Goal: Task Accomplishment & Management: Use online tool/utility

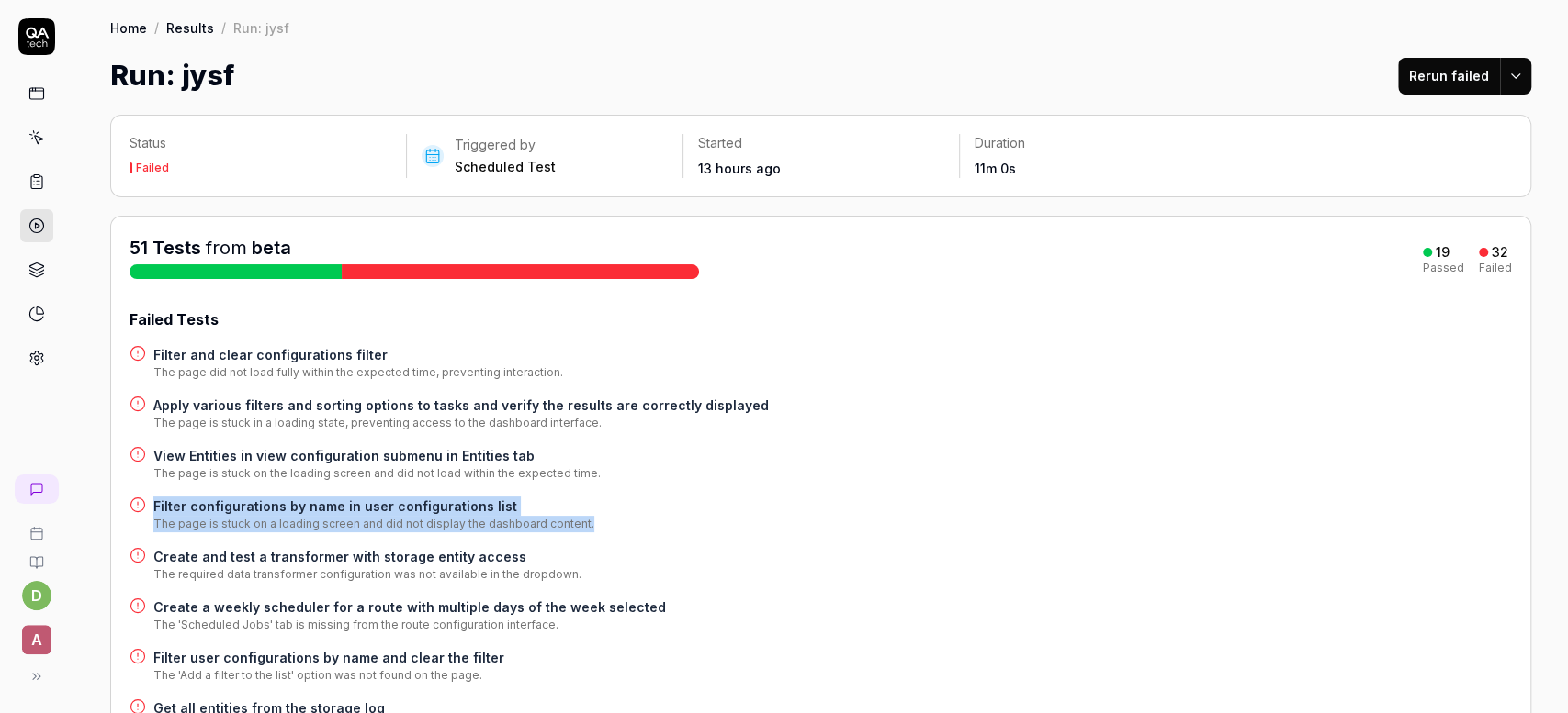
scroll to position [254, 0]
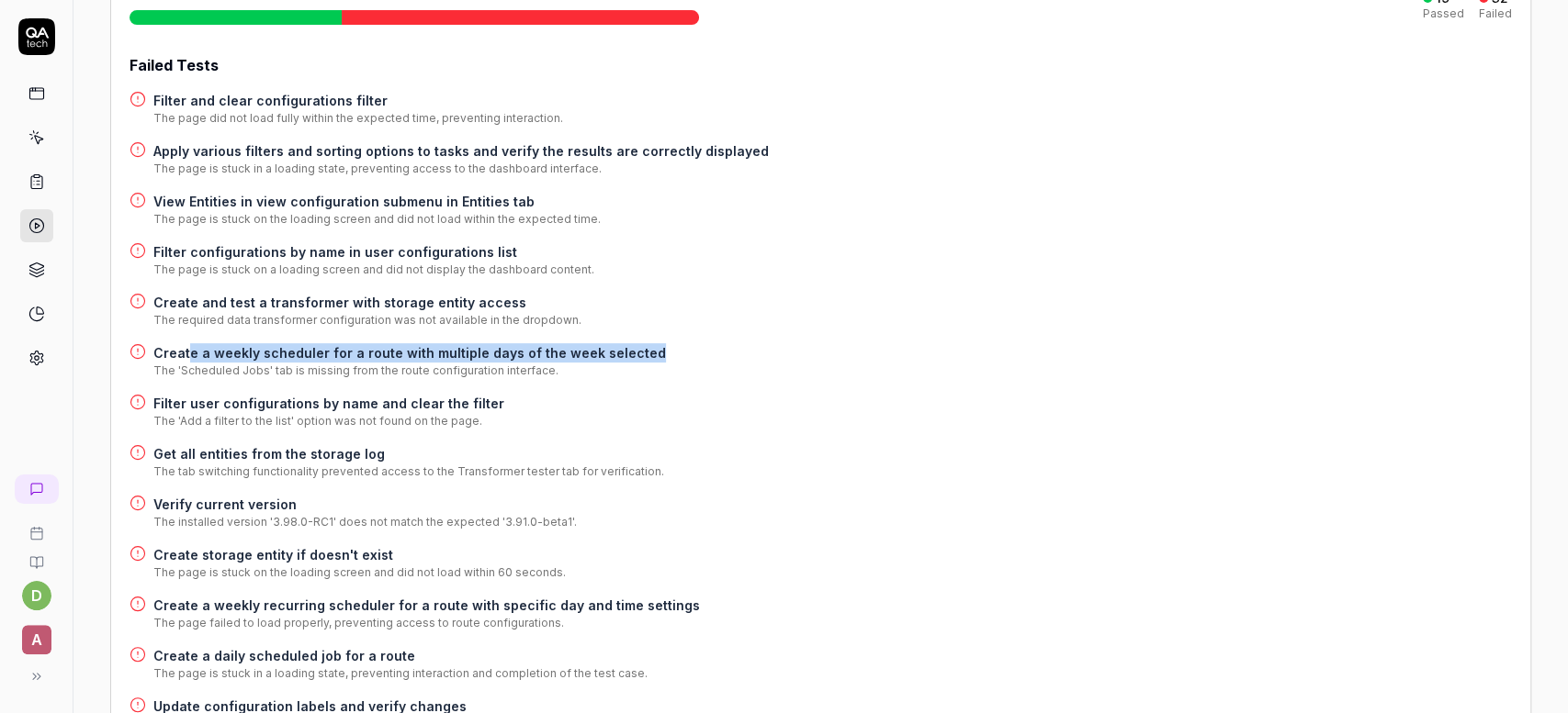
drag, startPoint x: 660, startPoint y: 347, endPoint x: 187, endPoint y: 355, distance: 473.1
click at [187, 355] on div "Create a weekly scheduler for a route with multiple days of the week selected T…" at bounding box center [820, 361] width 1382 height 35
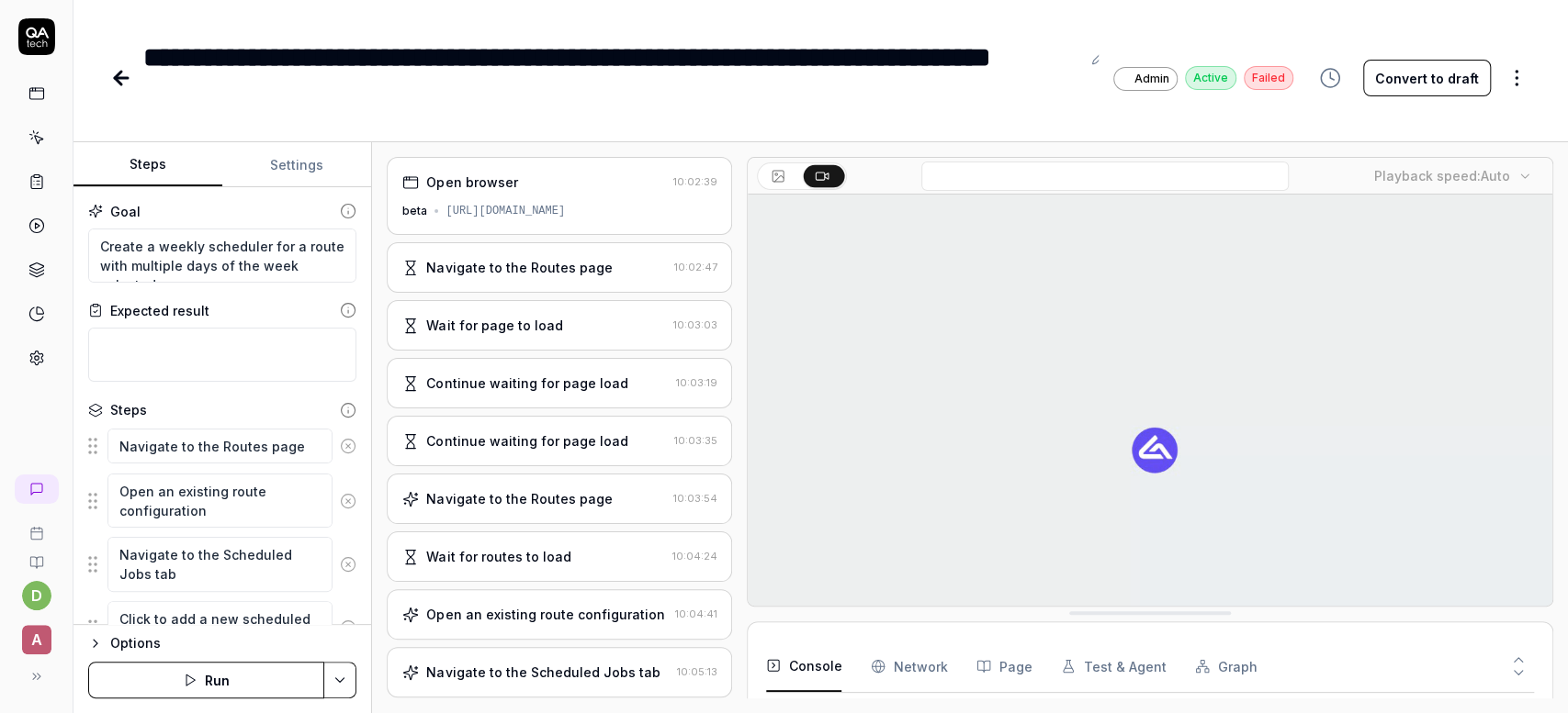
scroll to position [231, 0]
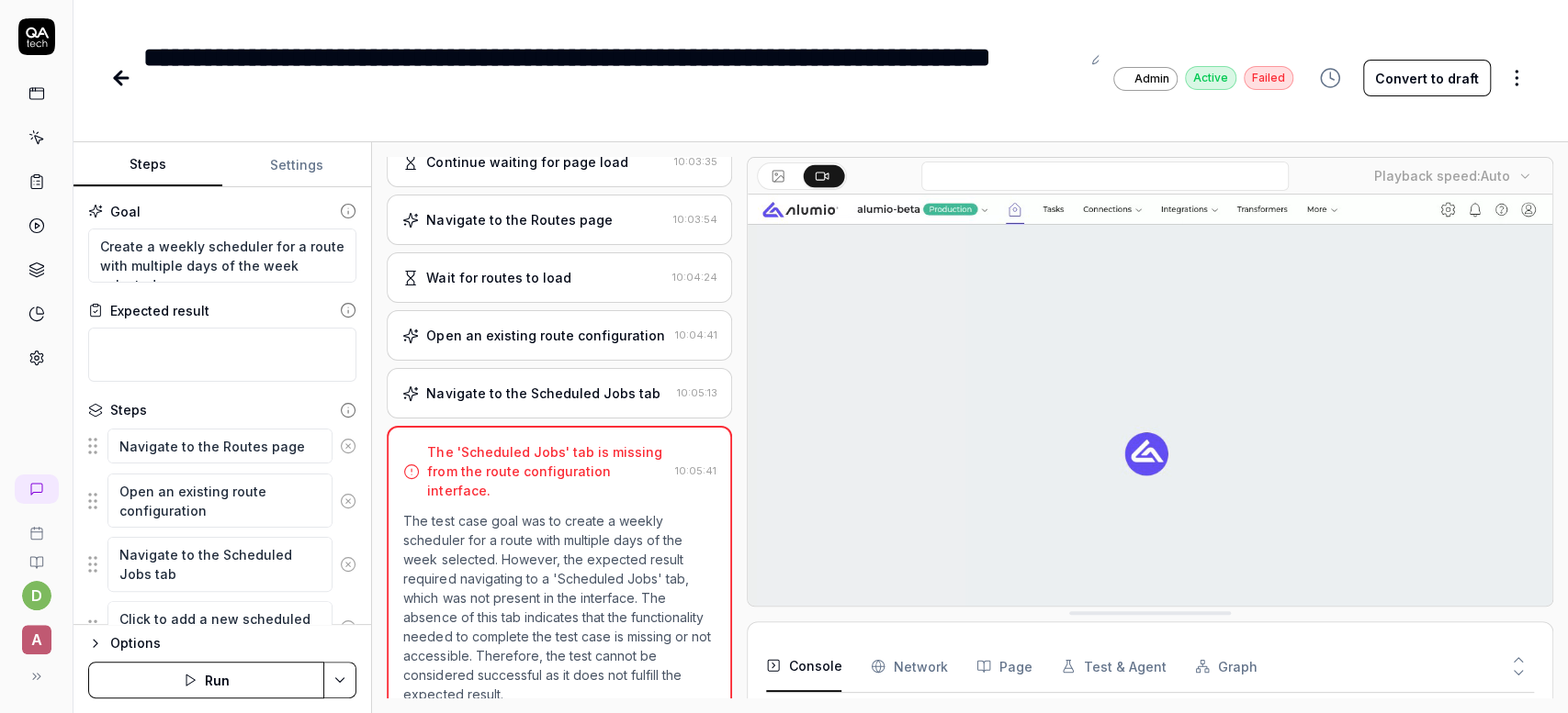
click at [898, 491] on video at bounding box center [1149, 445] width 805 height 502
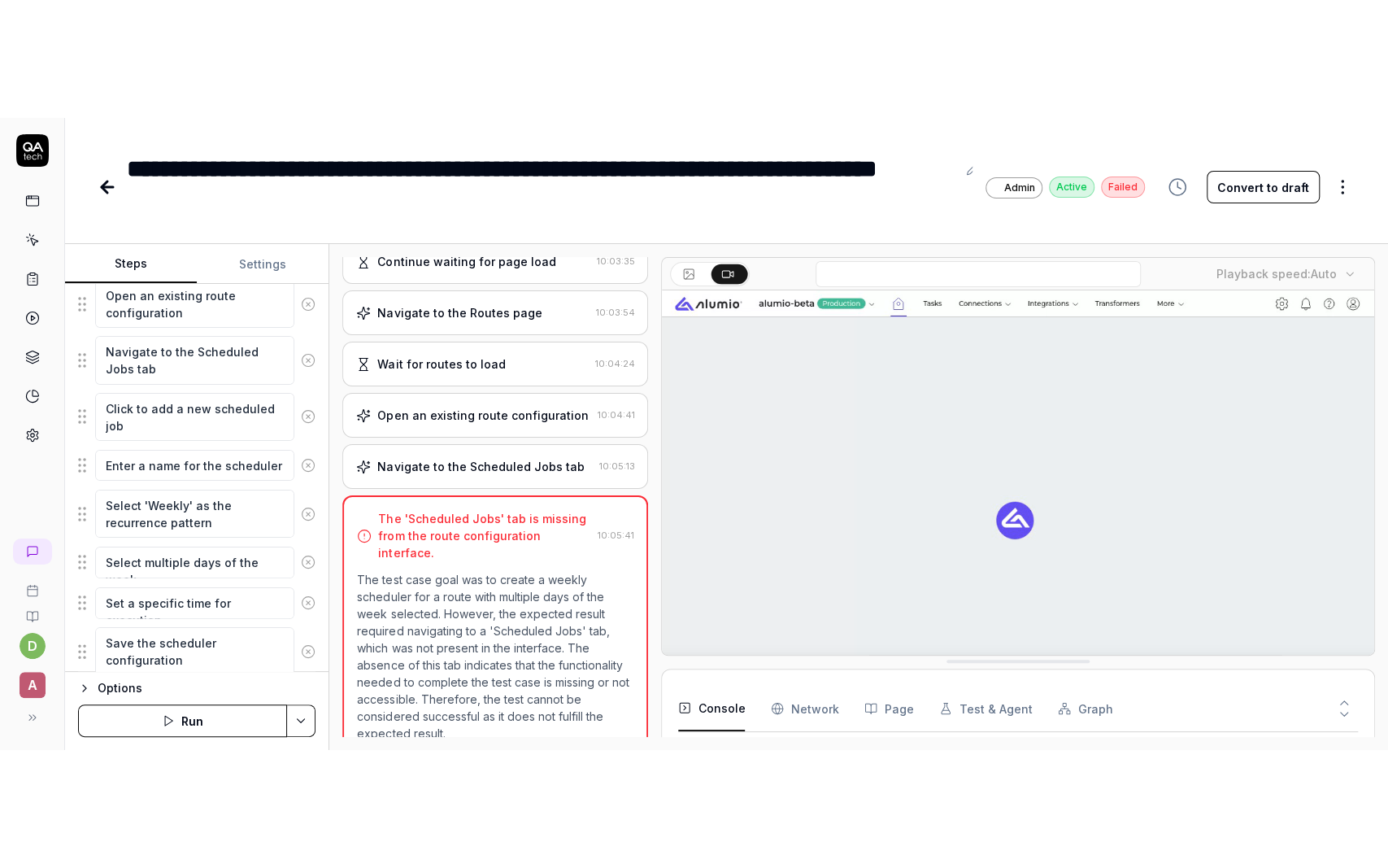
scroll to position [80, 0]
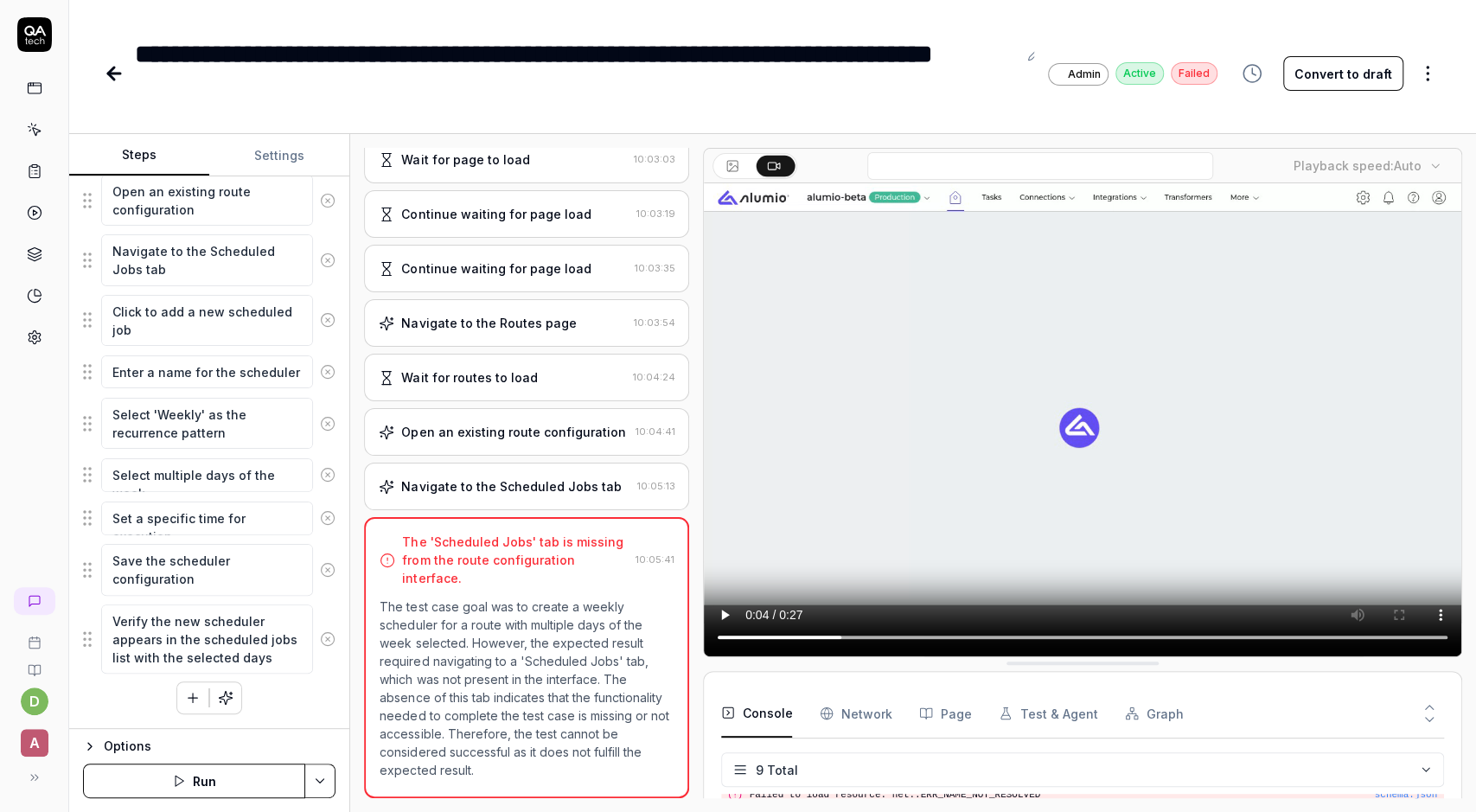
type textarea "*"
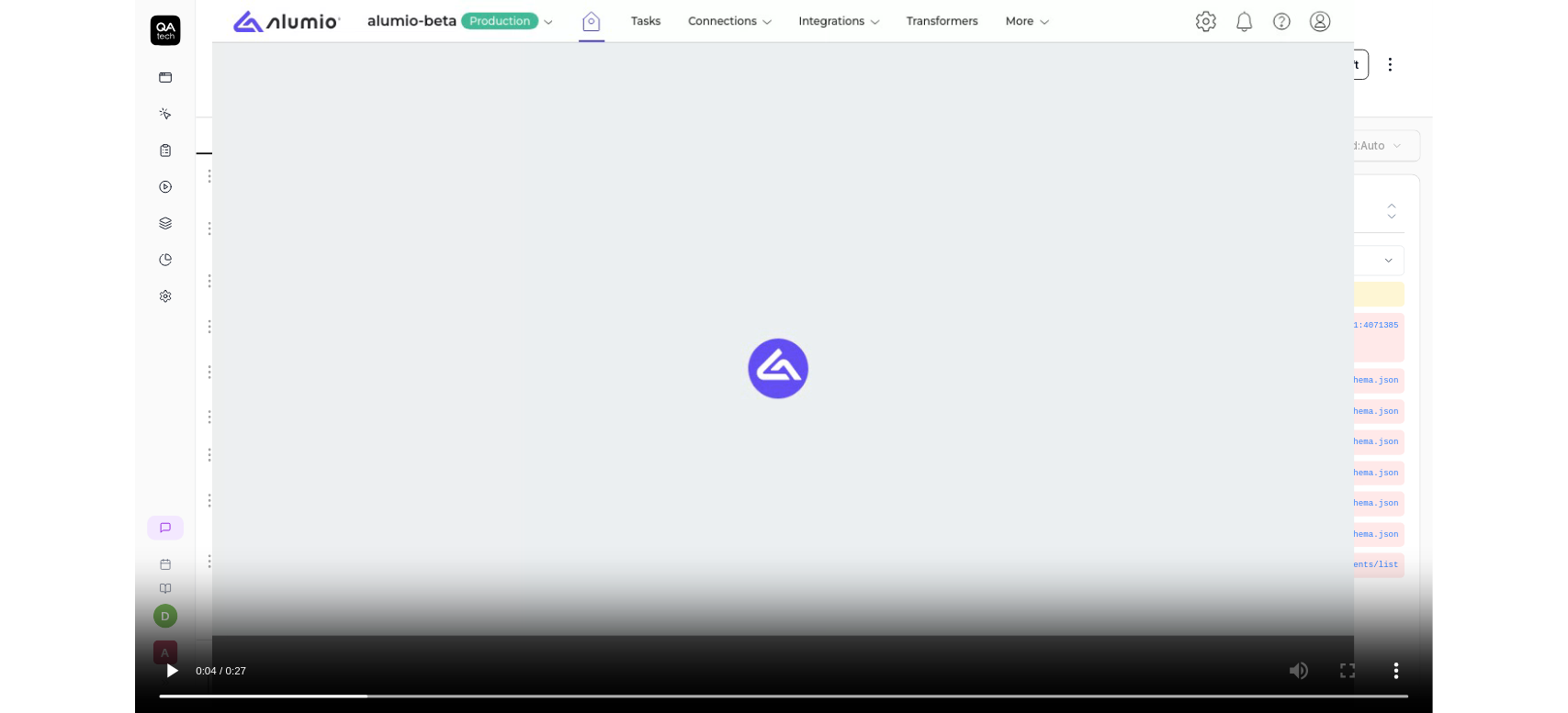
scroll to position [14, 0]
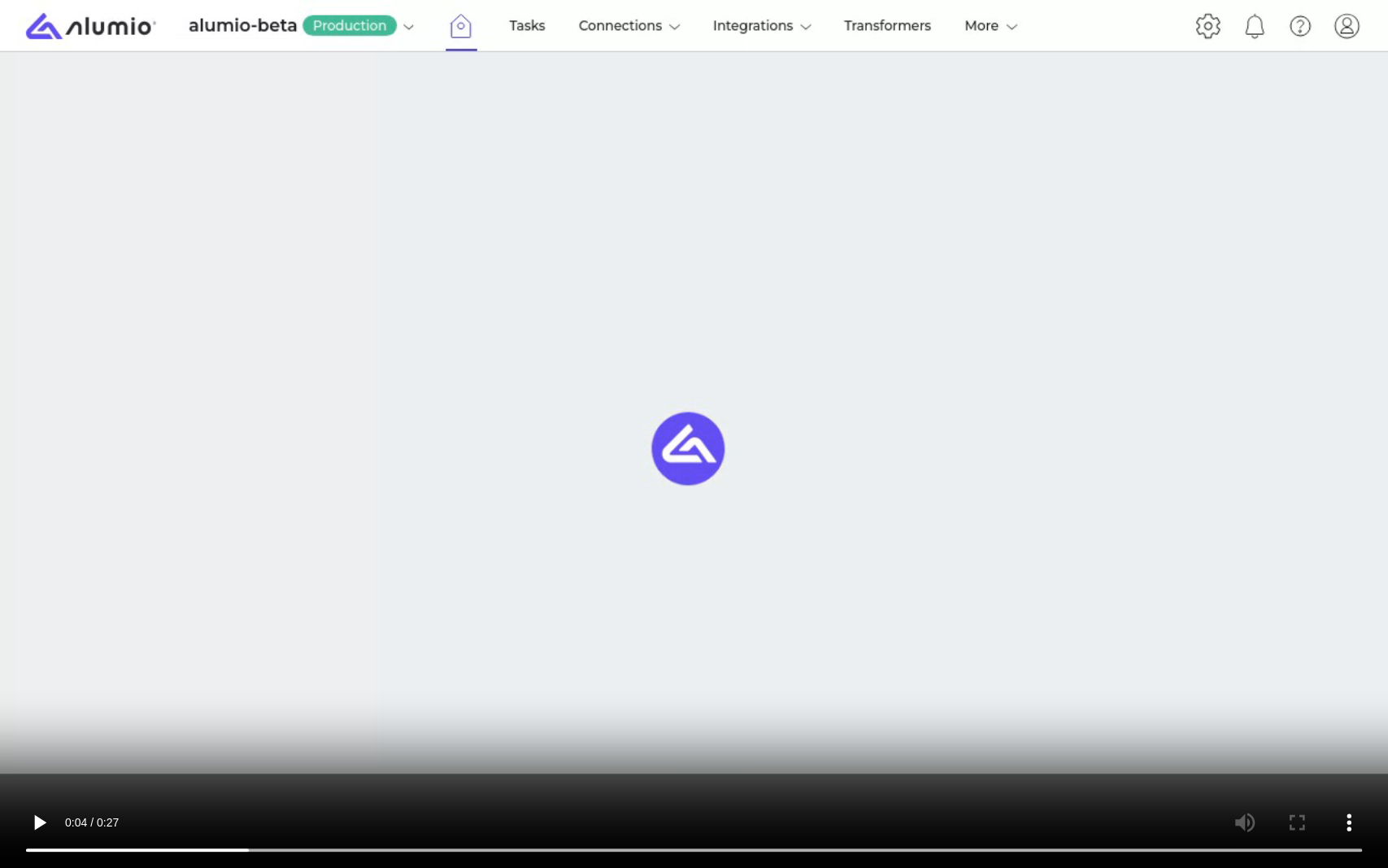
click at [903, 631] on video at bounding box center [694, 434] width 1388 height 868
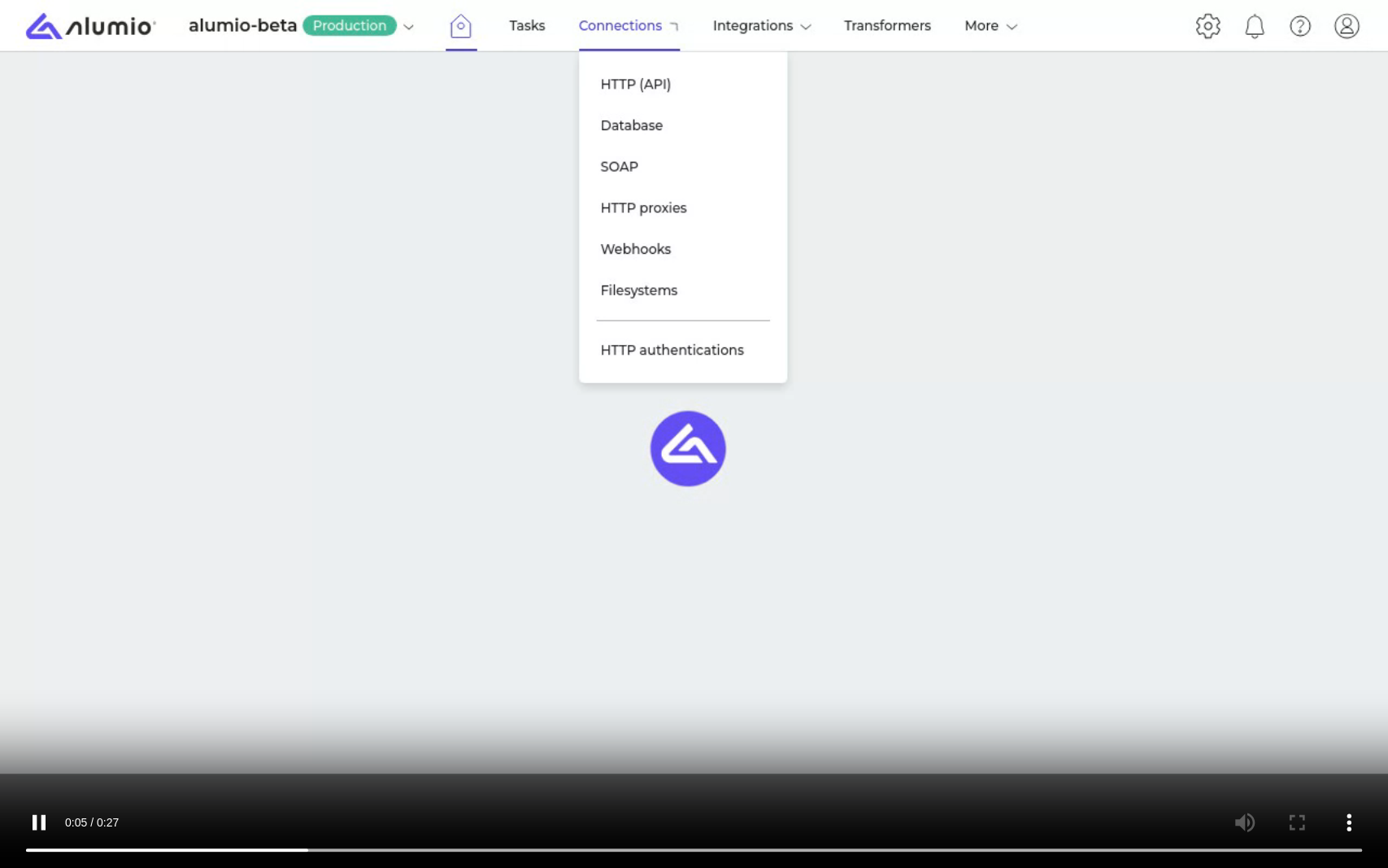
click at [878, 581] on video at bounding box center [694, 434] width 1388 height 868
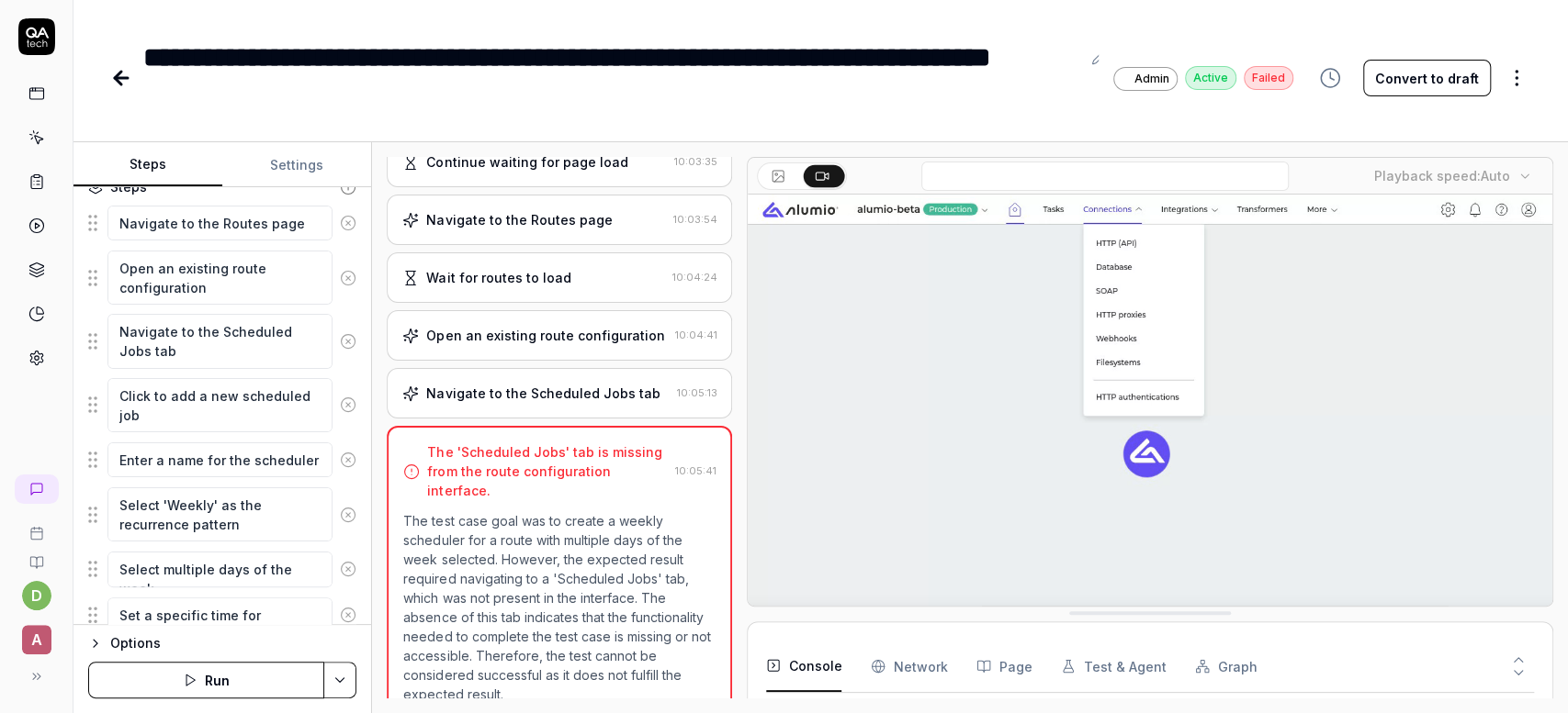
scroll to position [222, 0]
click at [240, 296] on textarea "Open an existing route configuration" at bounding box center [219, 278] width 225 height 54
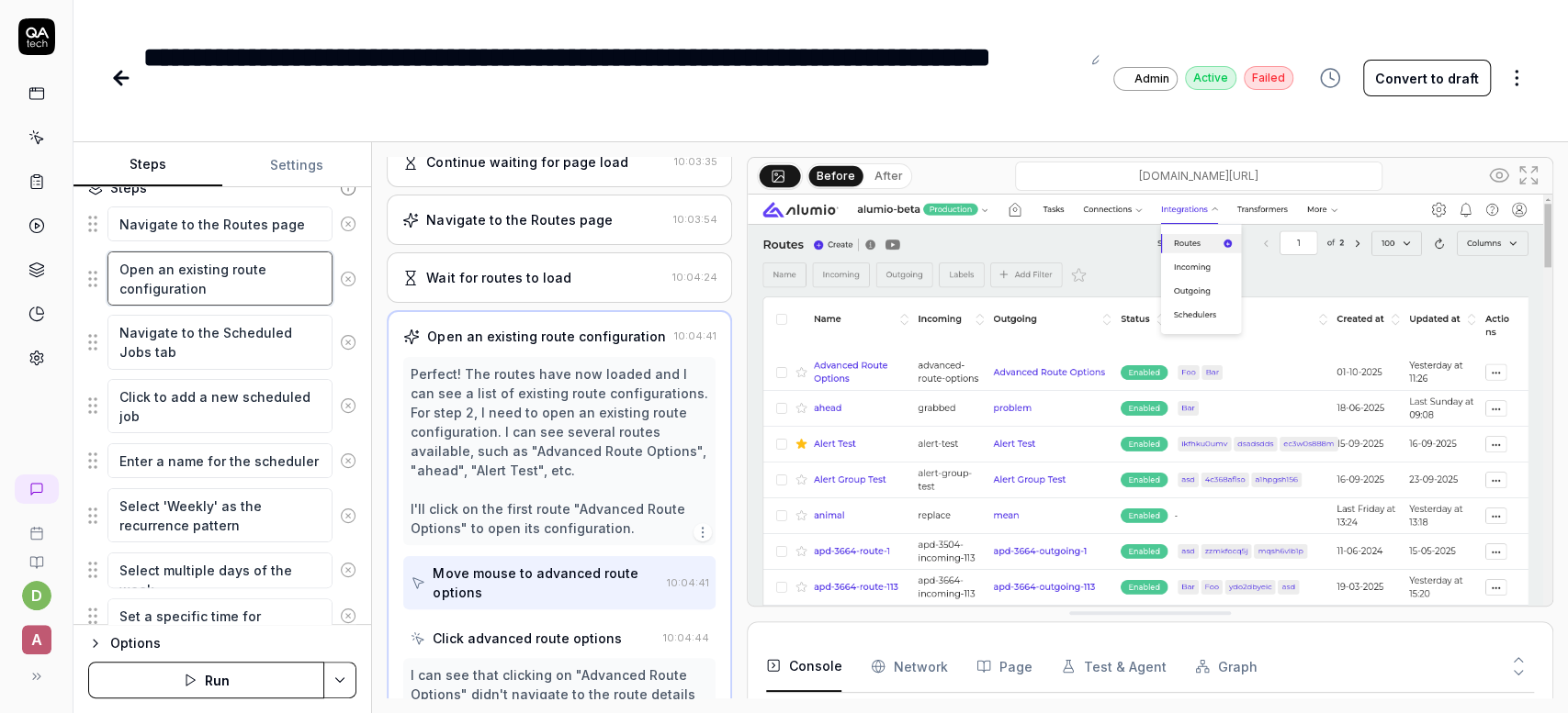
scroll to position [521, 0]
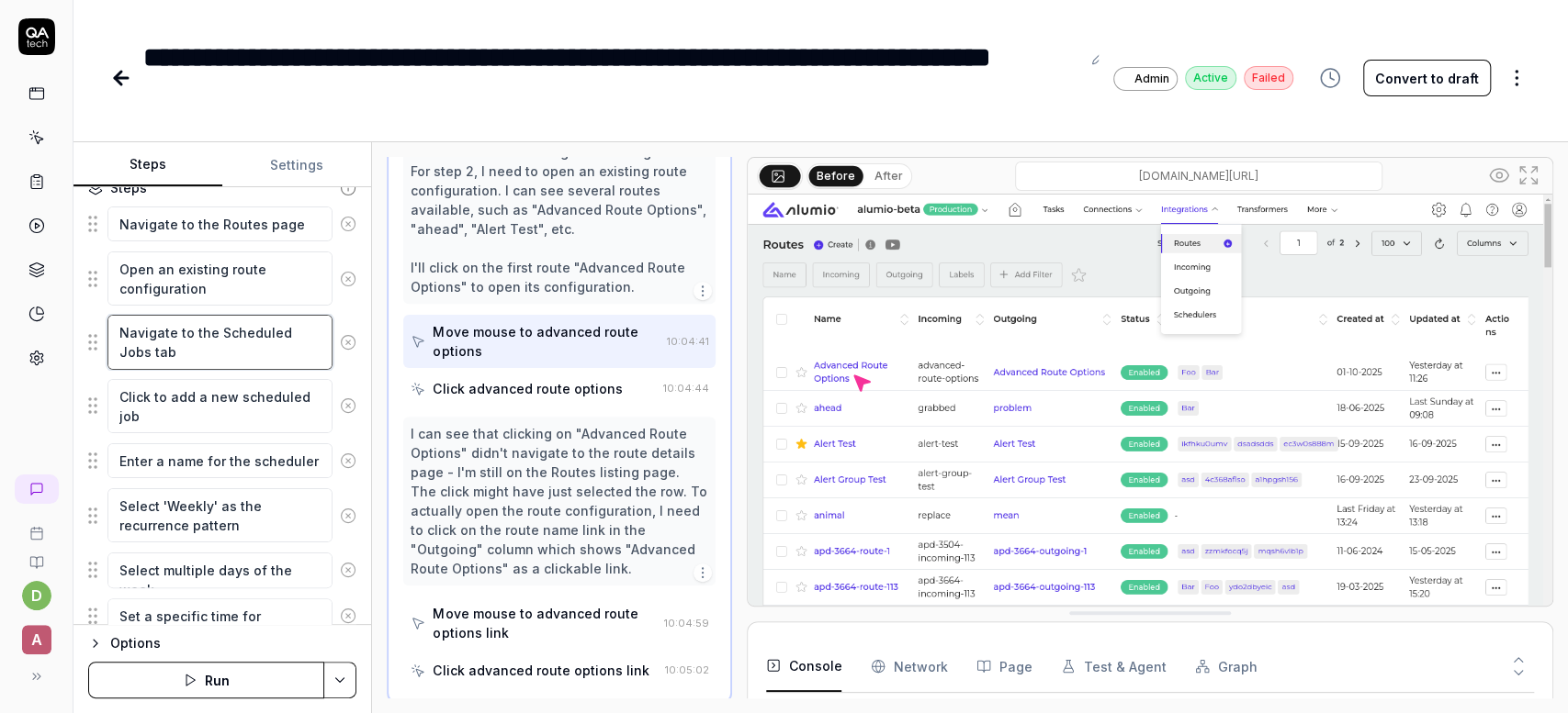
click at [252, 346] on textarea "Navigate to the Scheduled Jobs tab" at bounding box center [219, 342] width 225 height 54
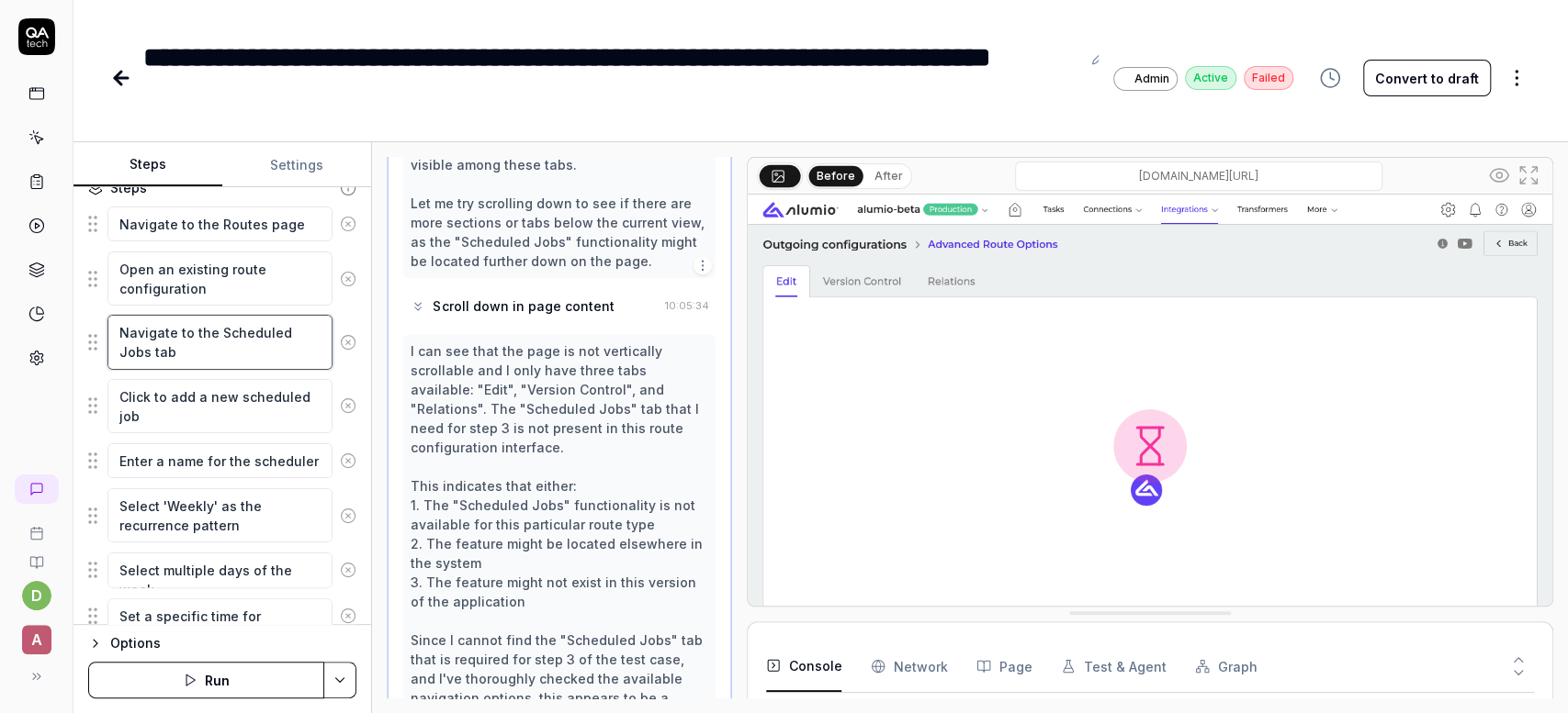
scroll to position [1473, 0]
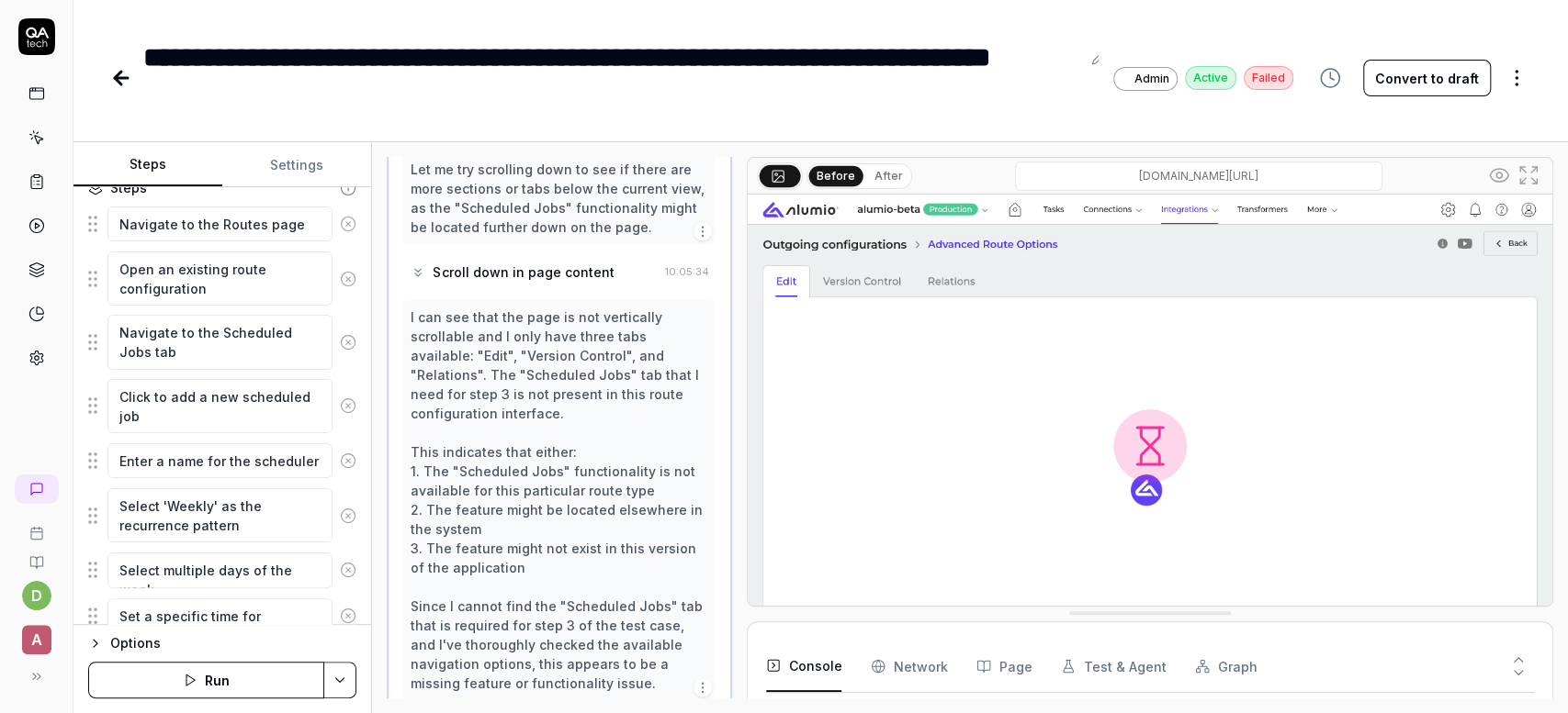
click at [246, 306] on fieldset "Navigate to the Routes page Open an existing route configuration Navigate to th…" at bounding box center [222, 493] width 268 height 577
click at [243, 286] on textarea "Open an existing route configuration" at bounding box center [219, 278] width 225 height 54
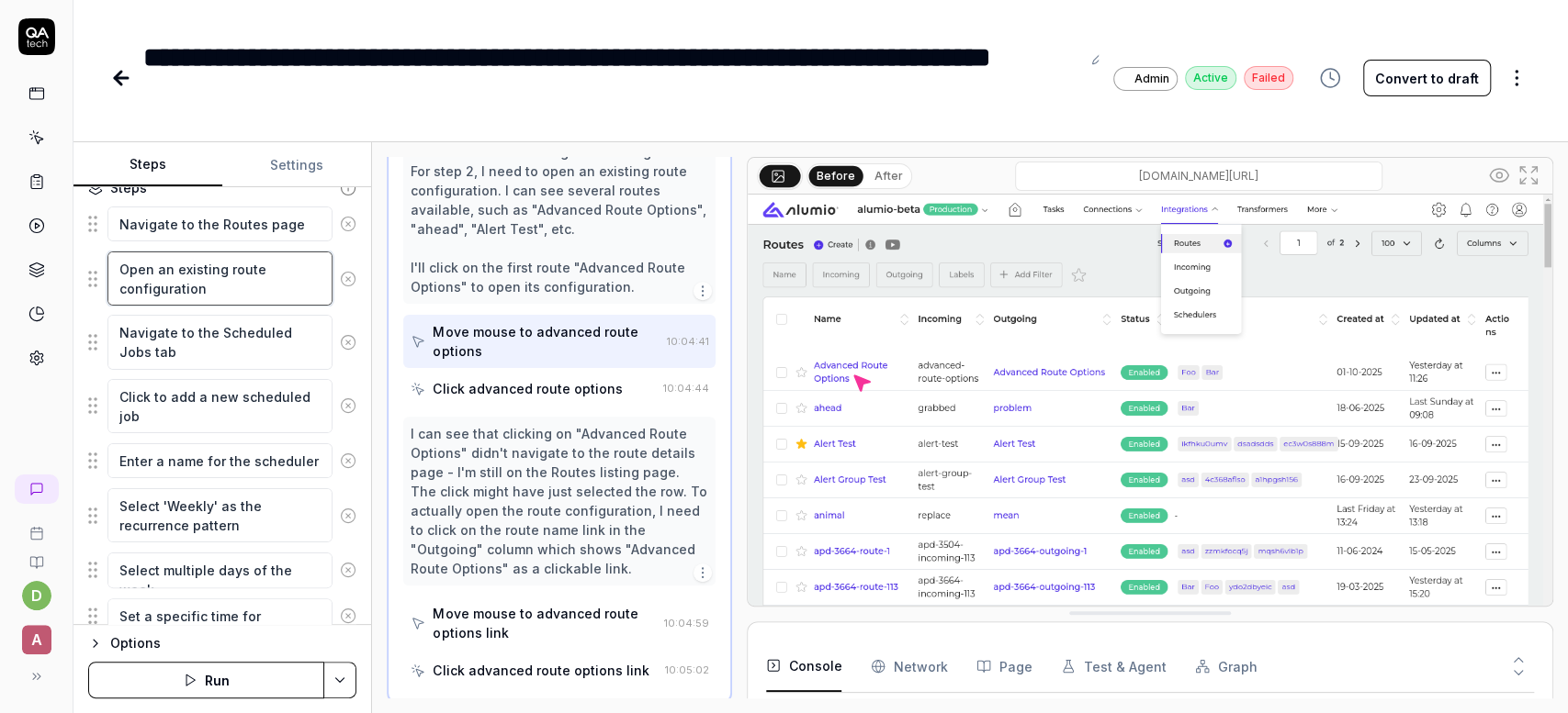
scroll to position [169, 0]
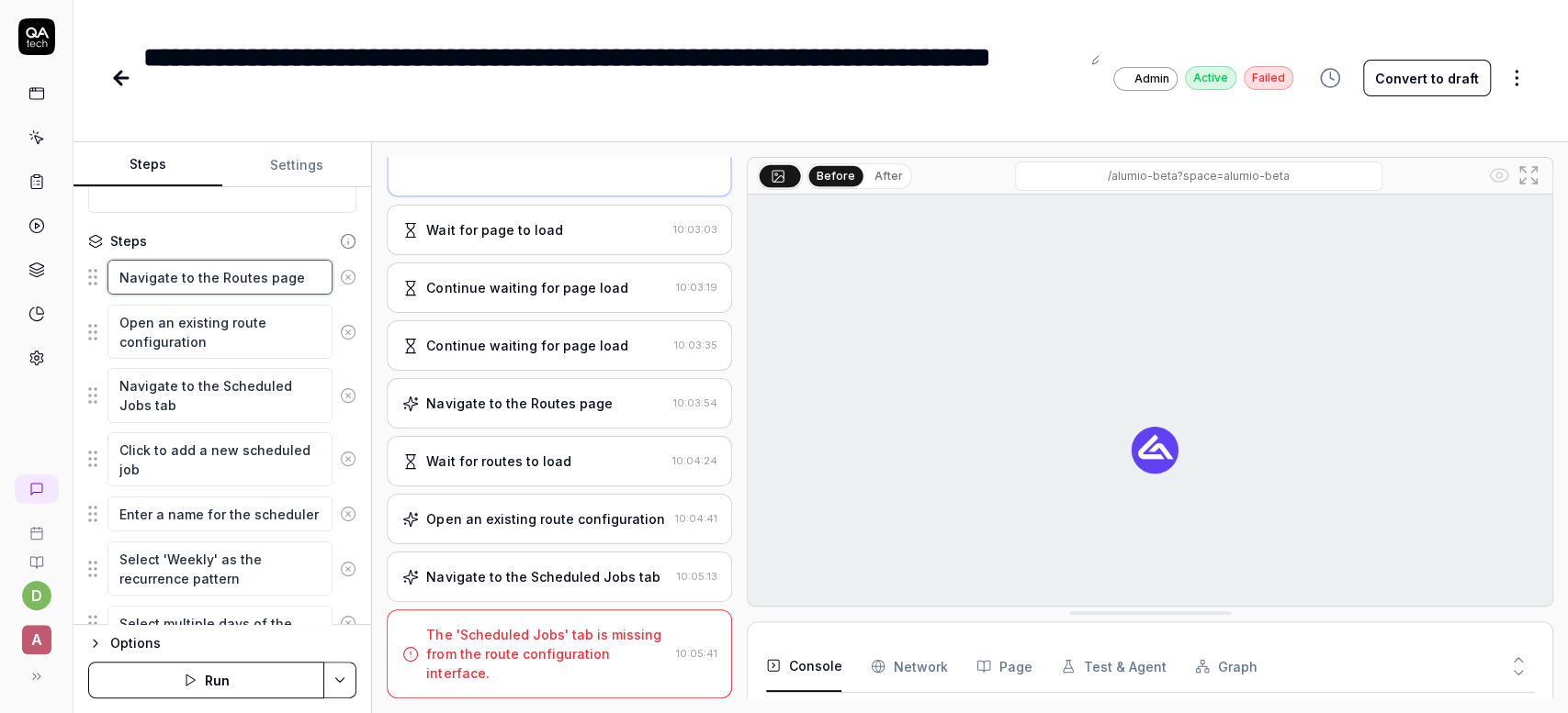
click at [252, 279] on textarea "Navigate to the Routes page" at bounding box center [219, 278] width 225 height 35
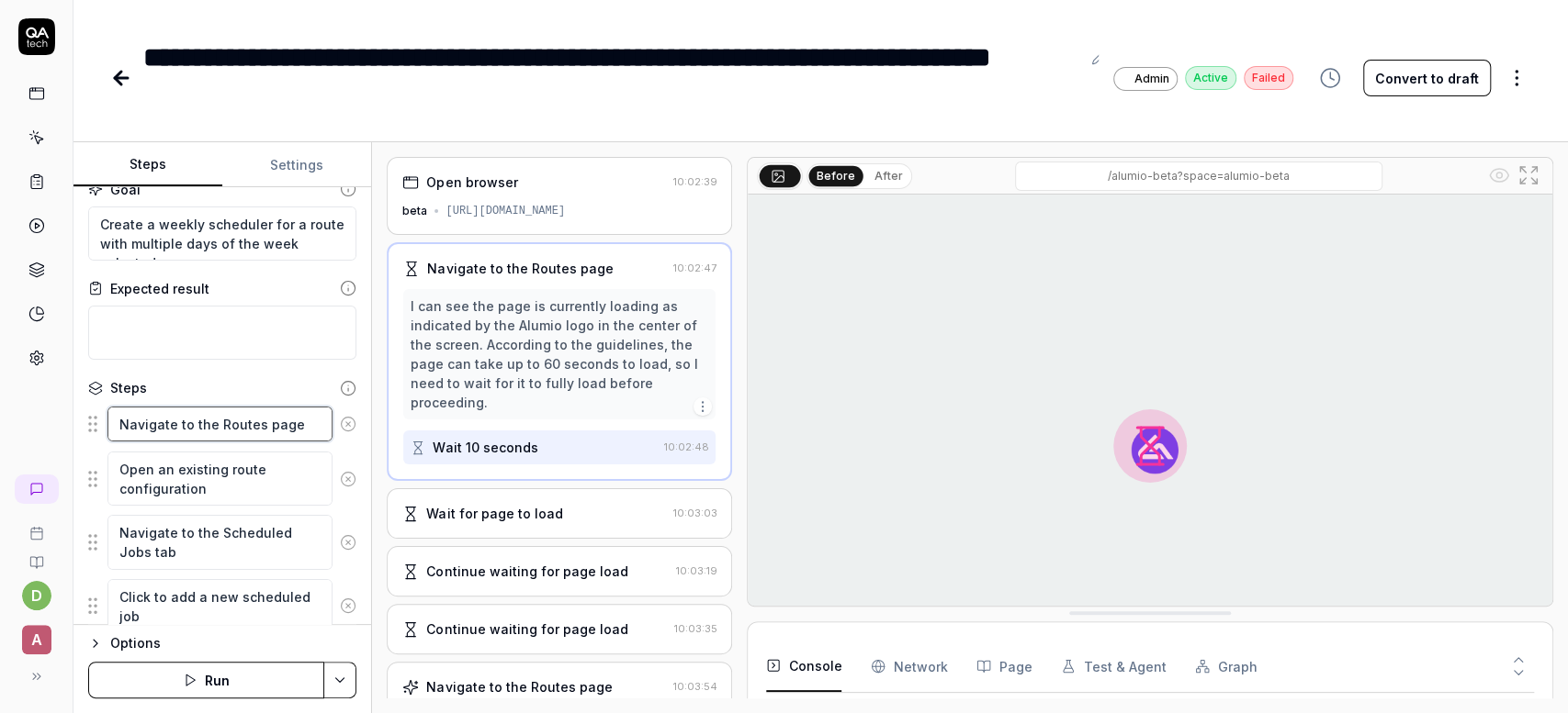
scroll to position [0, 0]
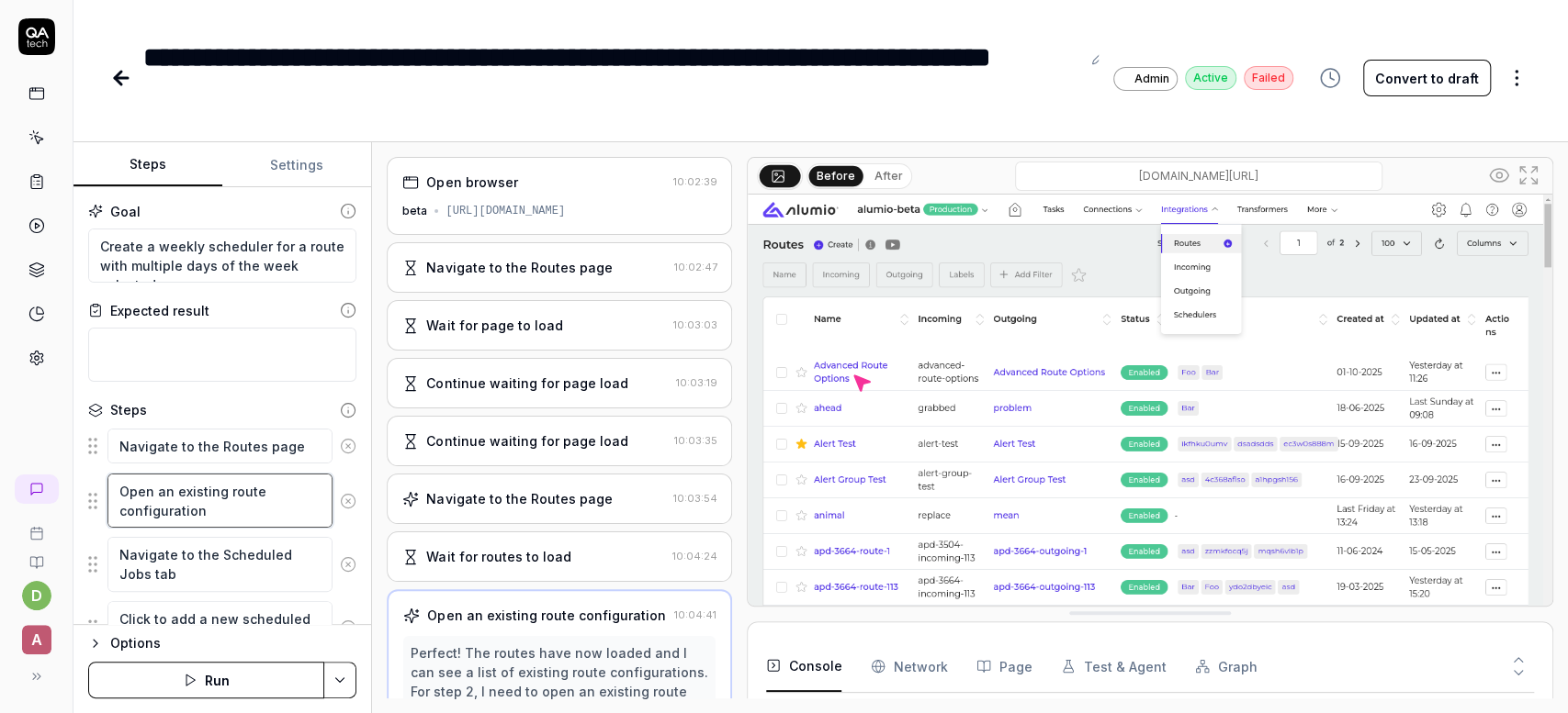
click at [220, 521] on textarea "Open an existing route configuration" at bounding box center [219, 500] width 225 height 54
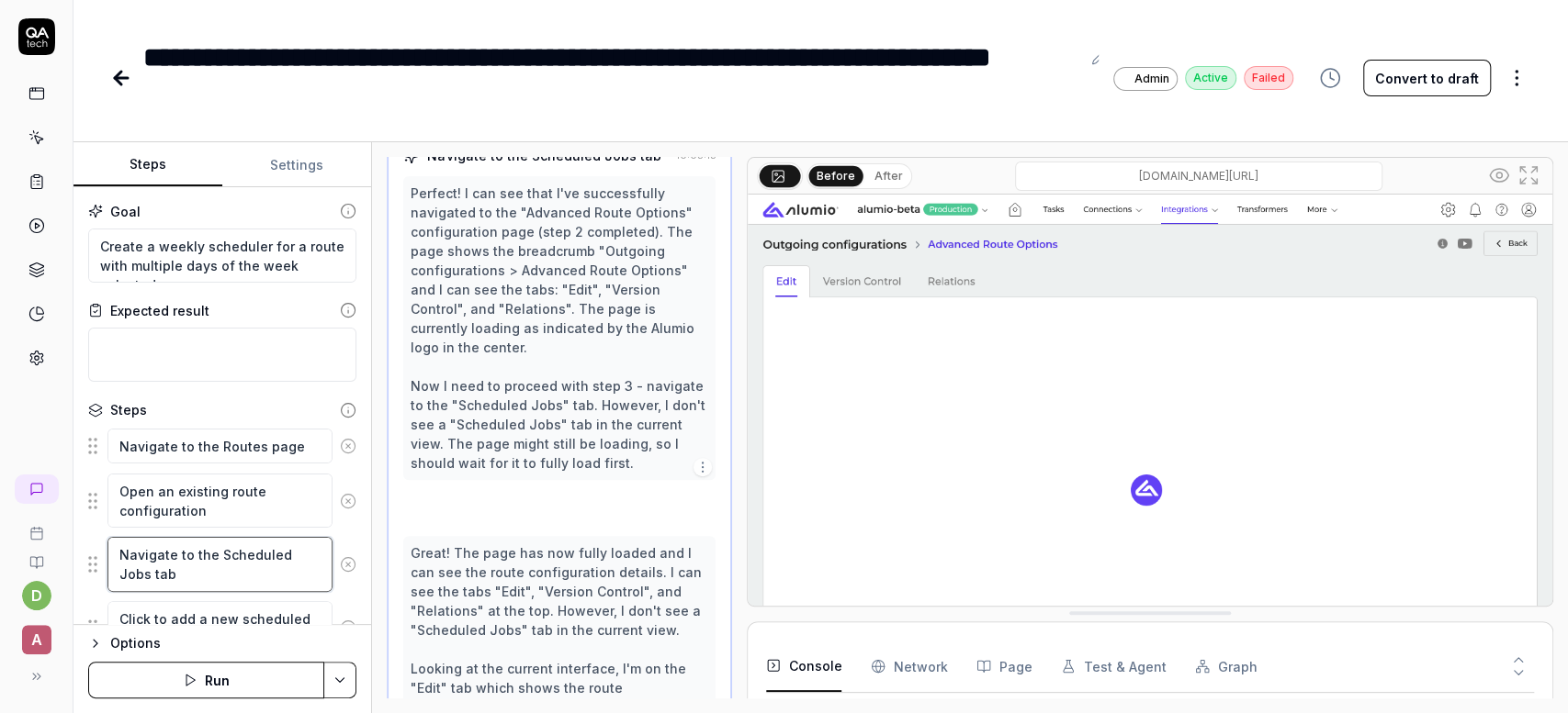
click at [219, 562] on textarea "Navigate to the Scheduled Jobs tab" at bounding box center [219, 564] width 225 height 54
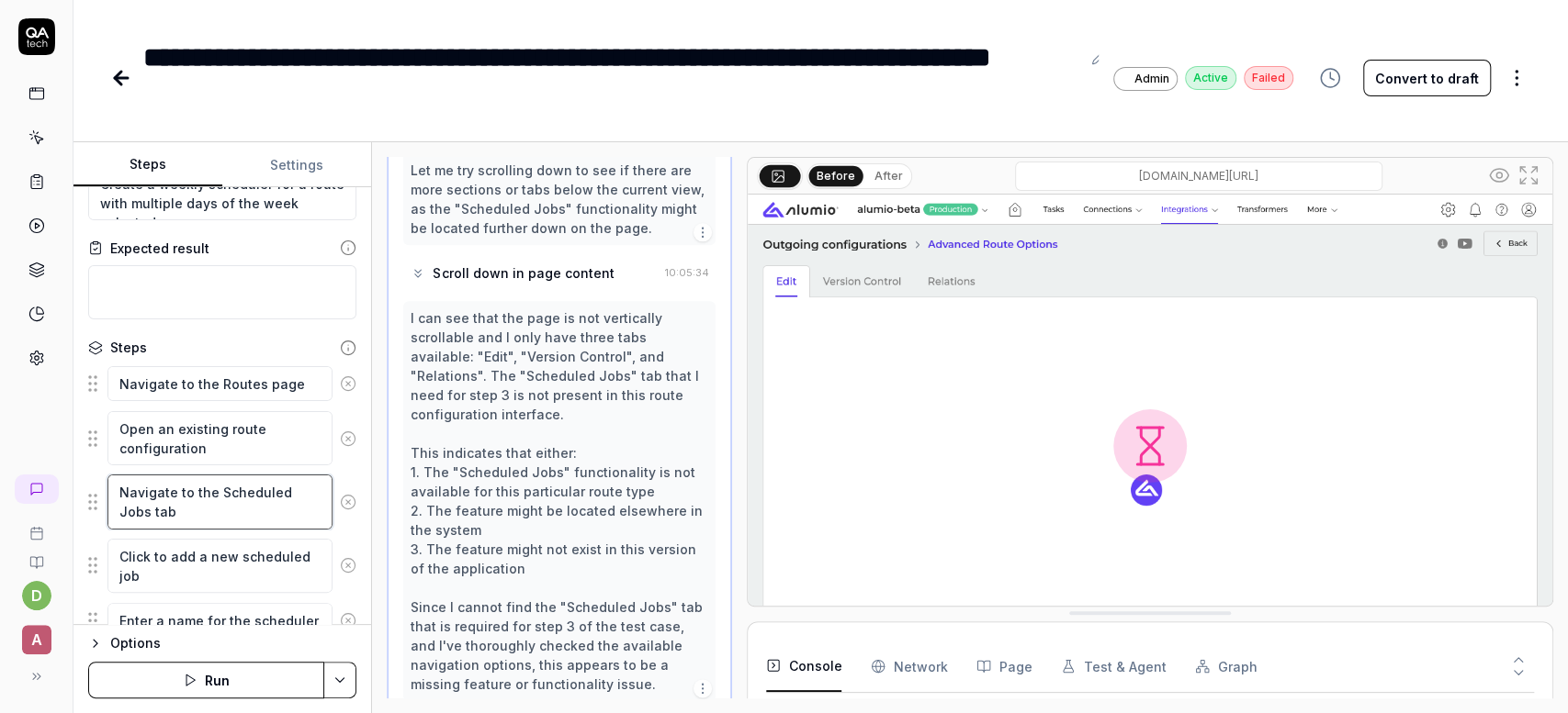
scroll to position [1473, 0]
click at [195, 563] on textarea "Click to add a new scheduled job" at bounding box center [219, 566] width 225 height 54
click at [184, 581] on textarea "Click to add a new scheduled job" at bounding box center [219, 566] width 225 height 54
click at [200, 509] on textarea "Navigate to the Scheduled Jobs tab" at bounding box center [219, 501] width 225 height 54
type textarea "*"
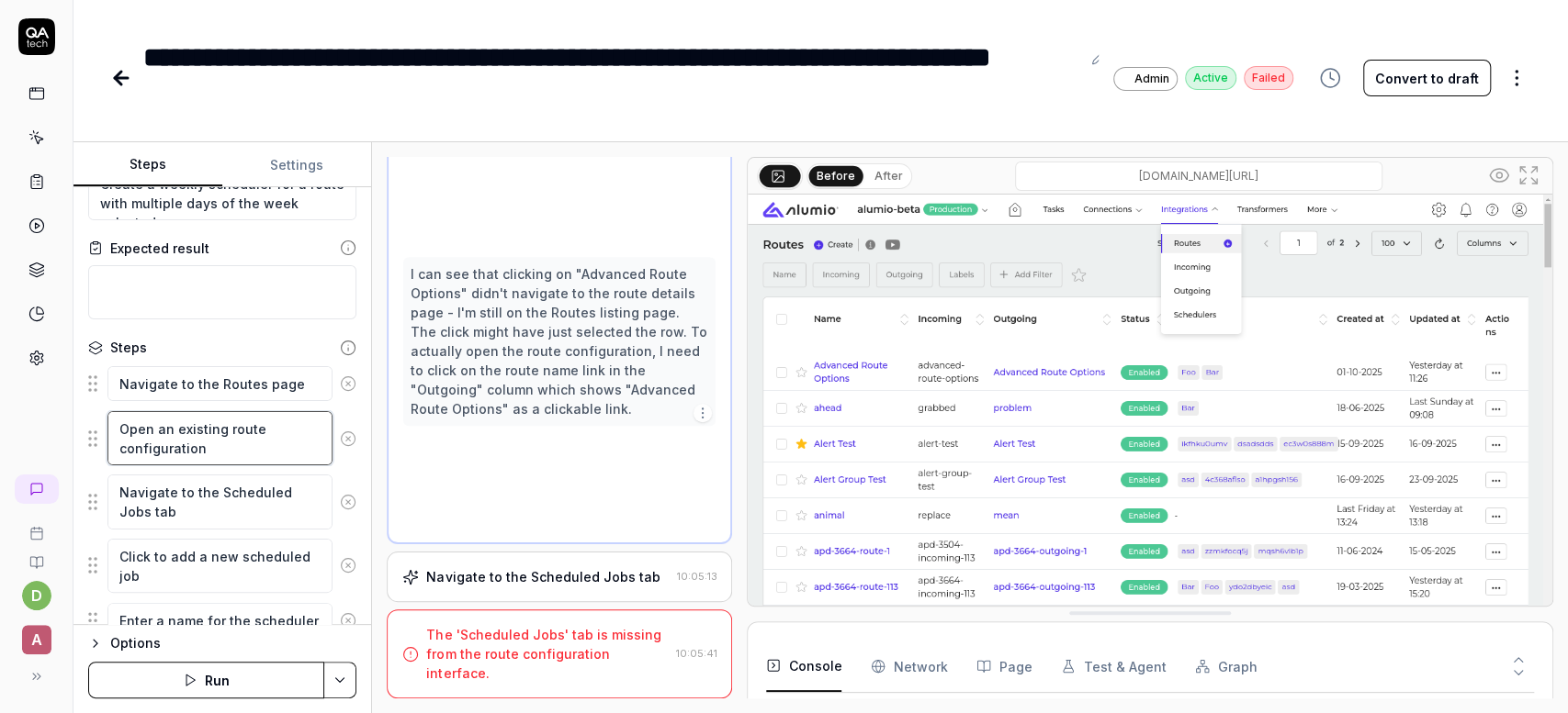
click at [219, 447] on textarea "Open an existing route configuration" at bounding box center [219, 438] width 225 height 54
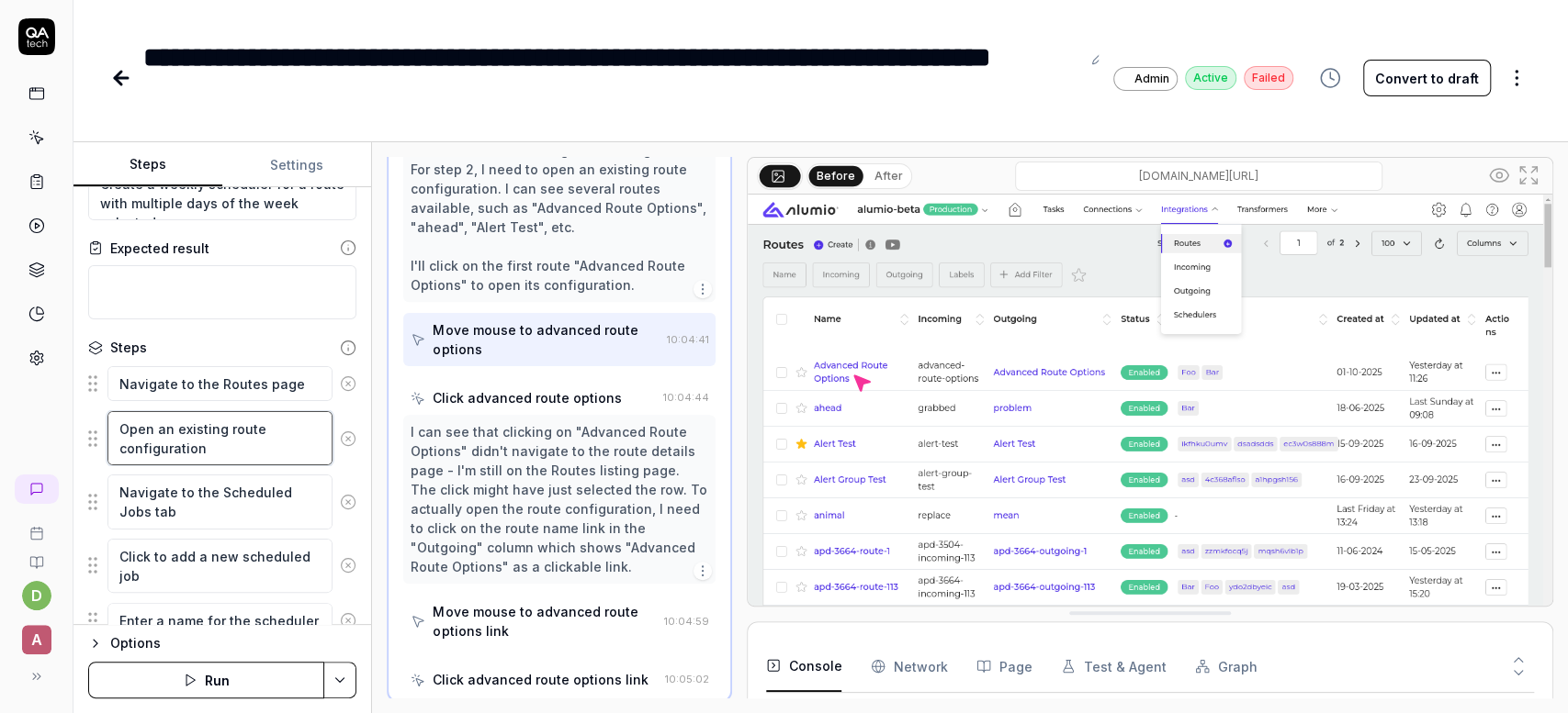
scroll to position [521, 0]
type textarea "Open an existing route configuration"
type textarea "*"
type textarea "Open an existing route configuration ("
type textarea "*"
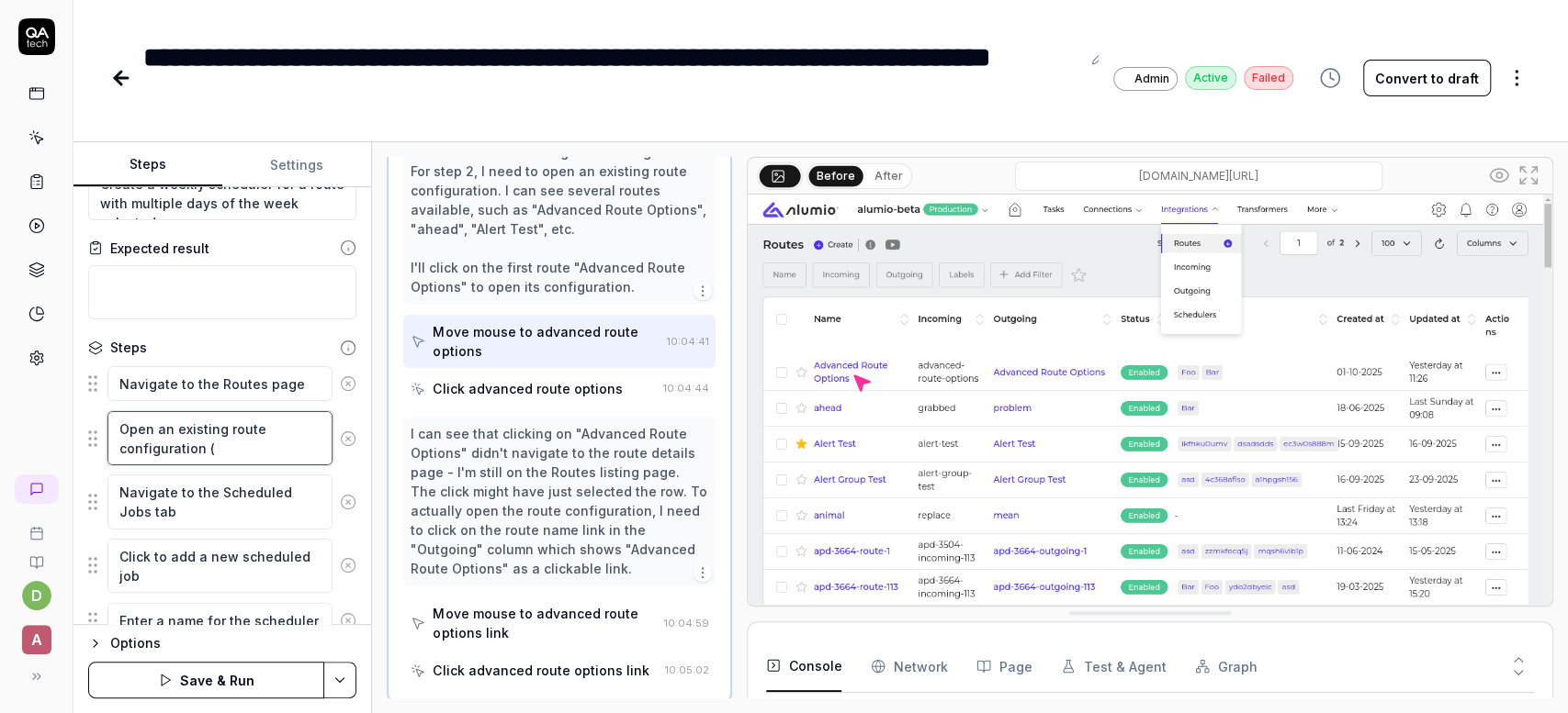
type textarea "Open an existing route configuration (К"
type textarea "*"
type textarea "Open an existing route configuration (Кщ"
type textarea "*"
type textarea "Open an existing route configuration (К"
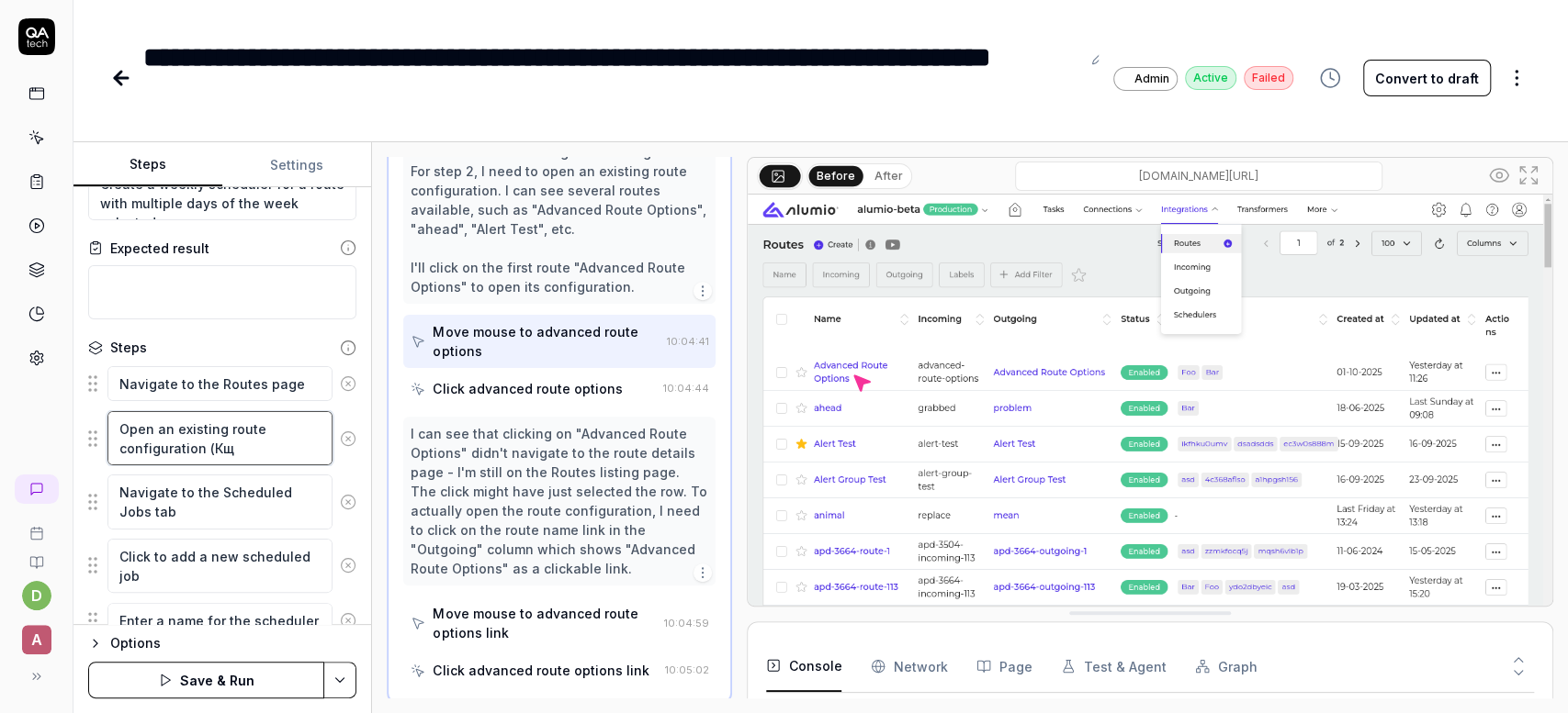
type textarea "*"
type textarea "Open an existing route configuration ("
type textarea "*"
type textarea "Open an existing route configuration (R"
type textarea "*"
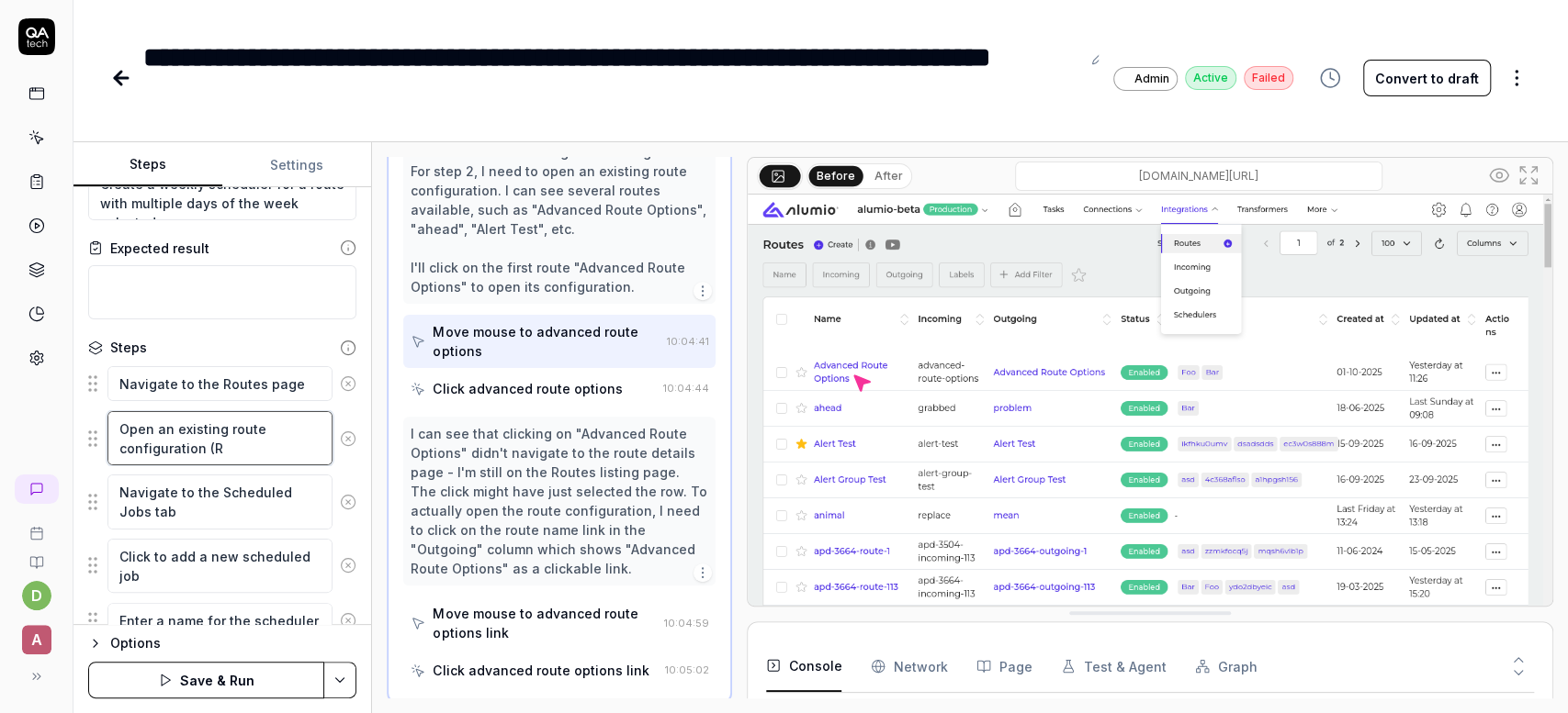
type textarea "Open an existing route configuration (Ro"
type textarea "*"
type textarea "Open an existing route configuration (Rou"
type textarea "*"
type textarea "Open an existing route configuration (Rout"
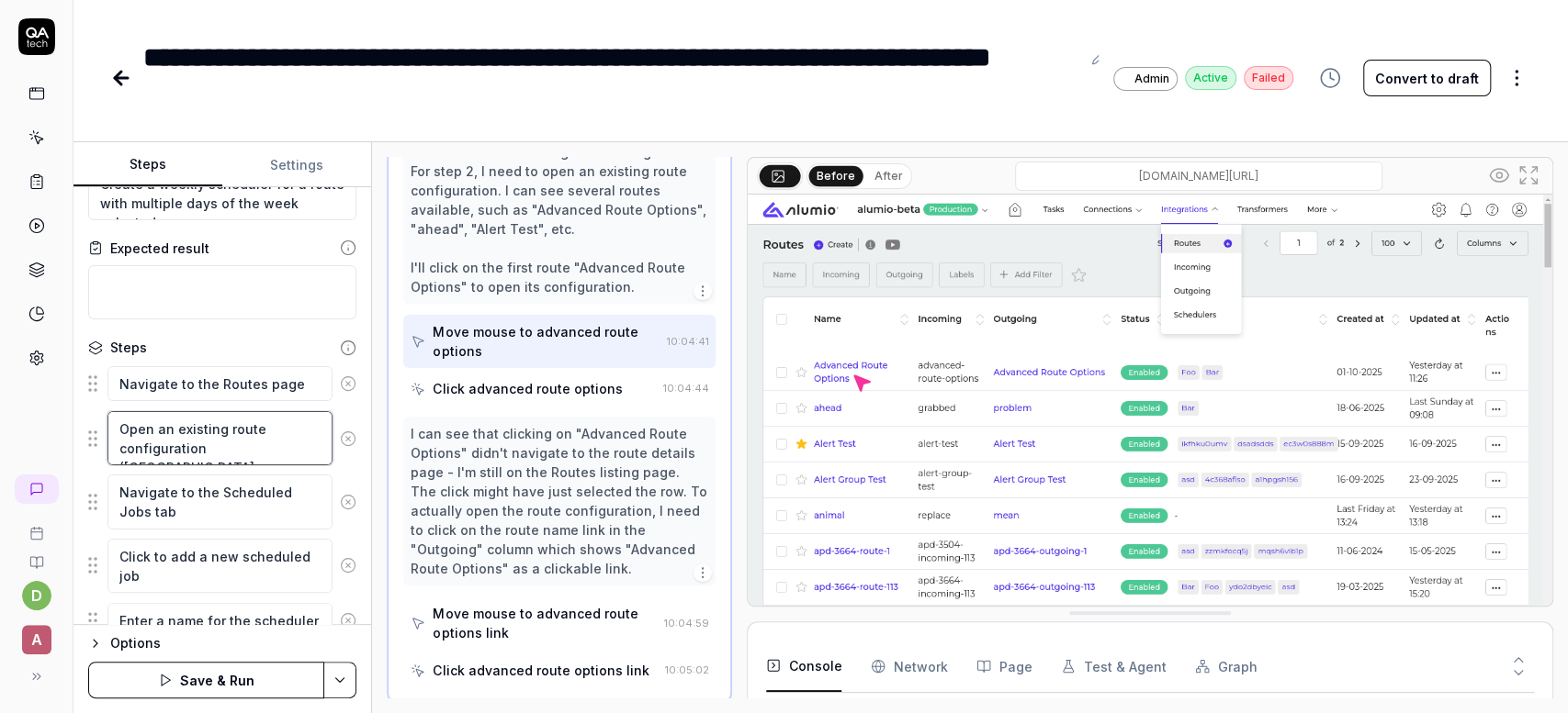
type textarea "*"
type textarea "Open an existing route configuration (Route"
type textarea "*"
type textarea "Open an existing route configuration (Route"
type textarea "*"
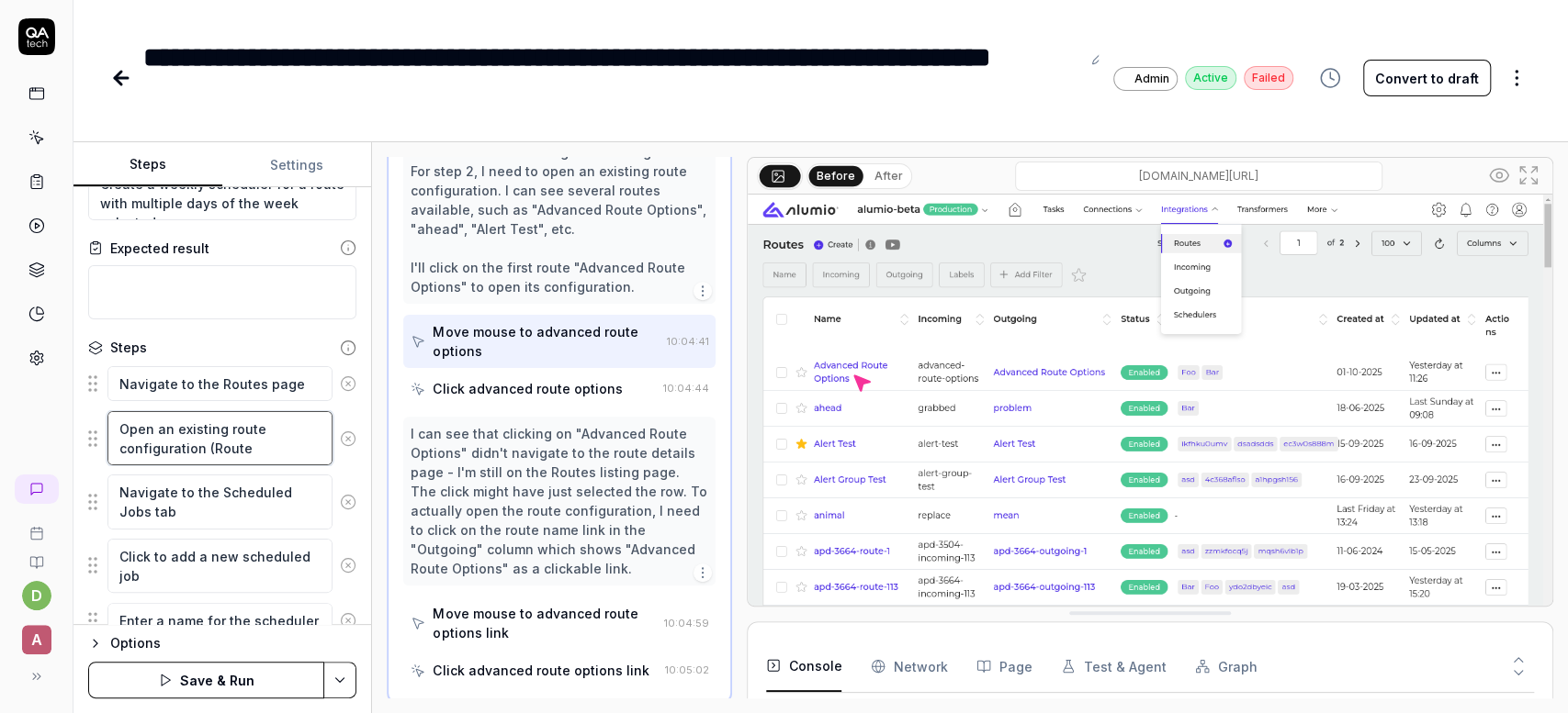
type textarea "Open an existing route configuration (Route i"
type textarea "*"
type textarea "Open an existing route configuration (Route it"
type textarea "*"
type textarea "Open an existing route configuration (Route its"
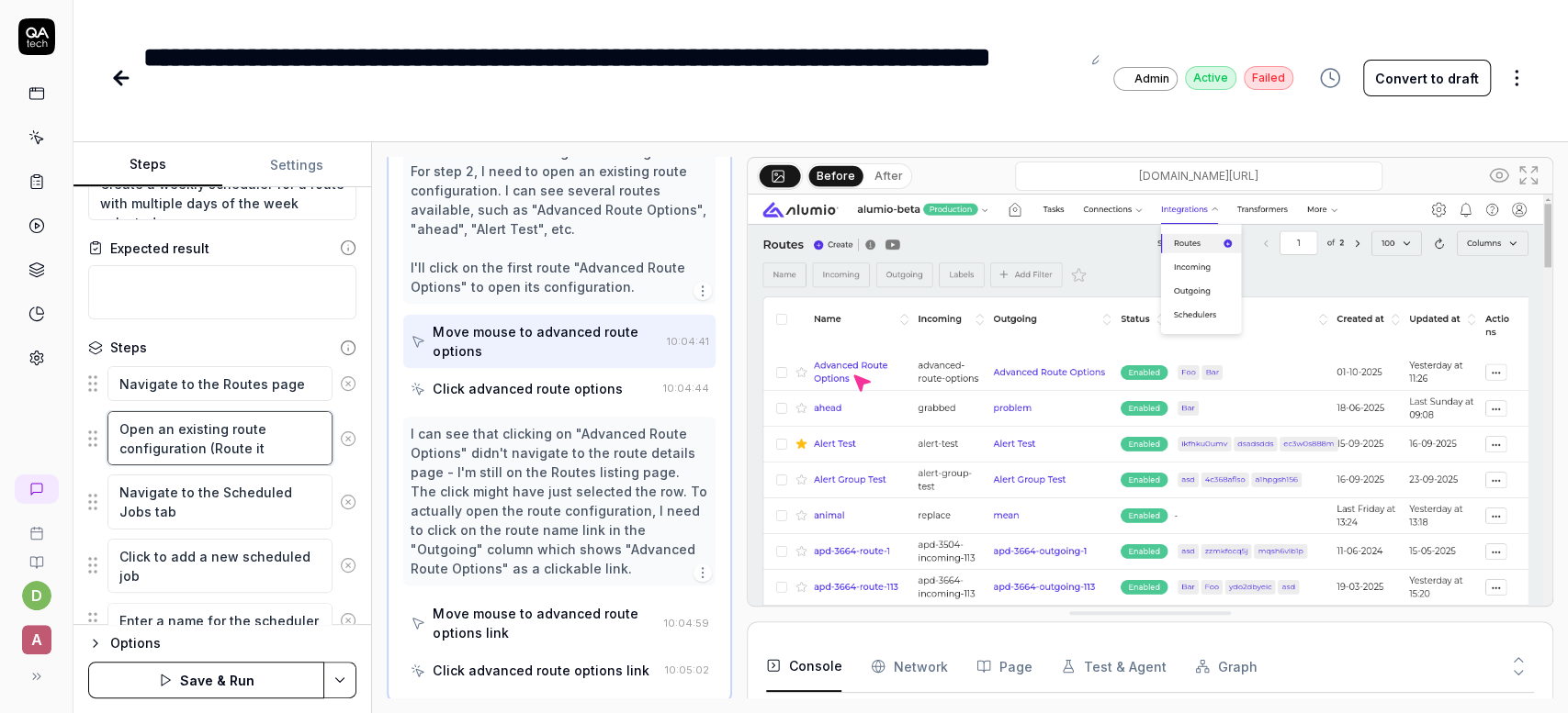
type textarea "*"
type textarea "Open an existing route configuration (Route itse"
type textarea "*"
type textarea "Open an existing route configuration (Route itsel"
type textarea "*"
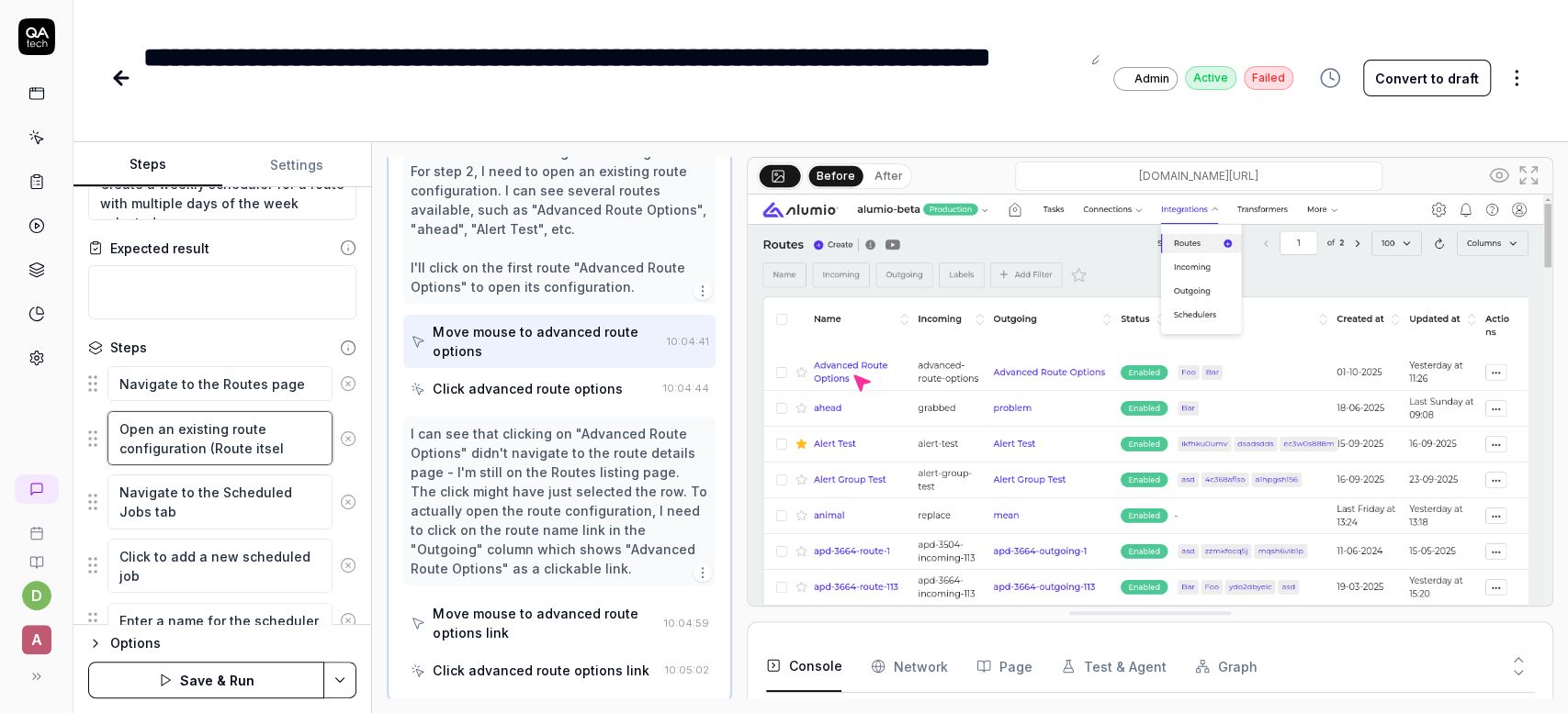
type textarea "Open an existing route configuration (Route itself"
type textarea "*"
type textarea "Open an existing route configuration (Route itself,"
type textarea "*"
type textarea "Open an existing route configuration (Route itself,"
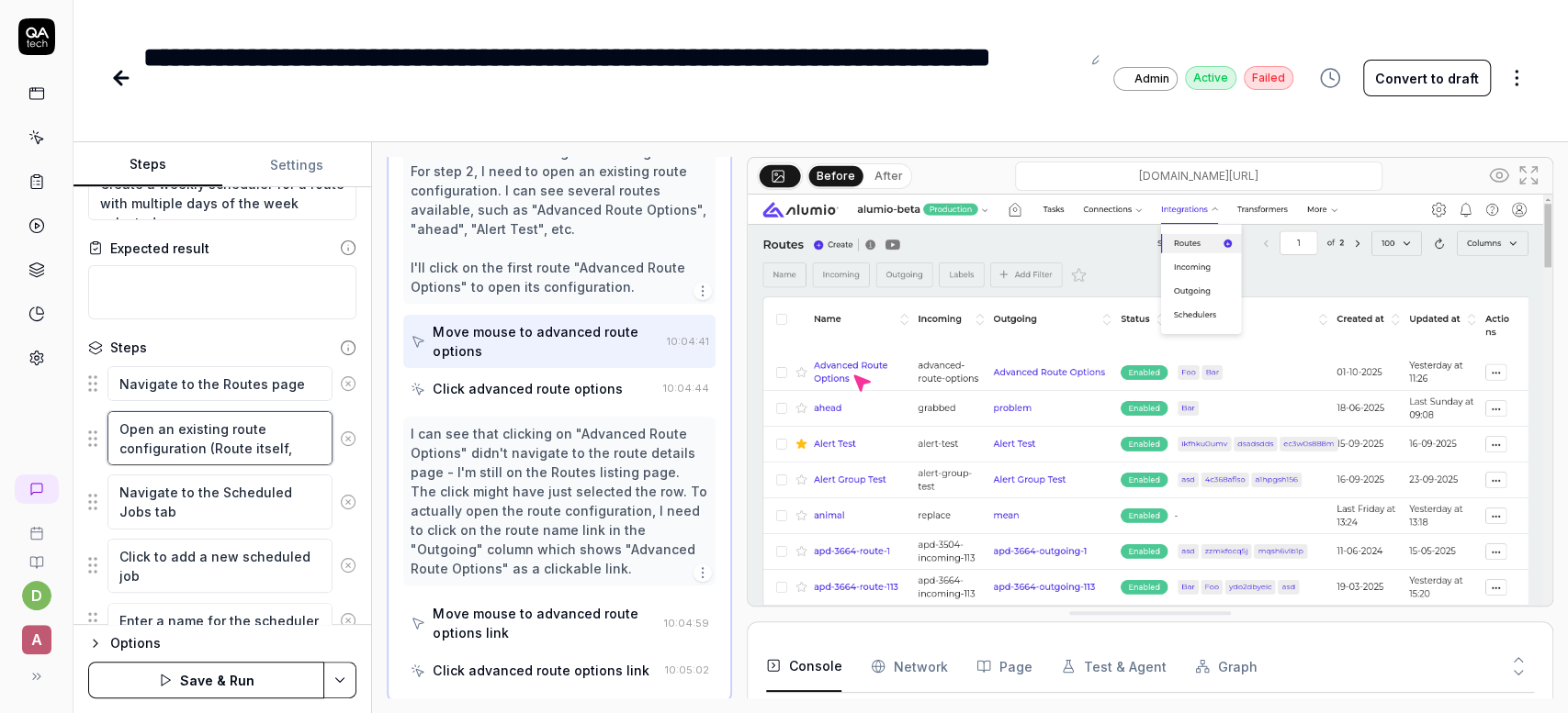
type textarea "*"
type textarea "Open an existing route configuration (Route itself, n"
type textarea "*"
type textarea "Open an existing route configuration (Route itself, no"
type textarea "*"
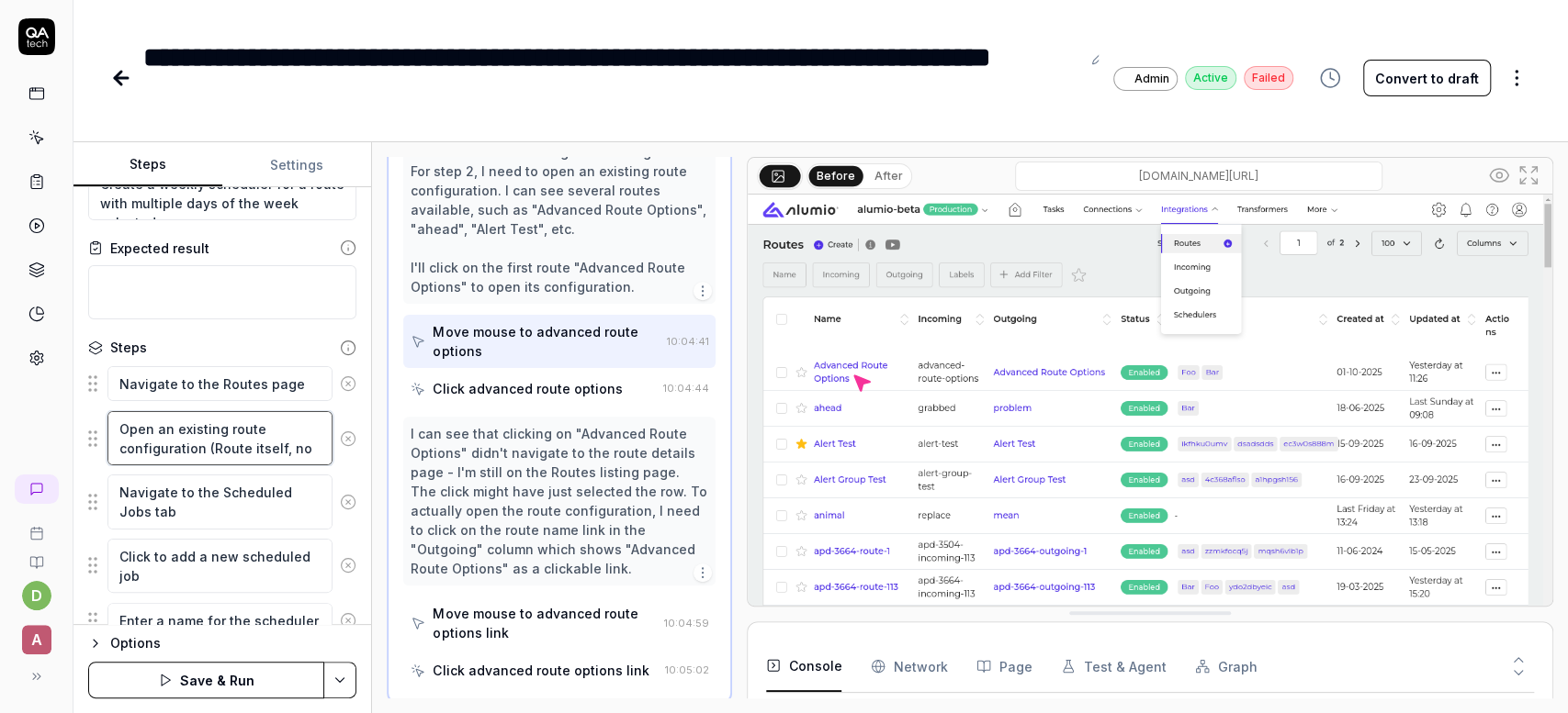
type textarea "Open an existing route configuration (Route itself, not"
type textarea "*"
type textarea "Open an existing route configuration (Route itself, not"
type textarea "*"
type textarea "Open an existing route configuration (Route itself, not O"
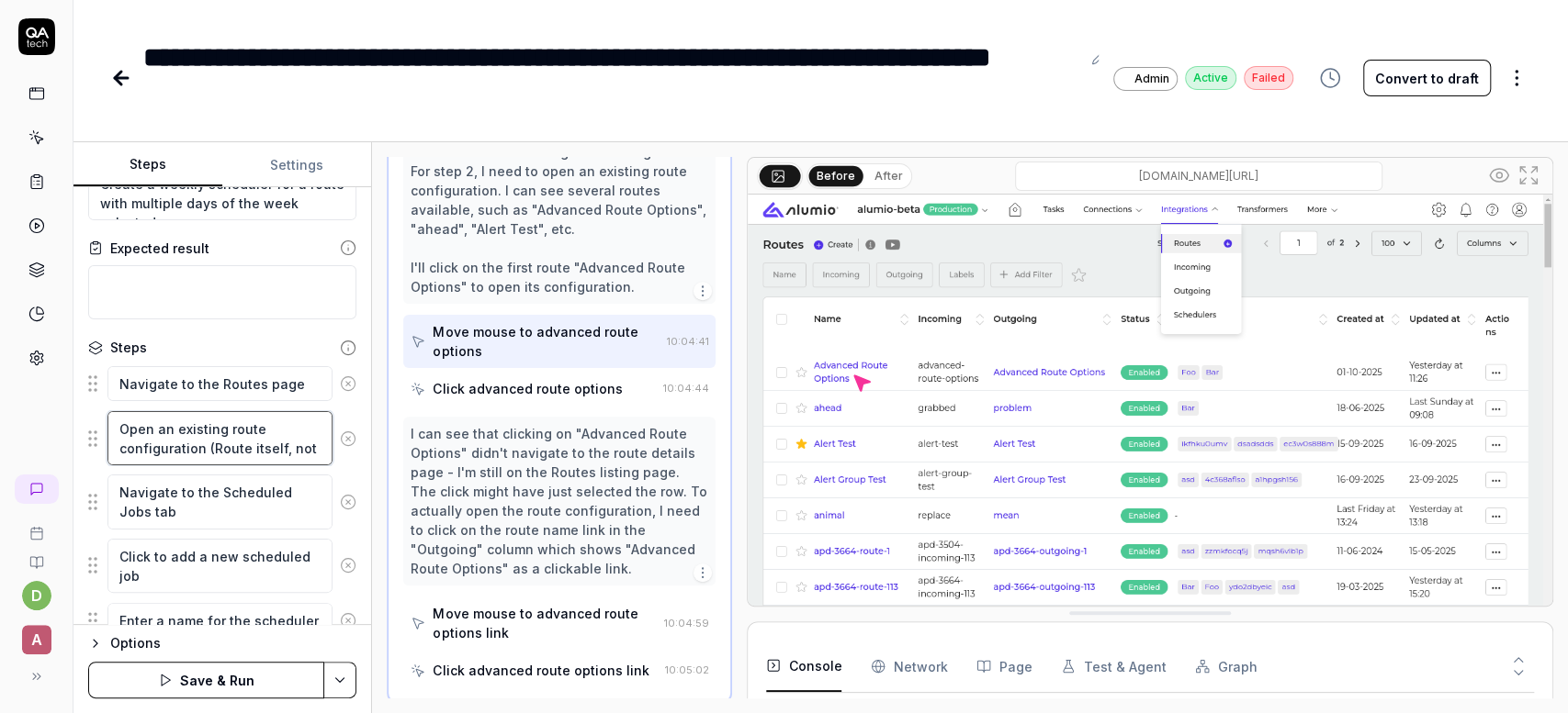
type textarea "*"
type textarea "Open an existing route configuration (Route itself, not Ou"
type textarea "*"
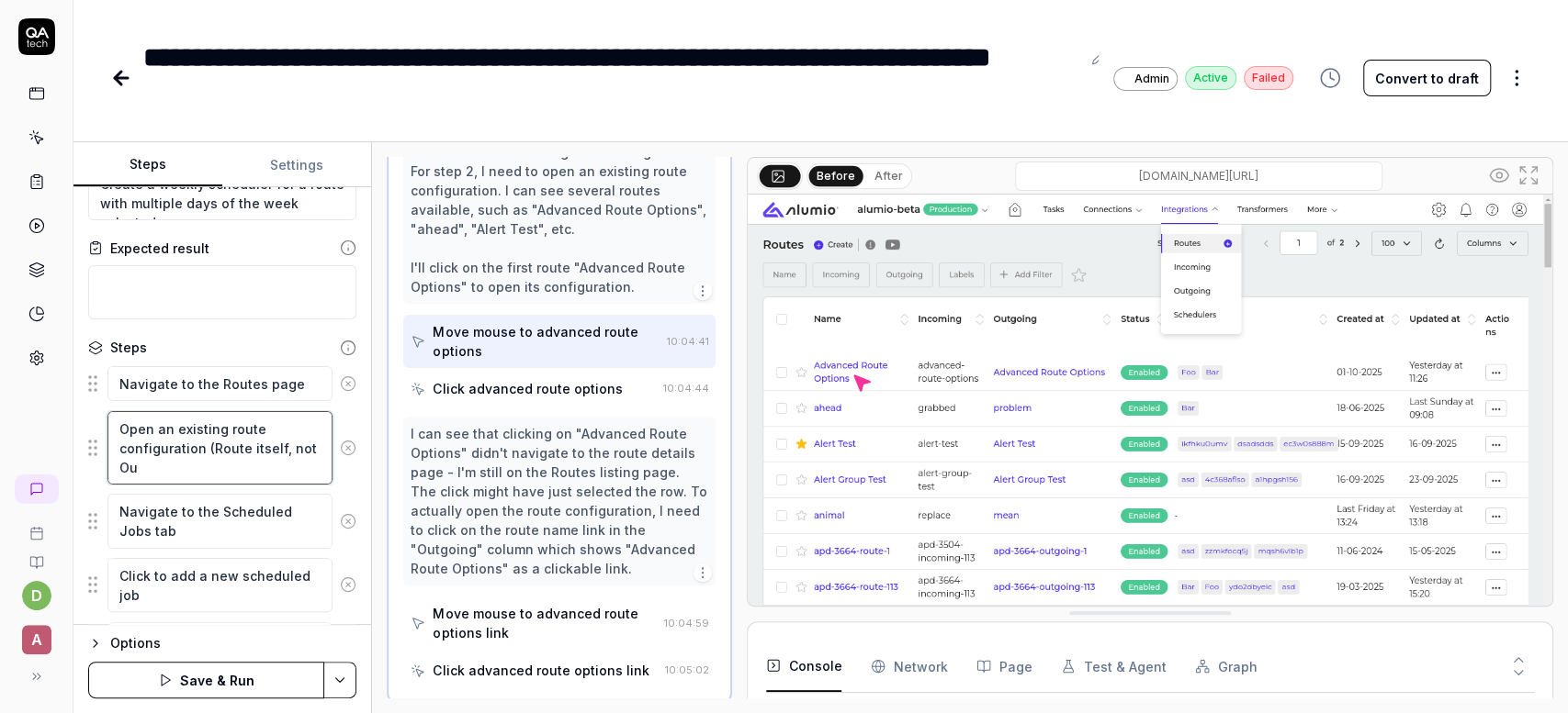
type textarea "Open an existing route configuration (Route itself, not Out"
type textarea "*"
type textarea "Open an existing route configuration (Route itself, not Outg"
type textarea "*"
type textarea "Open an existing route configuration (Route itself, not Outgo"
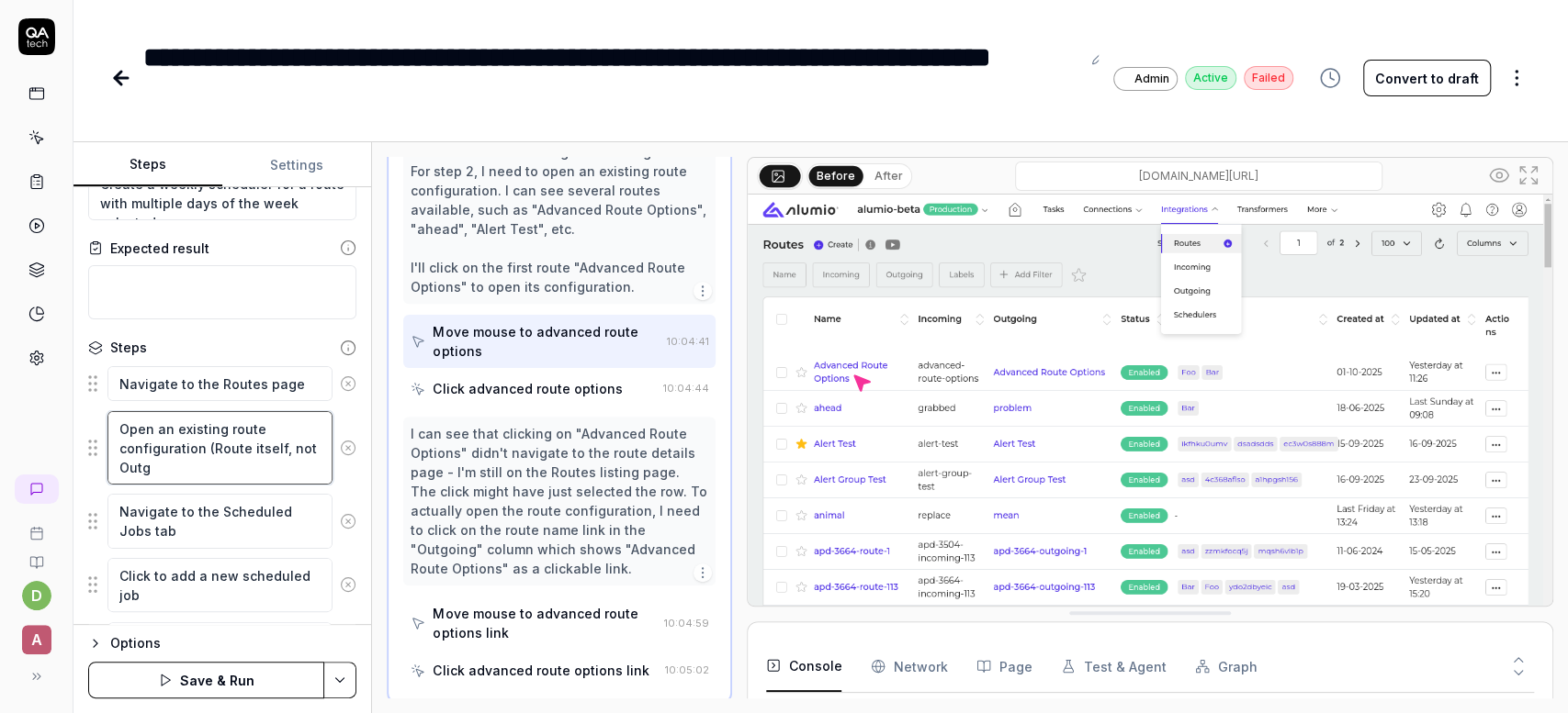
type textarea "*"
type textarea "Open an existing route configuration (Route itself, not Outgoi"
type textarea "*"
type textarea "Open an existing route configuration (Route itself, not Outgoin"
type textarea "*"
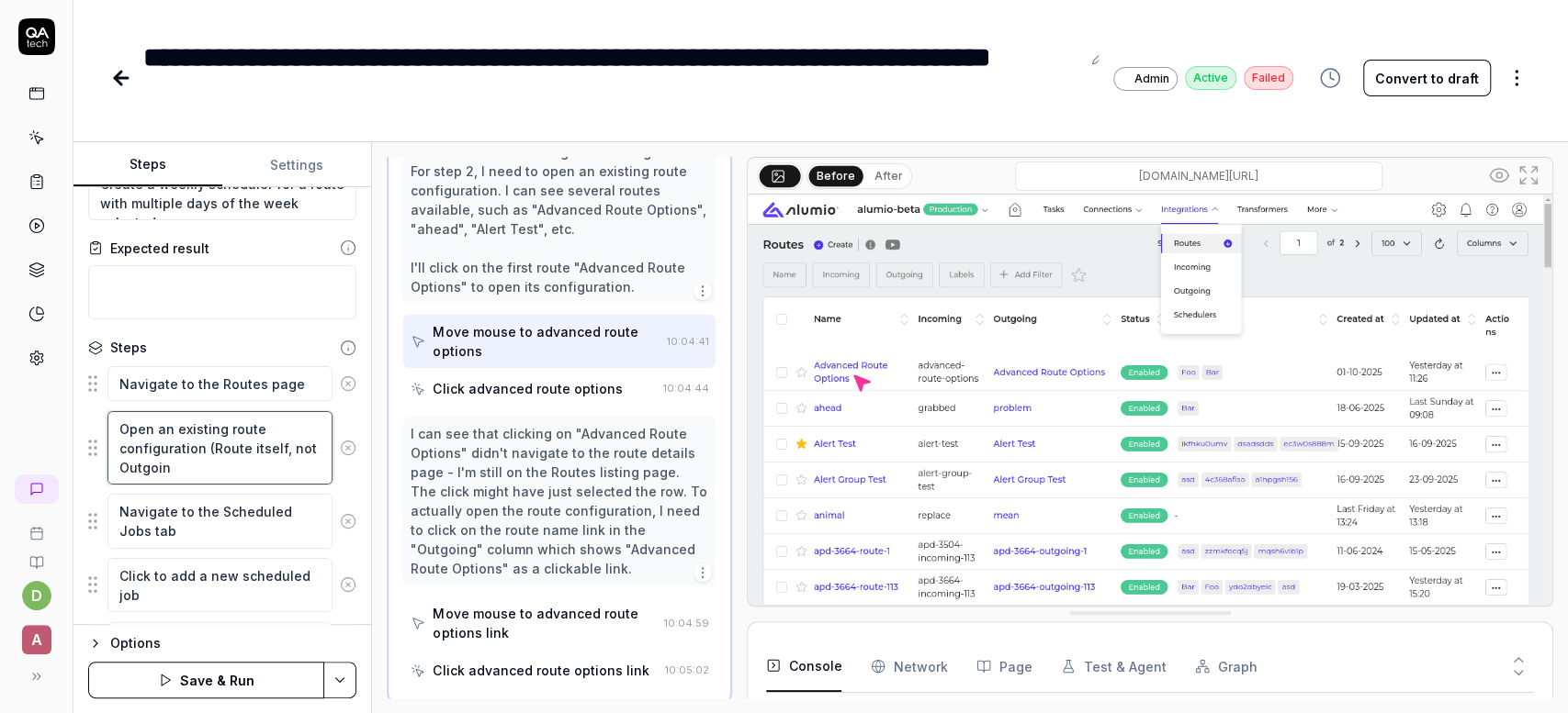
type textarea "Open an existing route configuration (Route itself, not Outgoing"
type textarea "*"
type textarea "Open an existing route configuration (Route itself, not Outgoing)"
type textarea "*"
type textarea "Open an existing route configuration (Route itself, not Outgoing)"
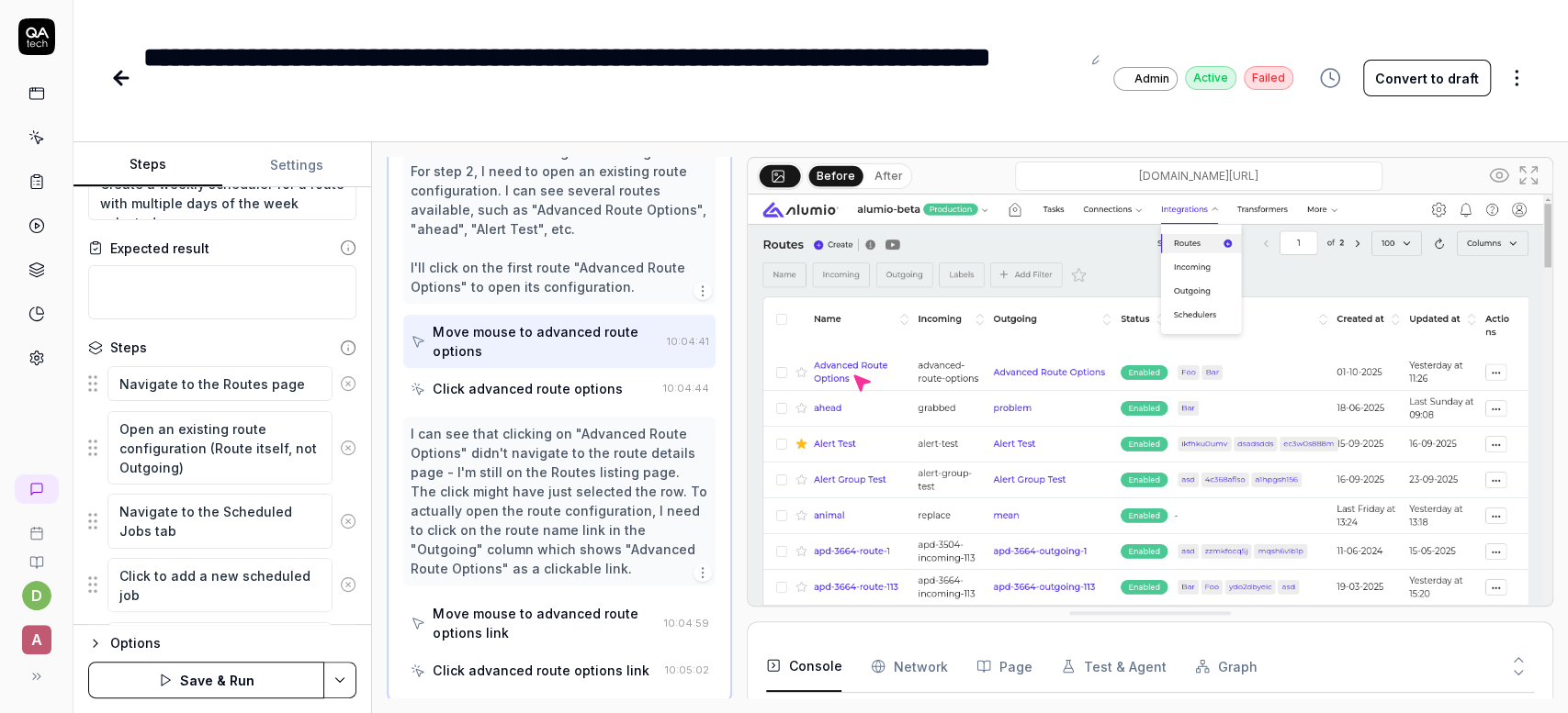
click at [227, 677] on button "Save & Run" at bounding box center [206, 680] width 236 height 36
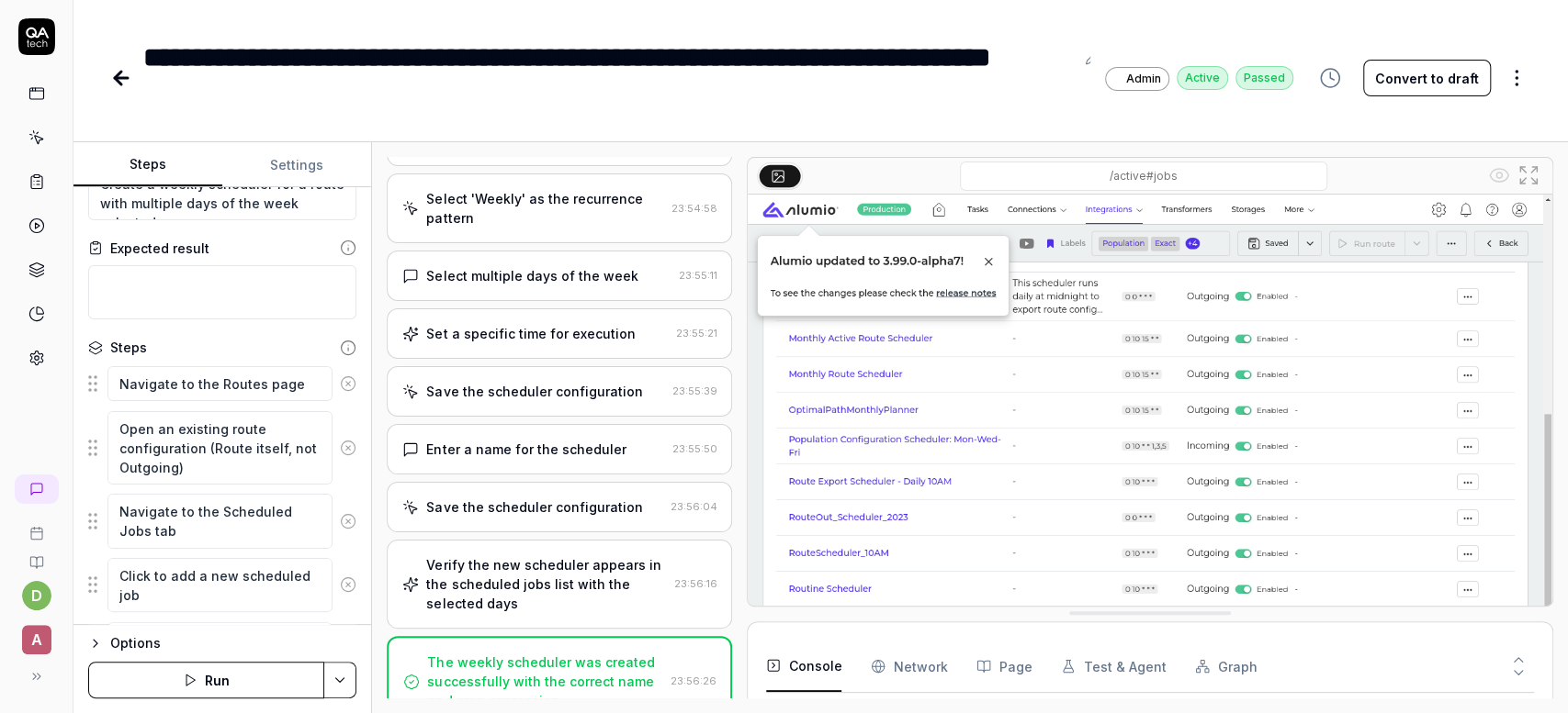
type textarea "*"
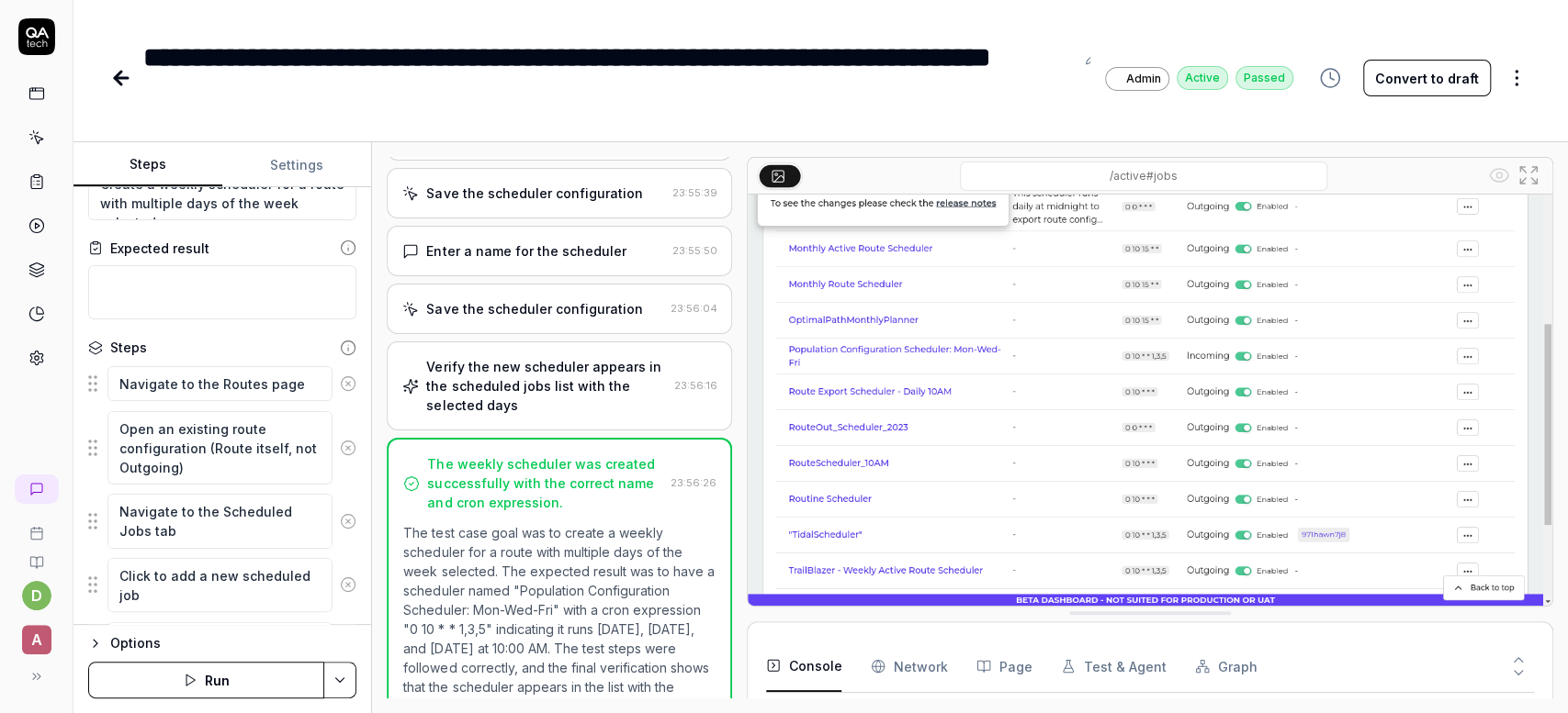
scroll to position [512, 0]
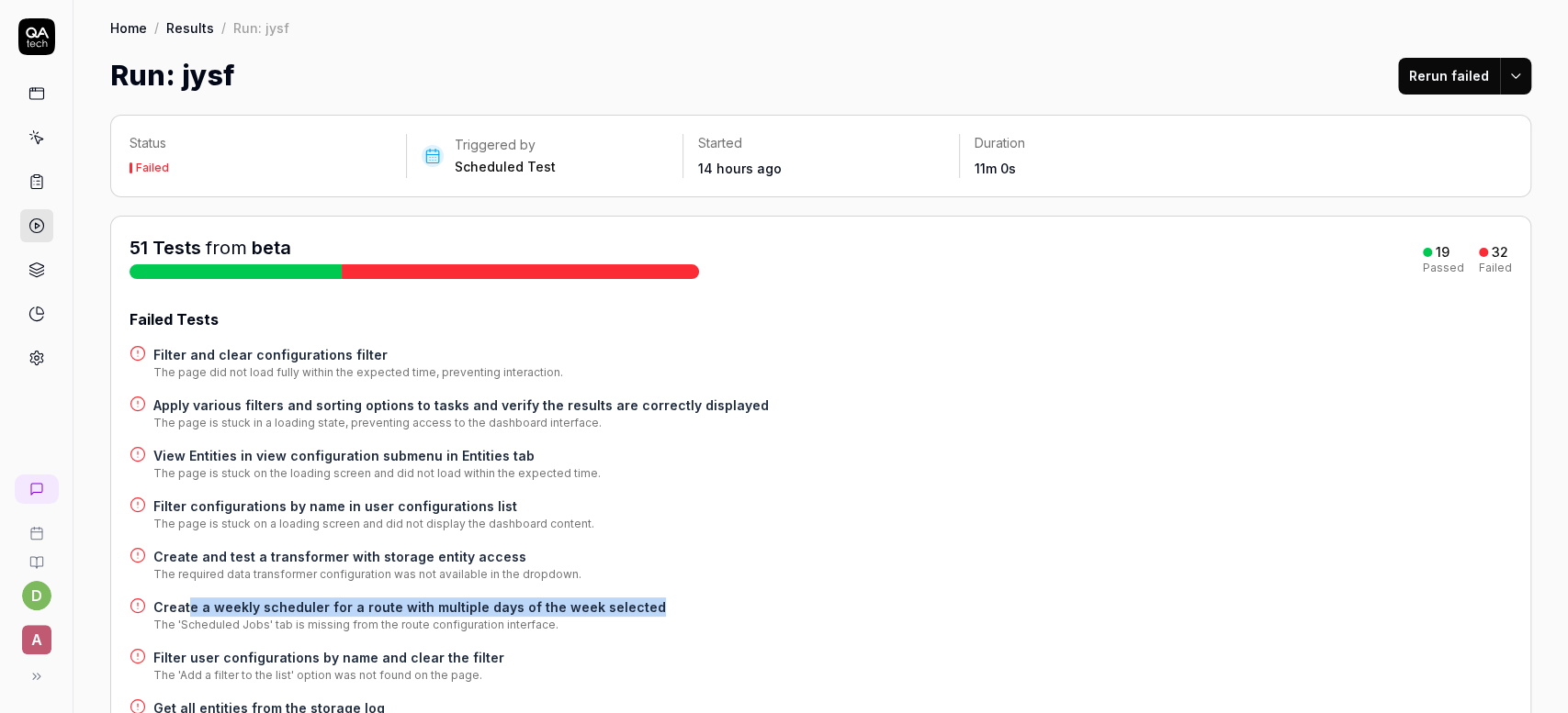
scroll to position [254, 0]
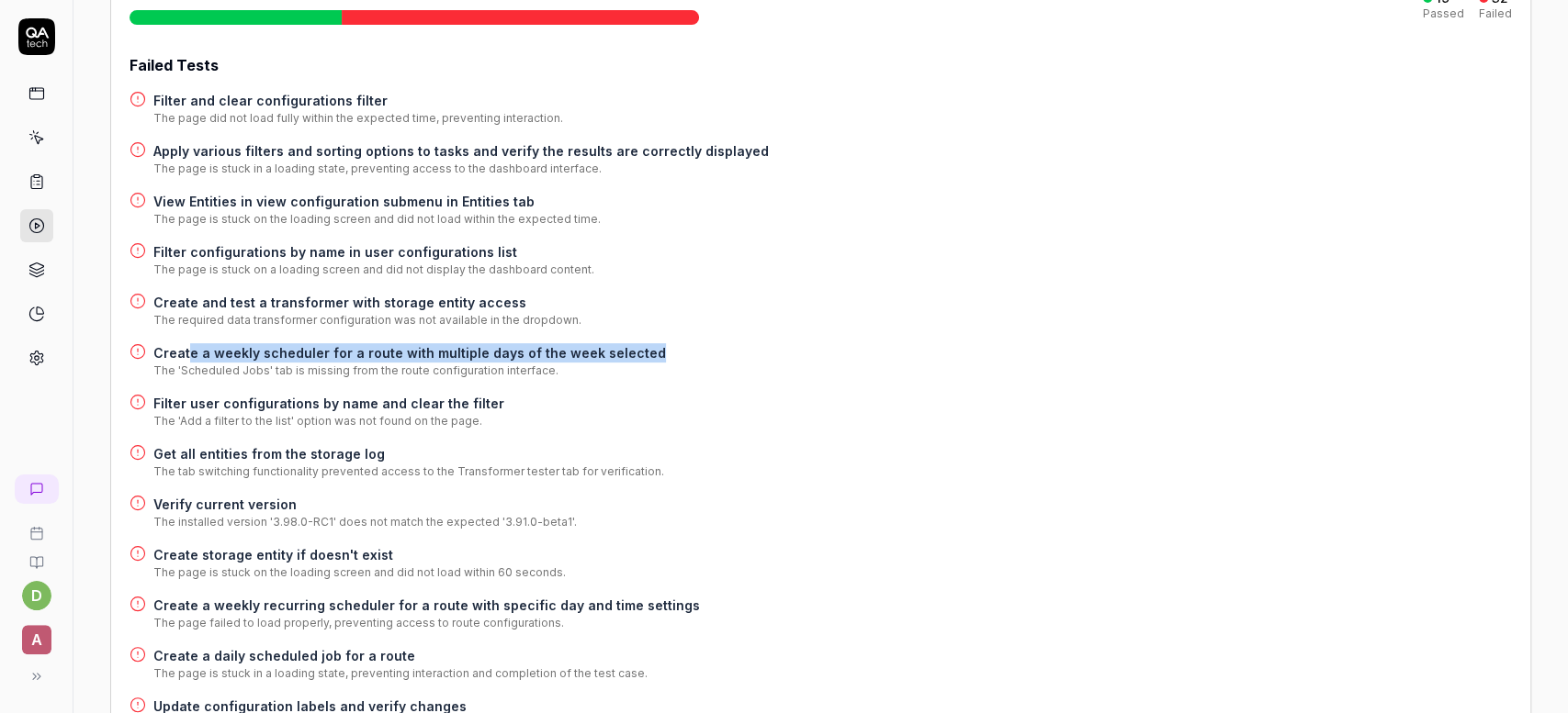
click at [334, 406] on h4 "Filter user configurations by name and clear the filter" at bounding box center [328, 404] width 351 height 20
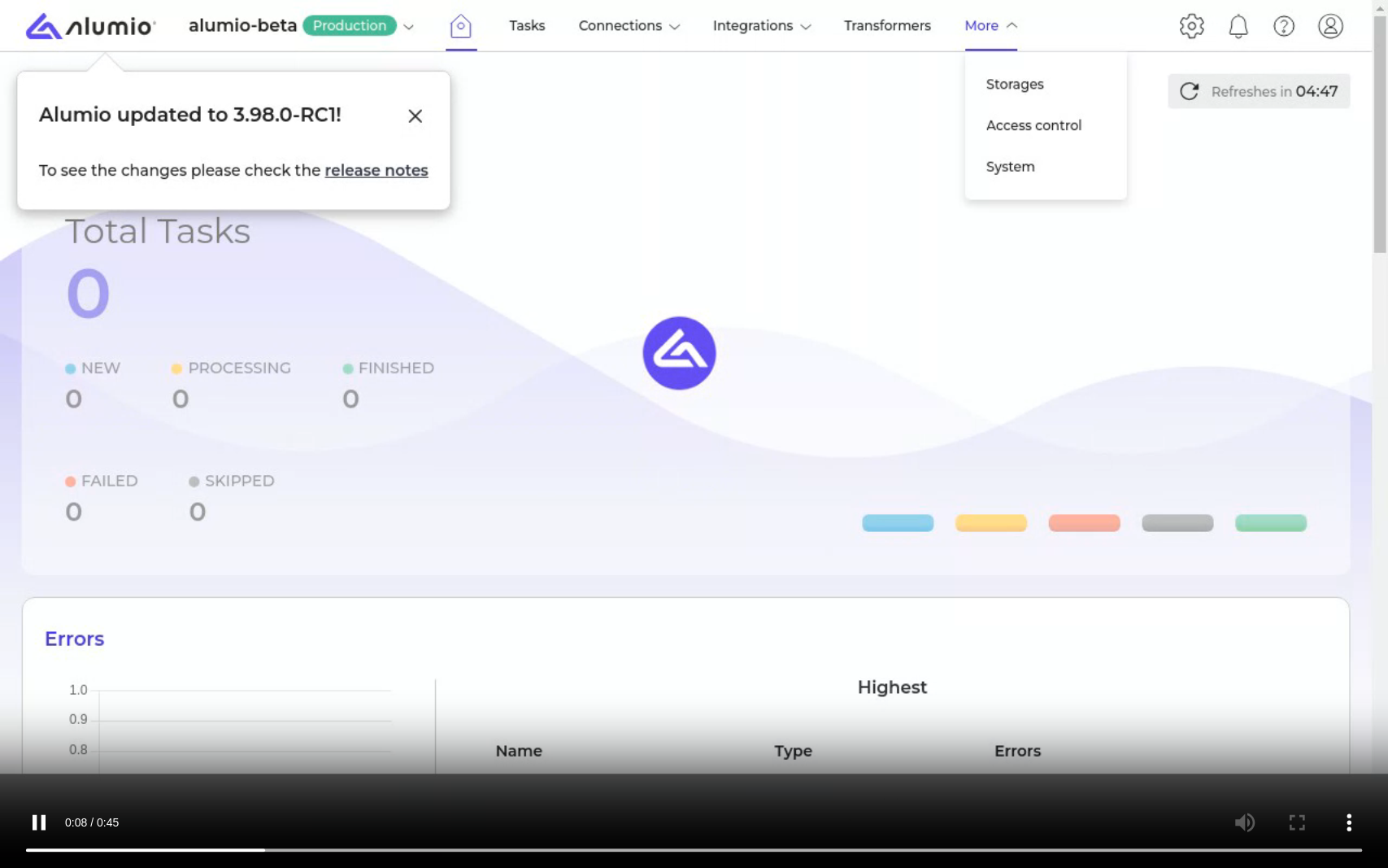
click at [955, 576] on video at bounding box center [694, 434] width 1388 height 868
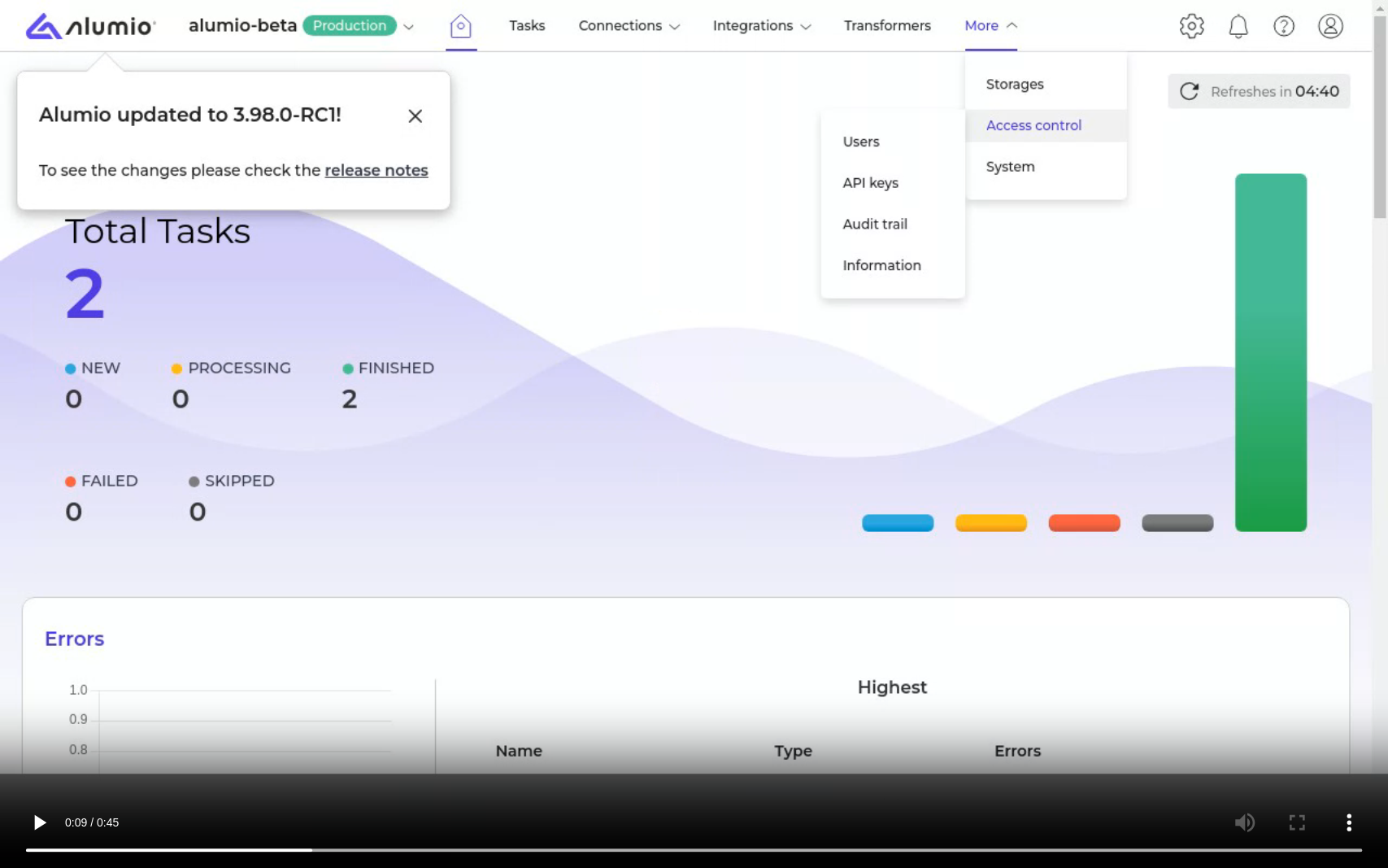
click at [410, 110] on video at bounding box center [694, 434] width 1388 height 868
click at [576, 257] on video at bounding box center [694, 434] width 1388 height 868
click at [595, 295] on video at bounding box center [694, 434] width 1388 height 868
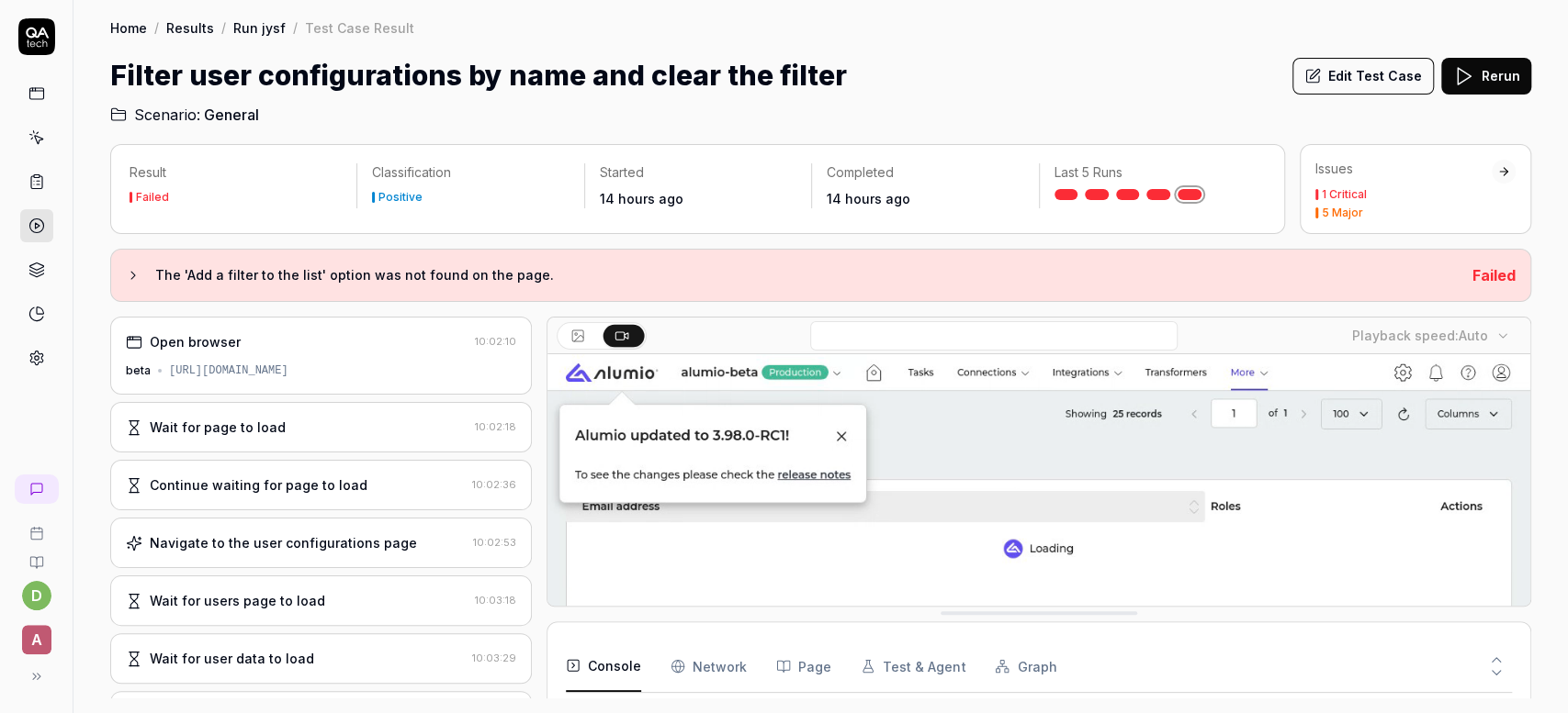
click at [1416, 82] on button "Edit Test Case" at bounding box center [1363, 76] width 141 height 36
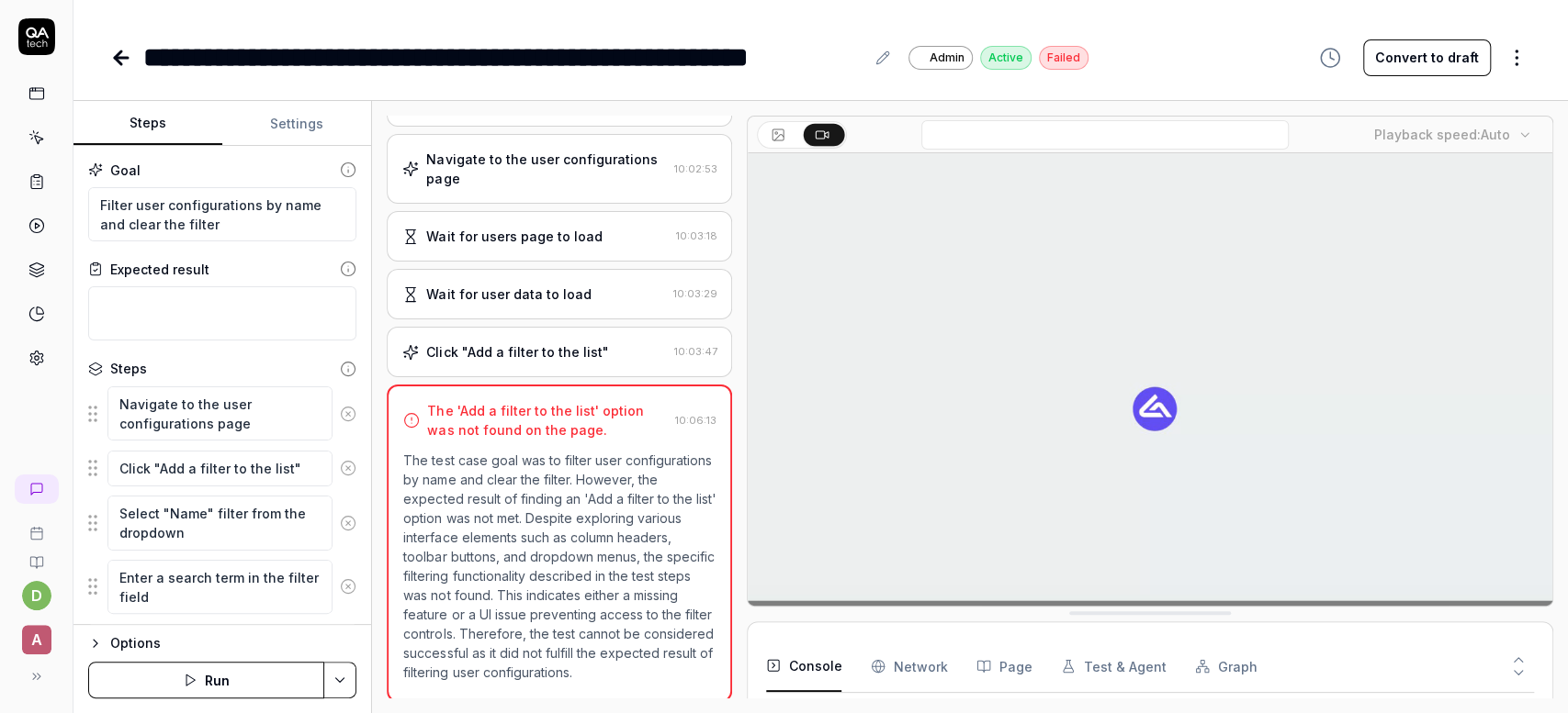
scroll to position [181, 0]
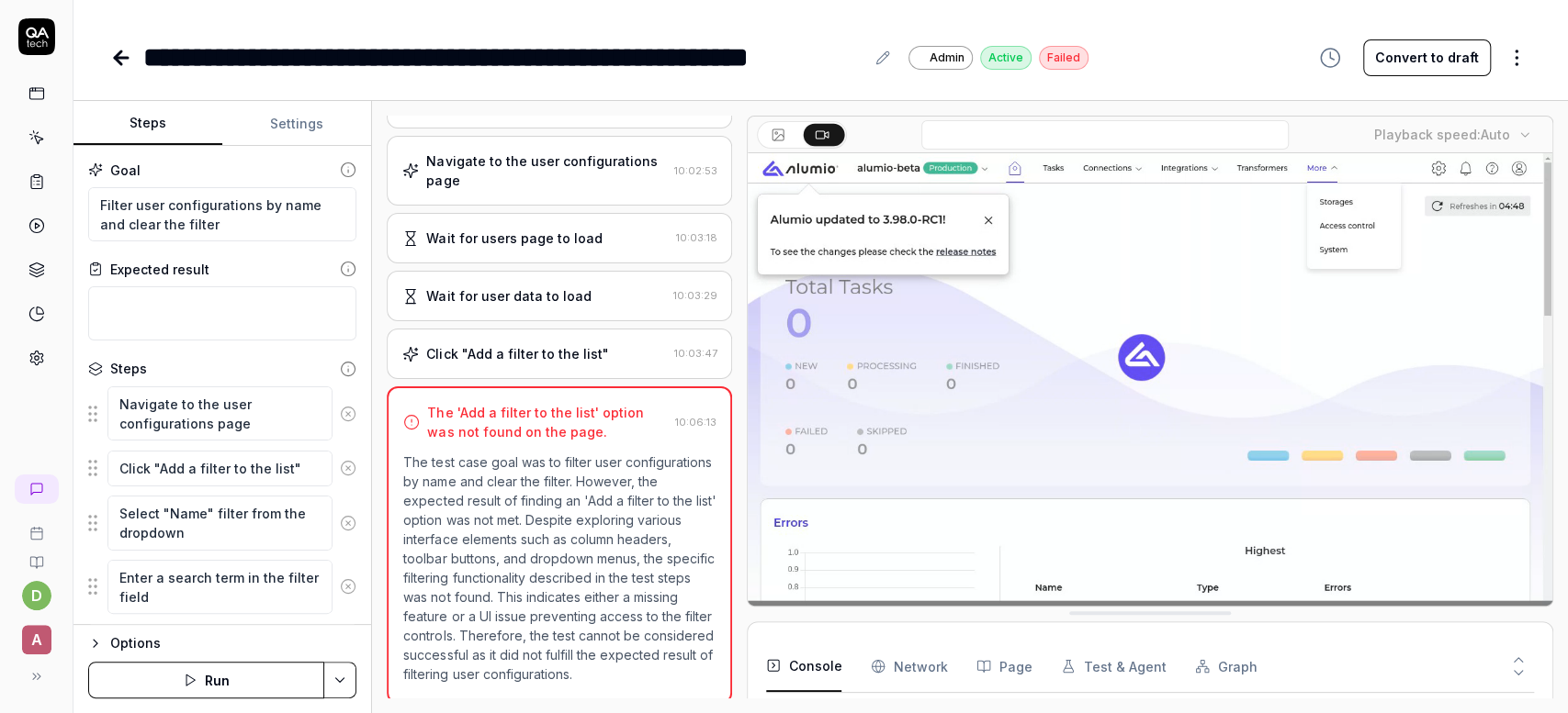
click at [1018, 312] on video at bounding box center [1149, 404] width 805 height 502
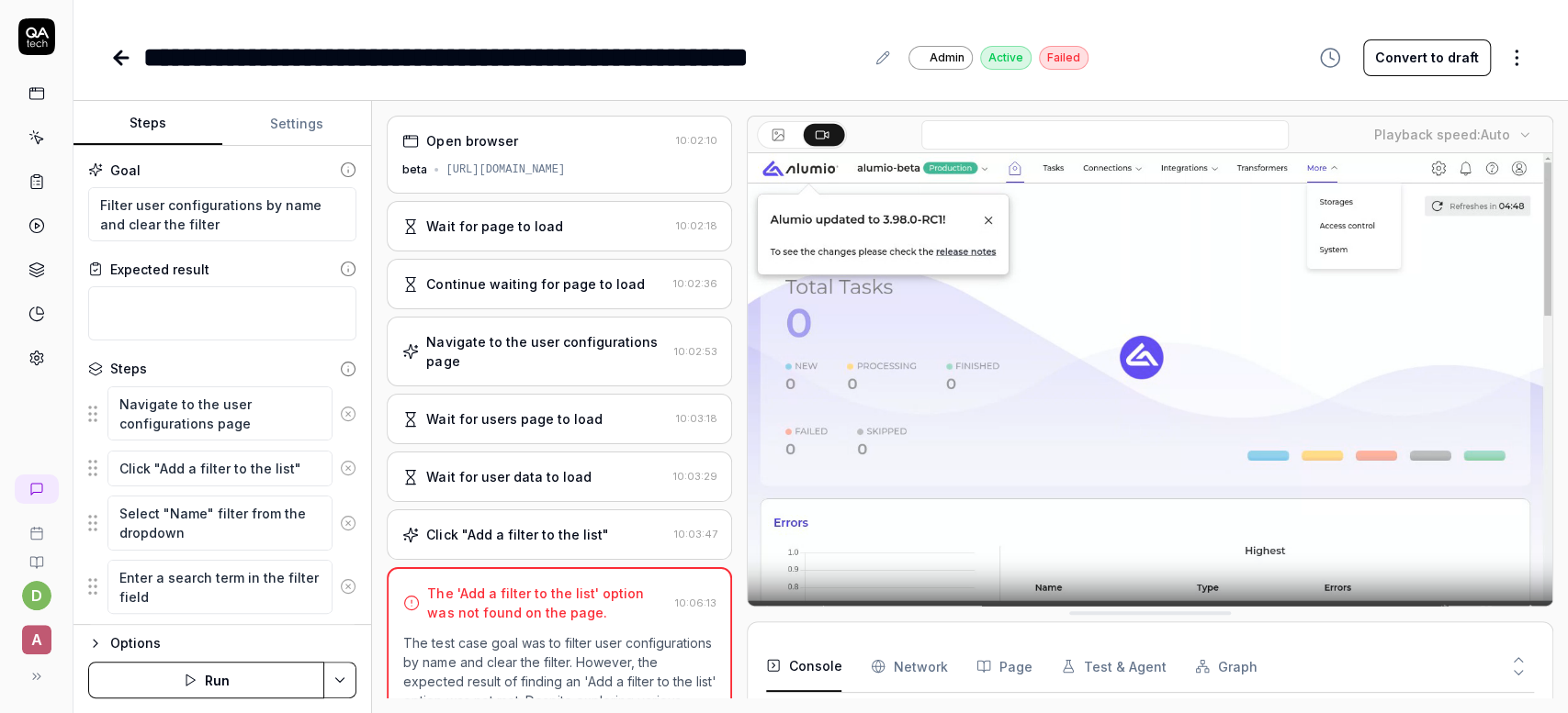
click at [1515, 52] on html "**********" at bounding box center [784, 356] width 1568 height 713
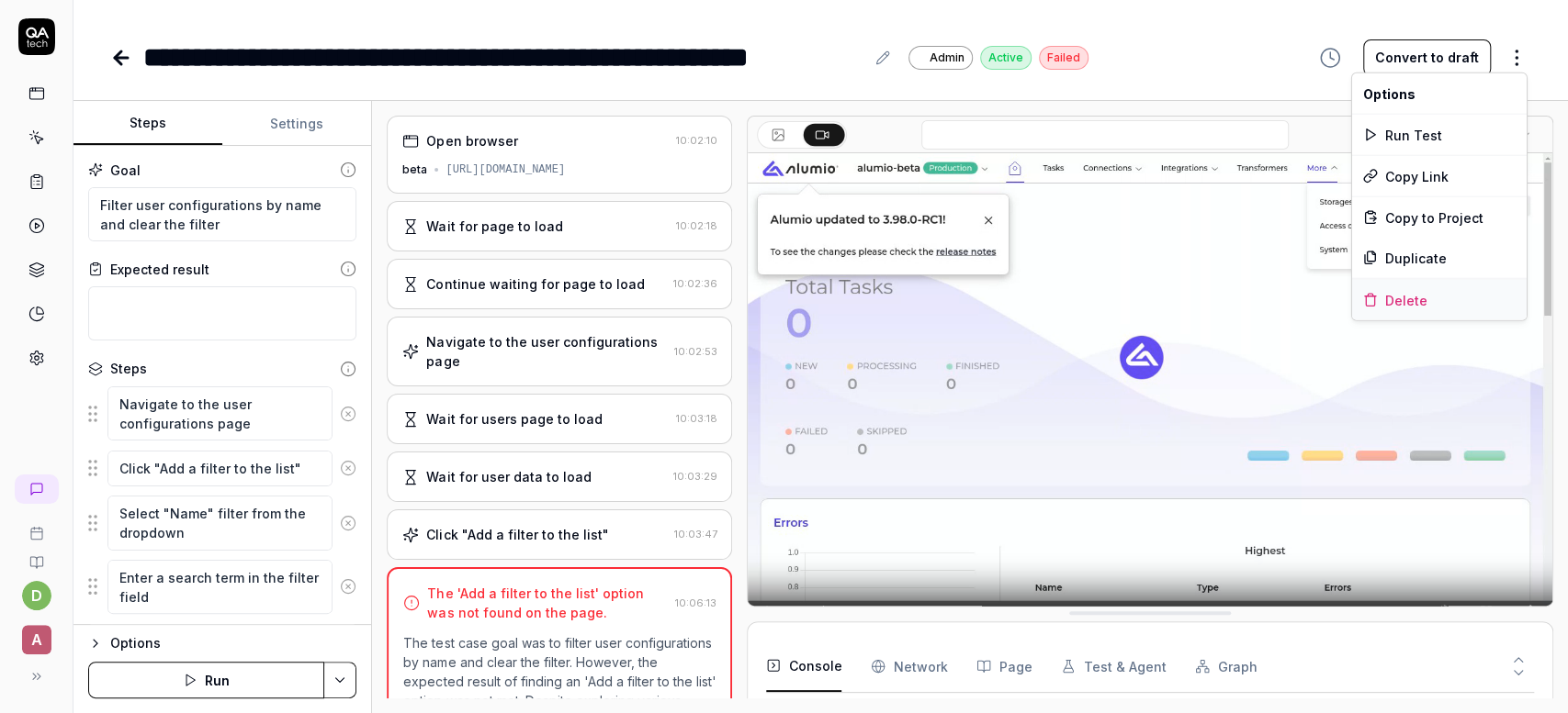
click at [1423, 302] on div "Delete" at bounding box center [1439, 300] width 175 height 40
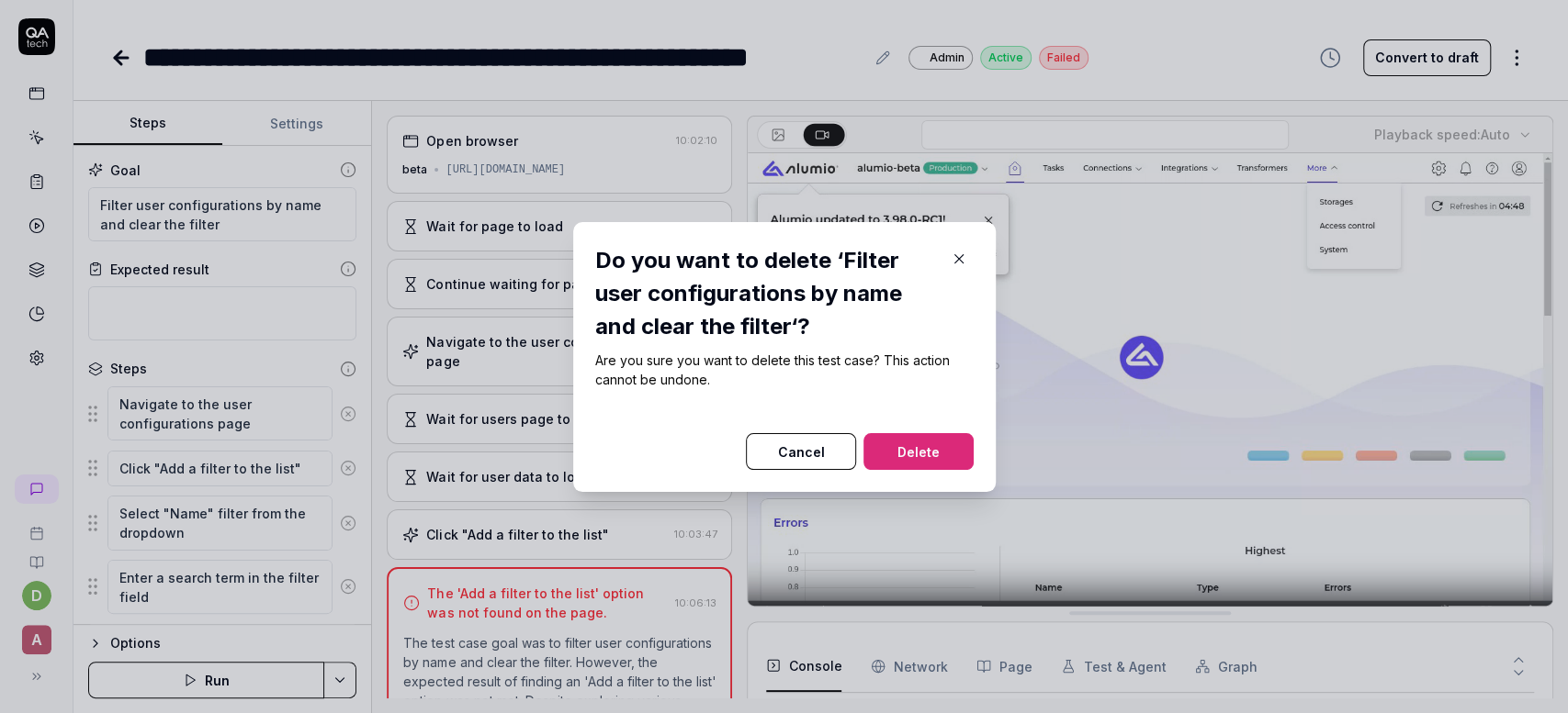
click at [928, 458] on button "Delete" at bounding box center [919, 451] width 110 height 36
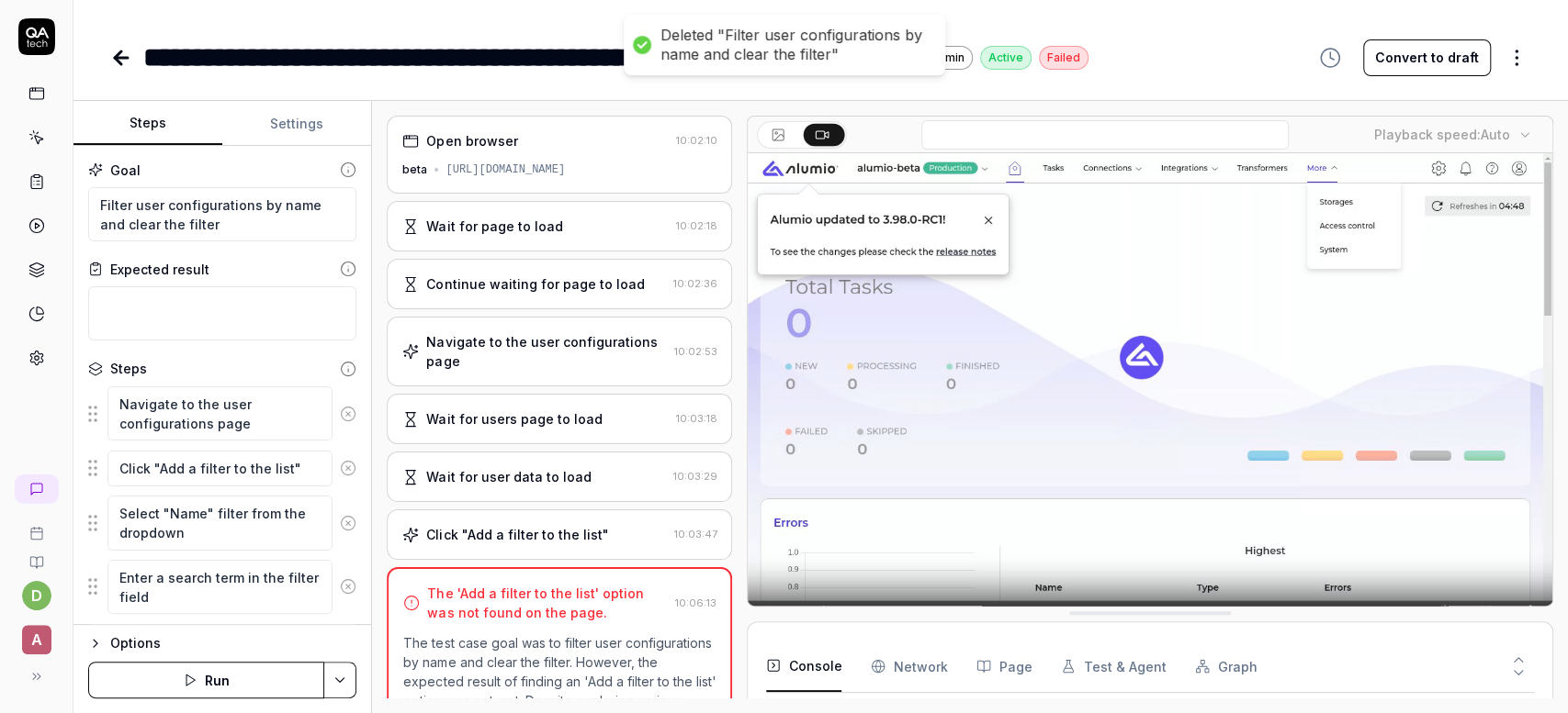
type textarea "*"
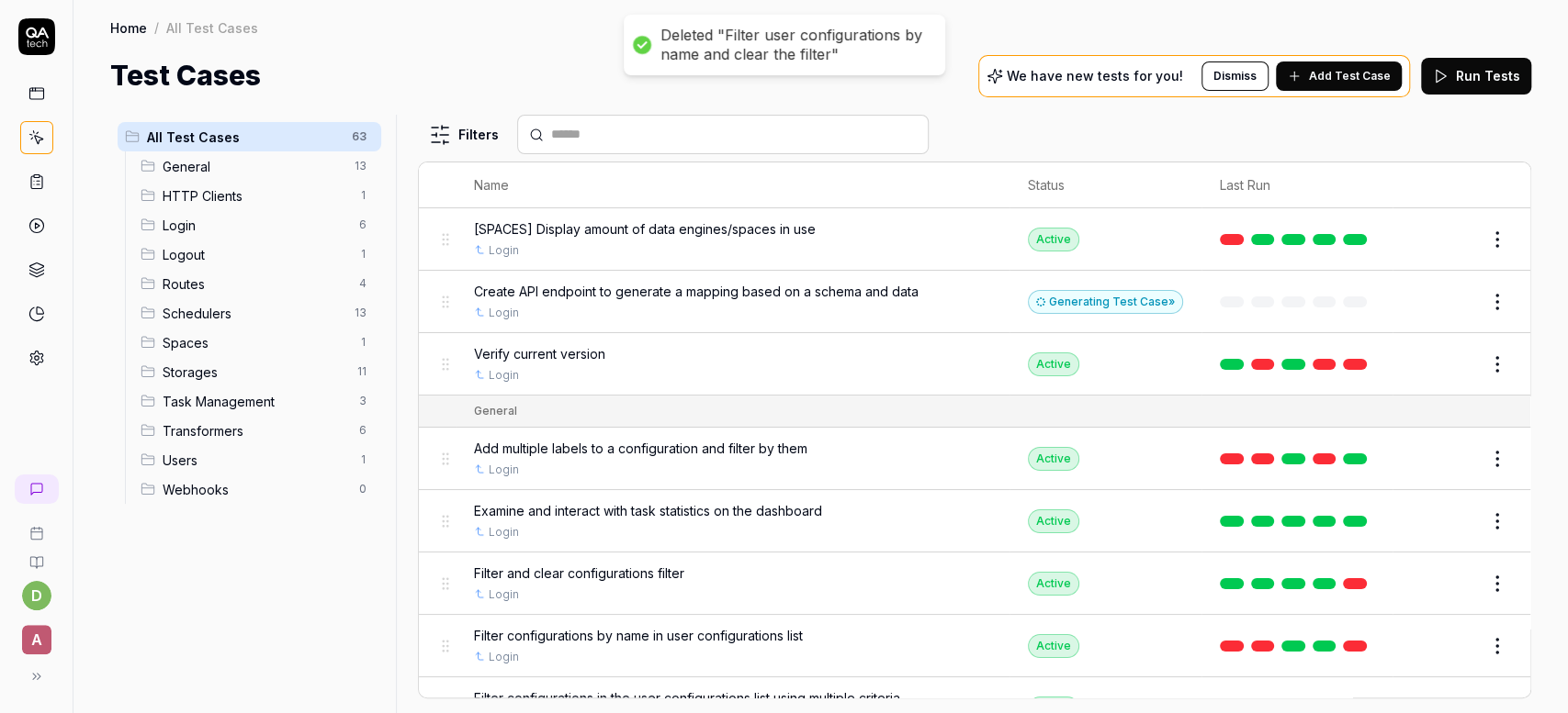
click at [109, 48] on div "Home / All Test Cases Home / All Test Cases Test Cases We have new tests for yo…" at bounding box center [820, 48] width 1494 height 96
click at [36, 226] on icon at bounding box center [36, 226] width 17 height 17
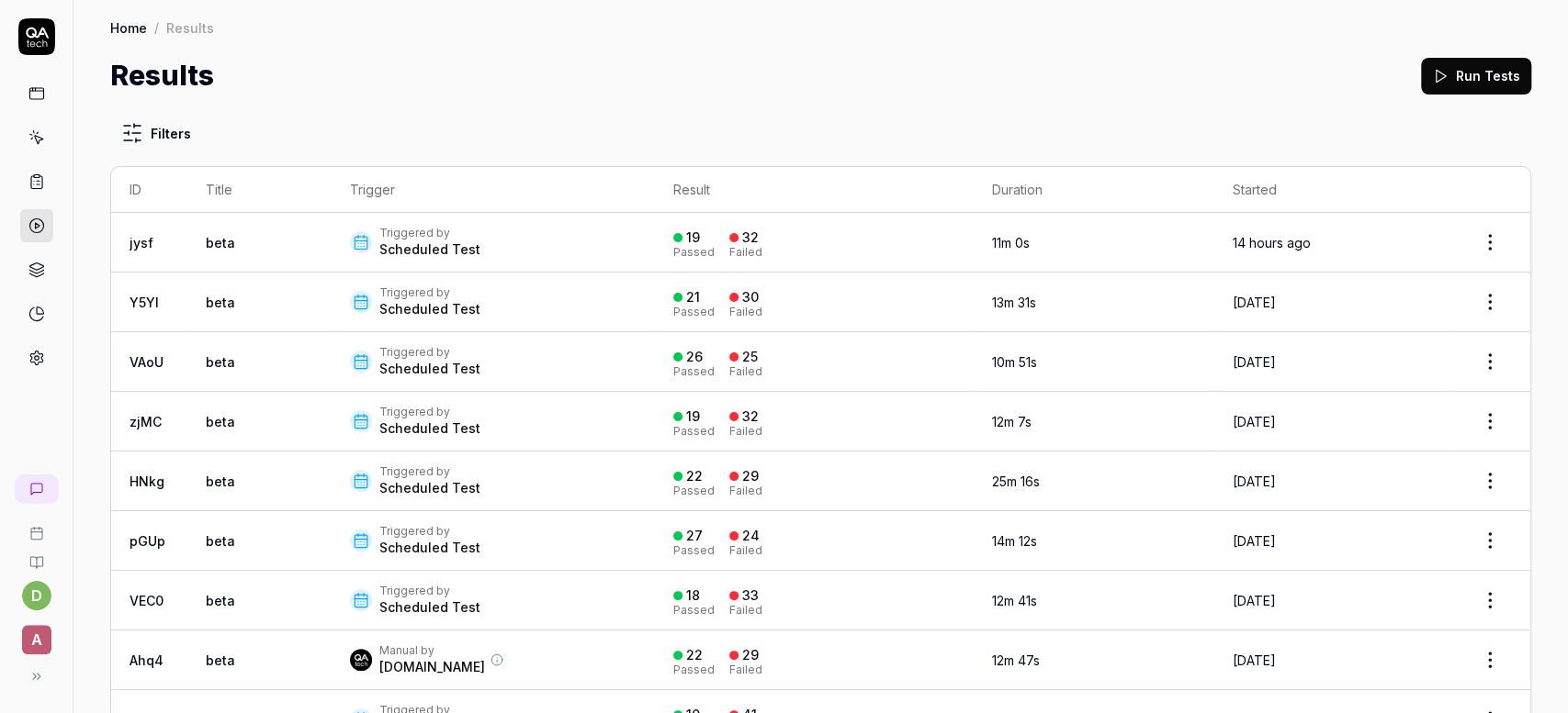
click at [140, 237] on link "jysf" at bounding box center [141, 243] width 24 height 16
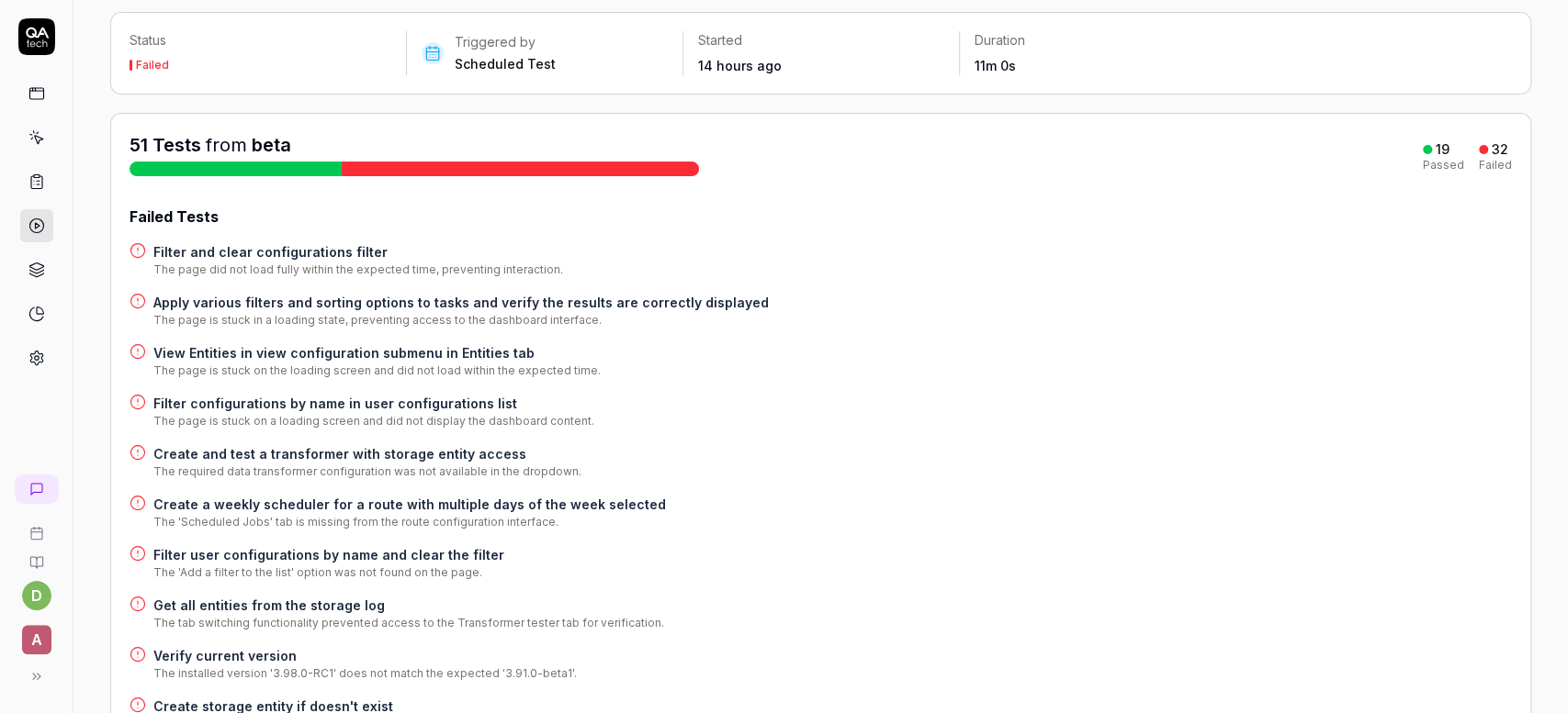
scroll to position [184, 0]
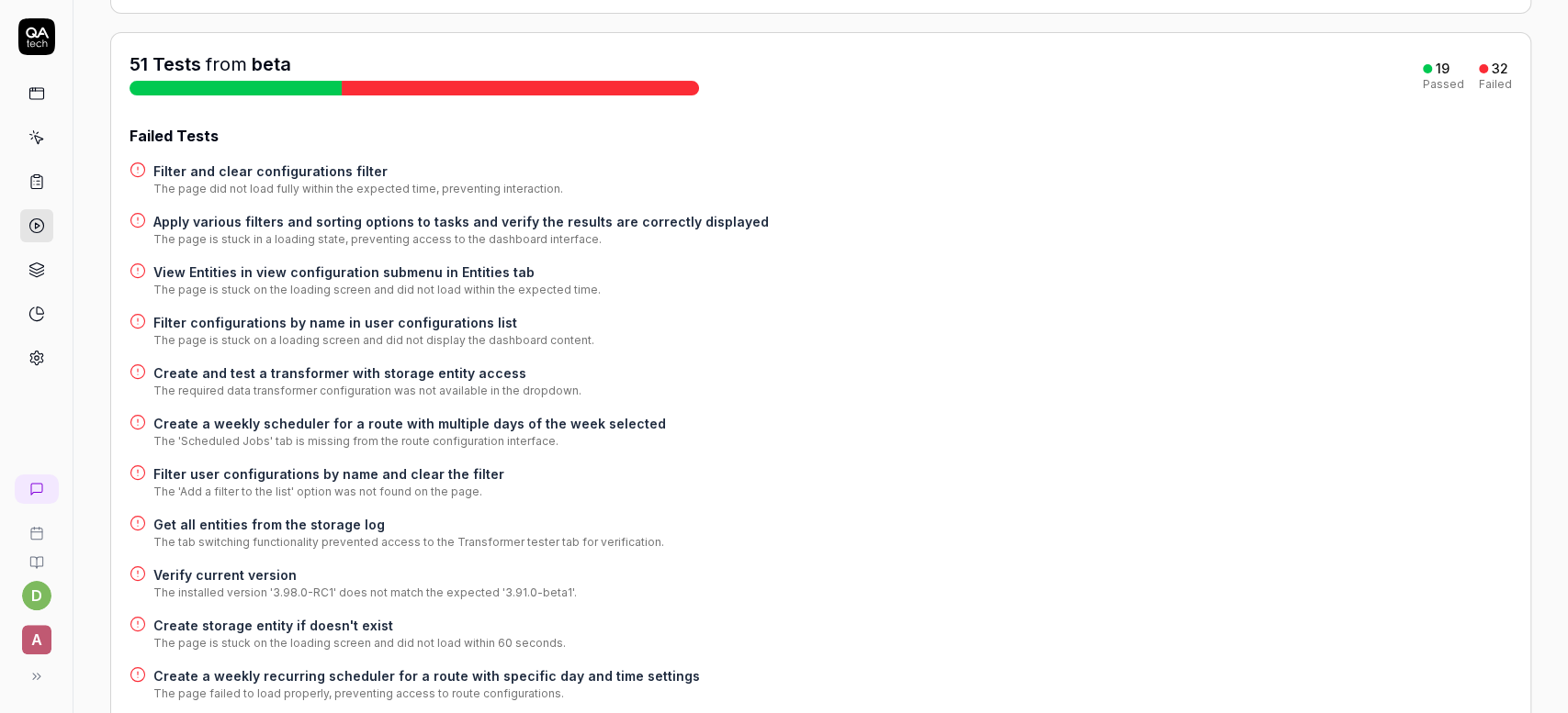
click at [333, 521] on h4 "Get all entities from the storage log" at bounding box center [409, 524] width 511 height 20
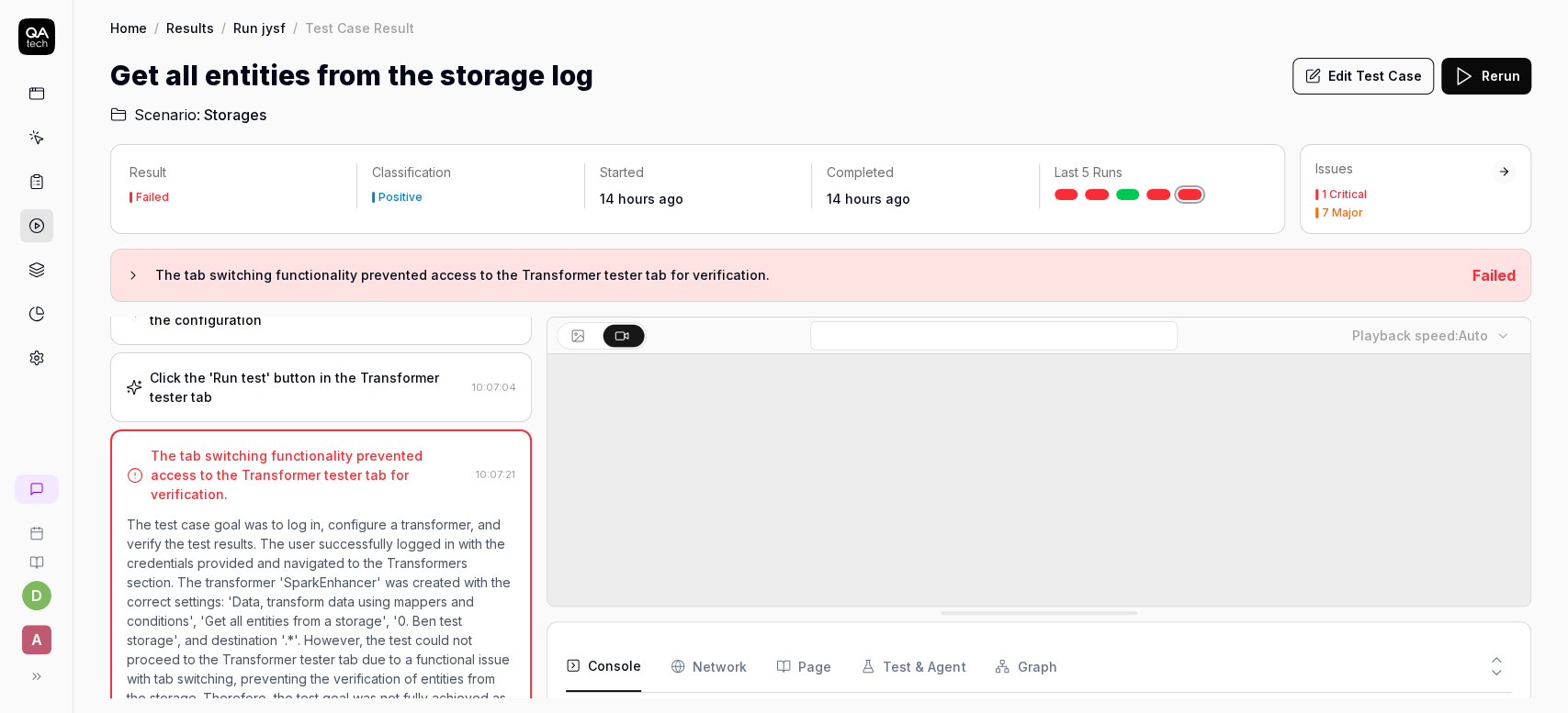
scroll to position [343, 0]
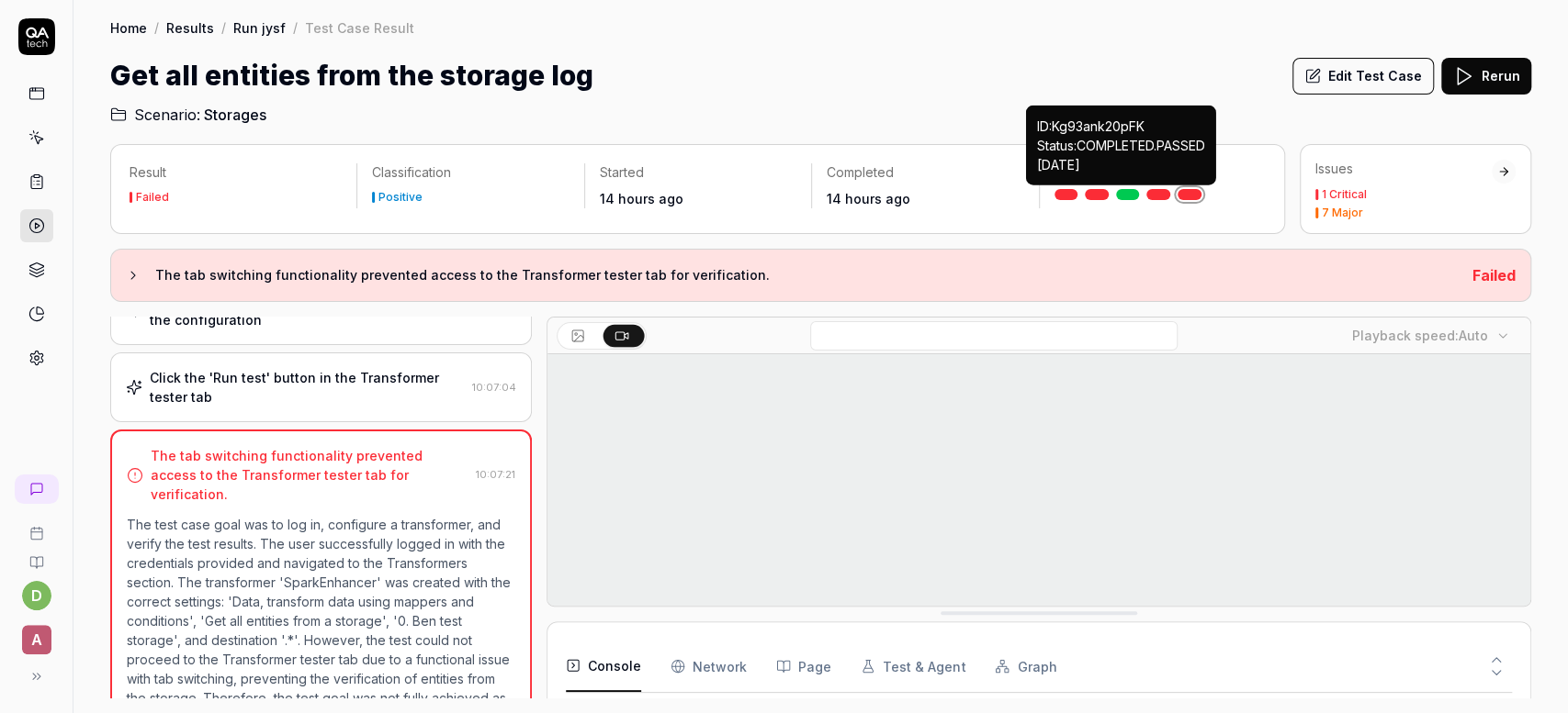
click at [1131, 185] on div "ID: Kg93ank20pFK Status: COMPLETED . PASSED [DATE]" at bounding box center [1121, 145] width 191 height 80
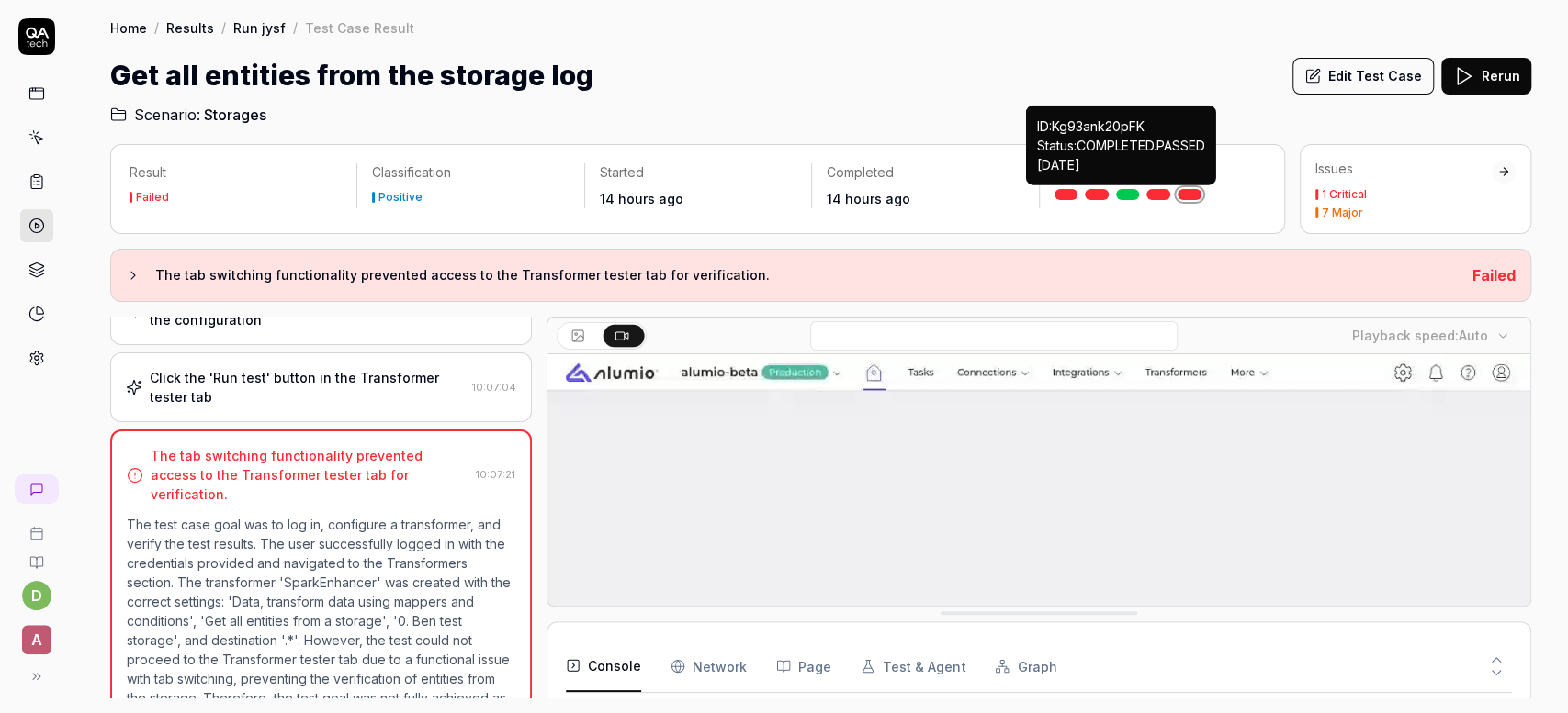
click at [1131, 195] on link at bounding box center [1128, 194] width 24 height 11
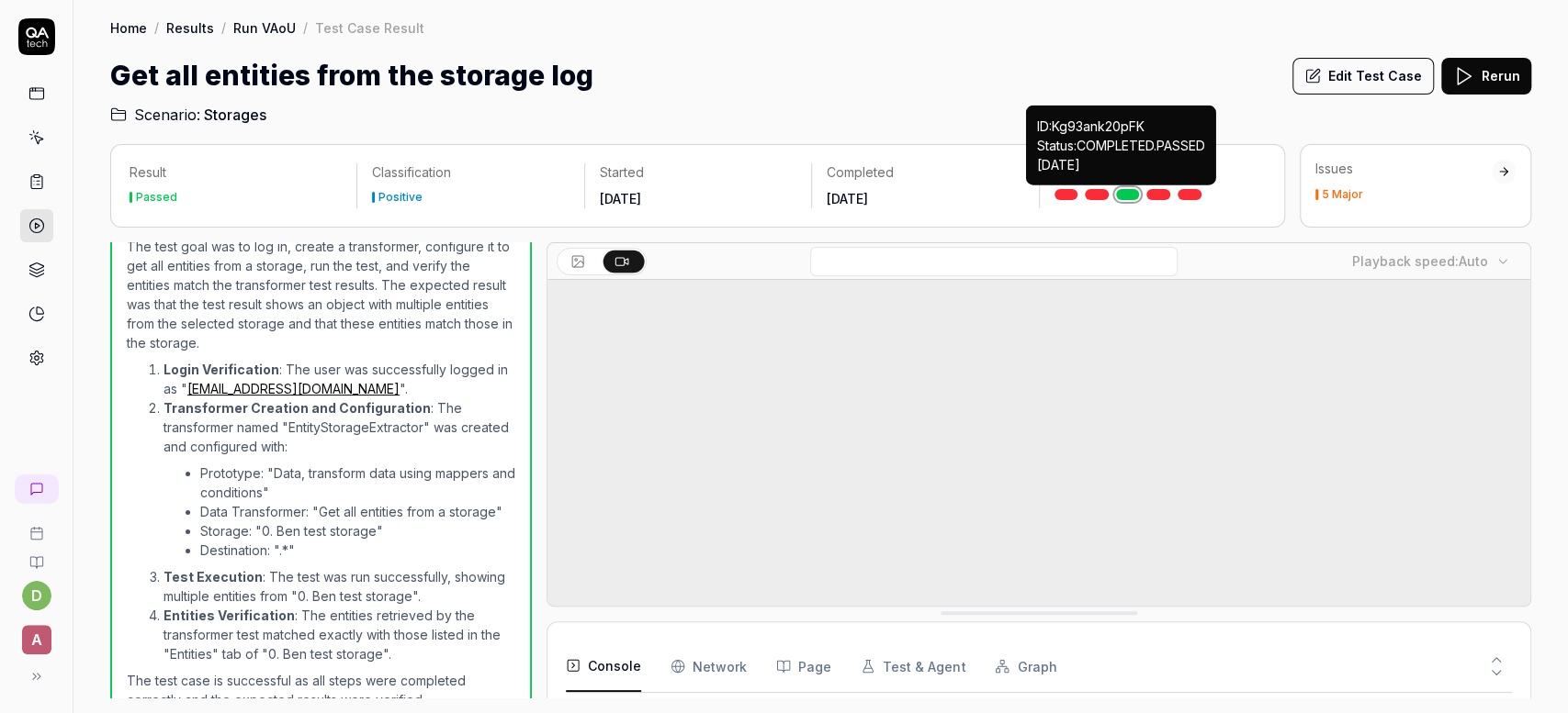
scroll to position [252, 0]
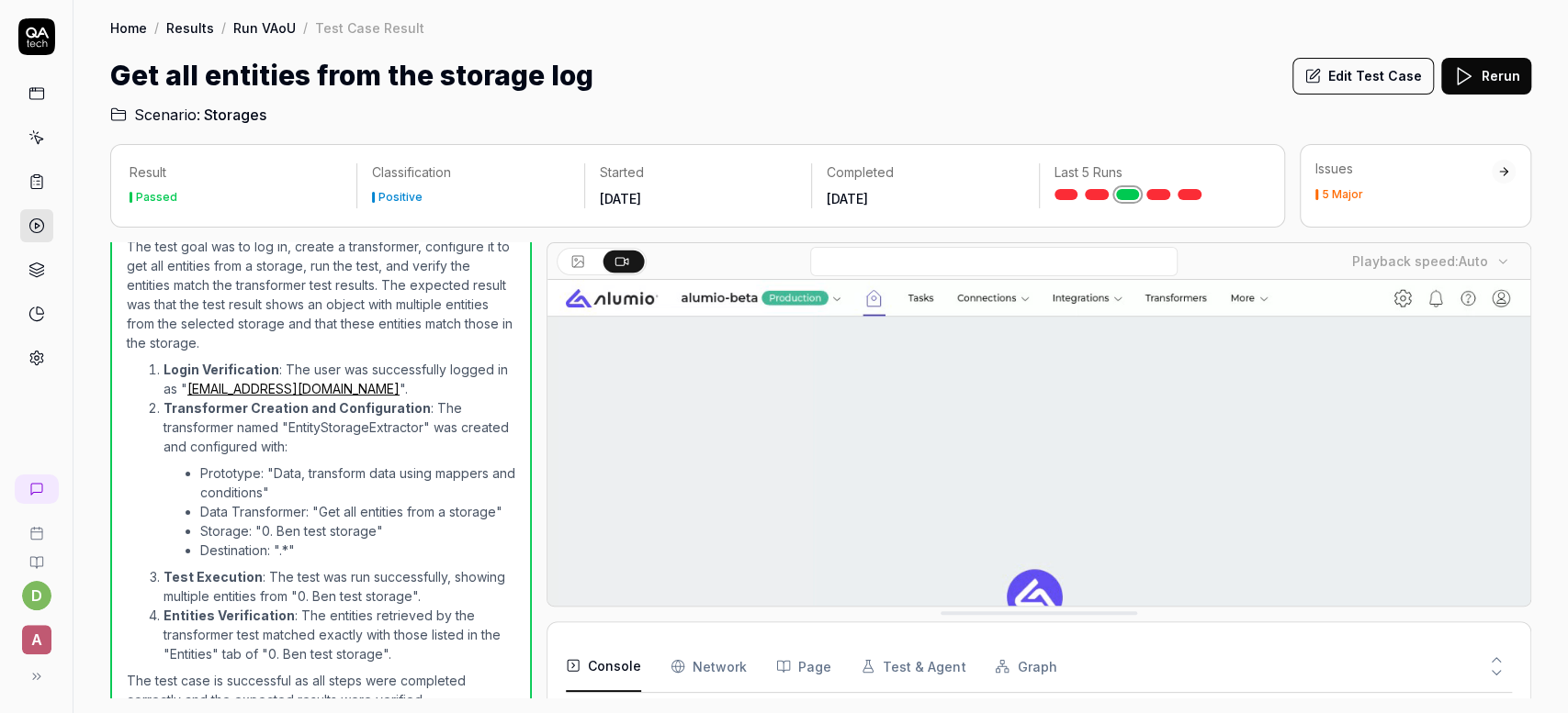
click at [1186, 192] on link at bounding box center [1190, 194] width 24 height 11
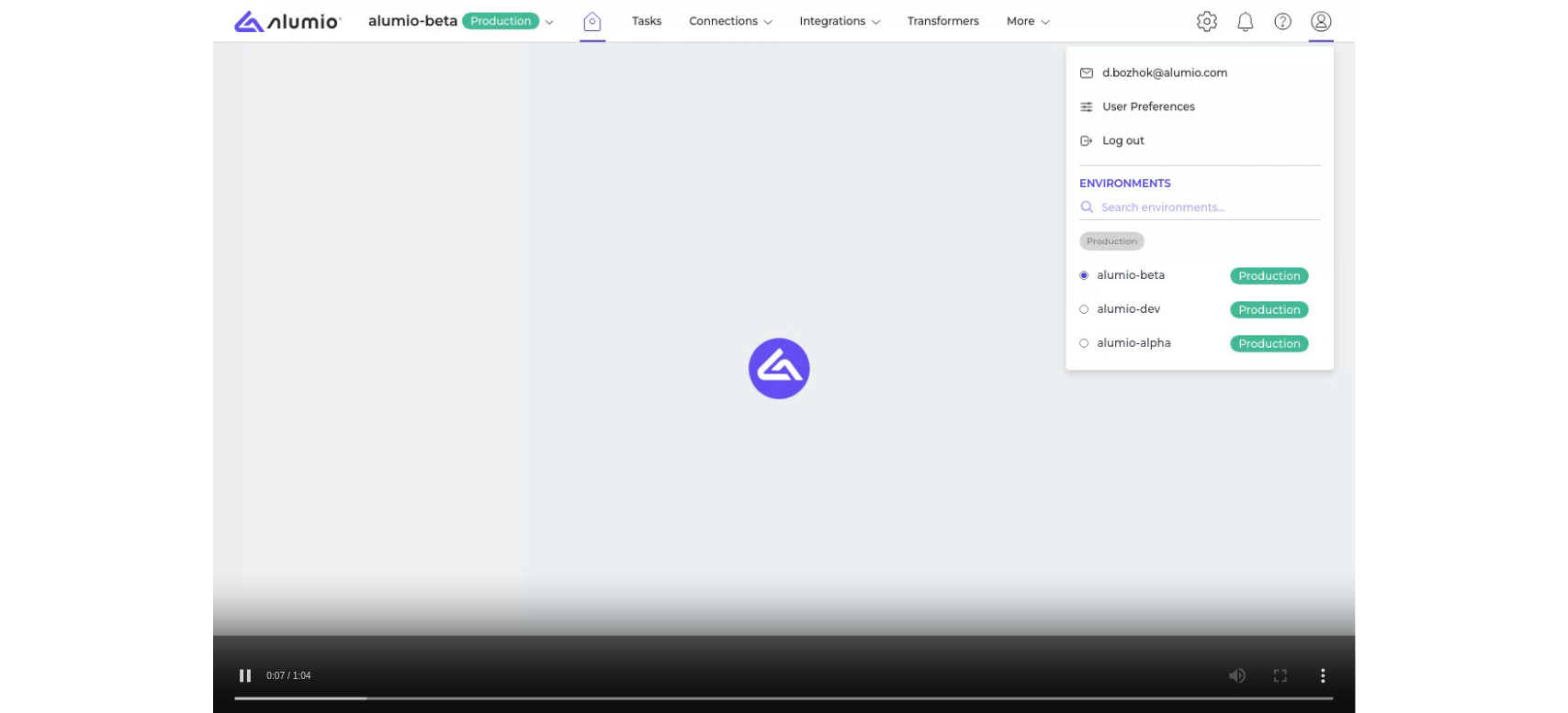
scroll to position [22, 0]
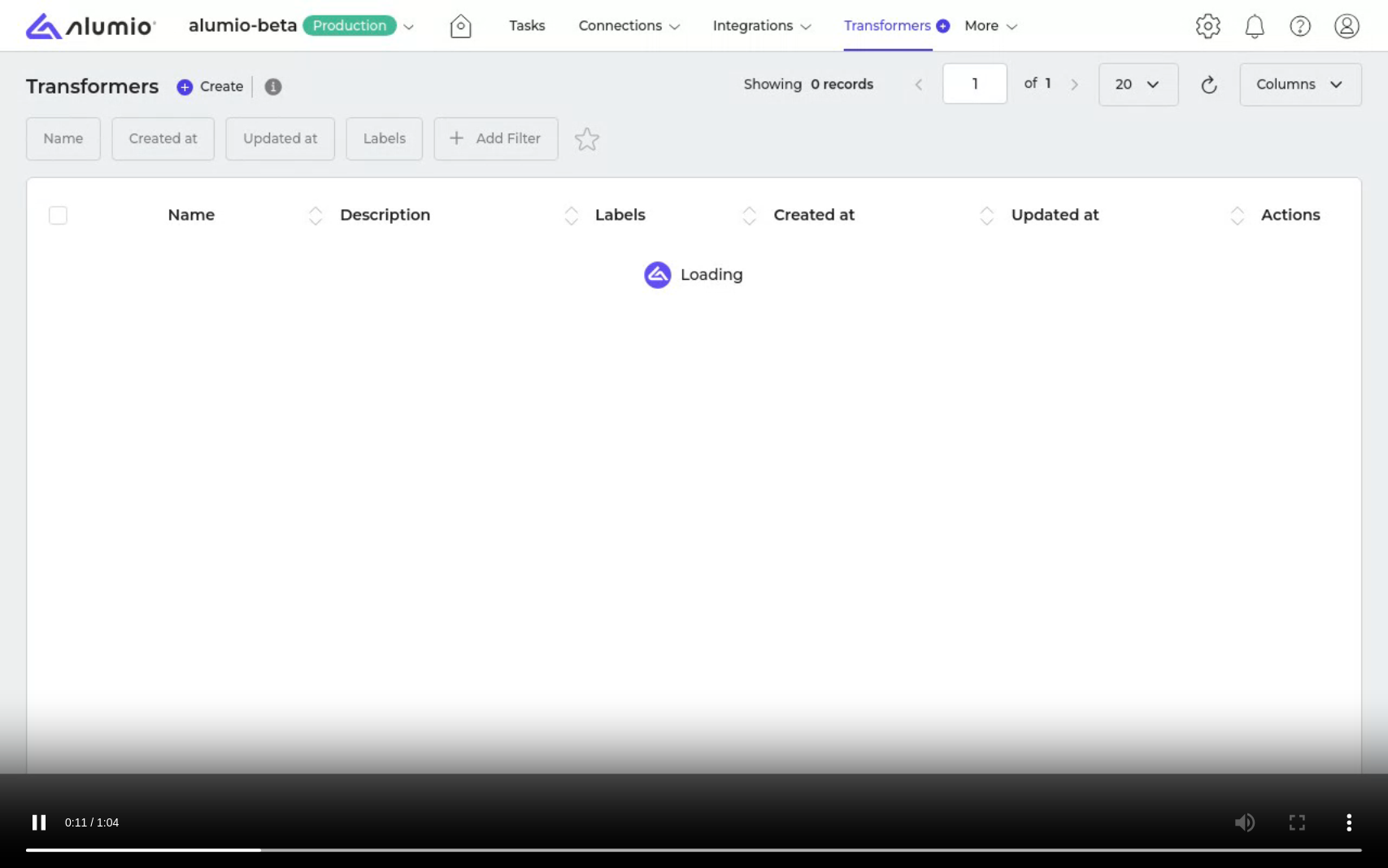
click at [831, 631] on video at bounding box center [694, 434] width 1388 height 868
click at [852, 631] on video at bounding box center [694, 434] width 1388 height 868
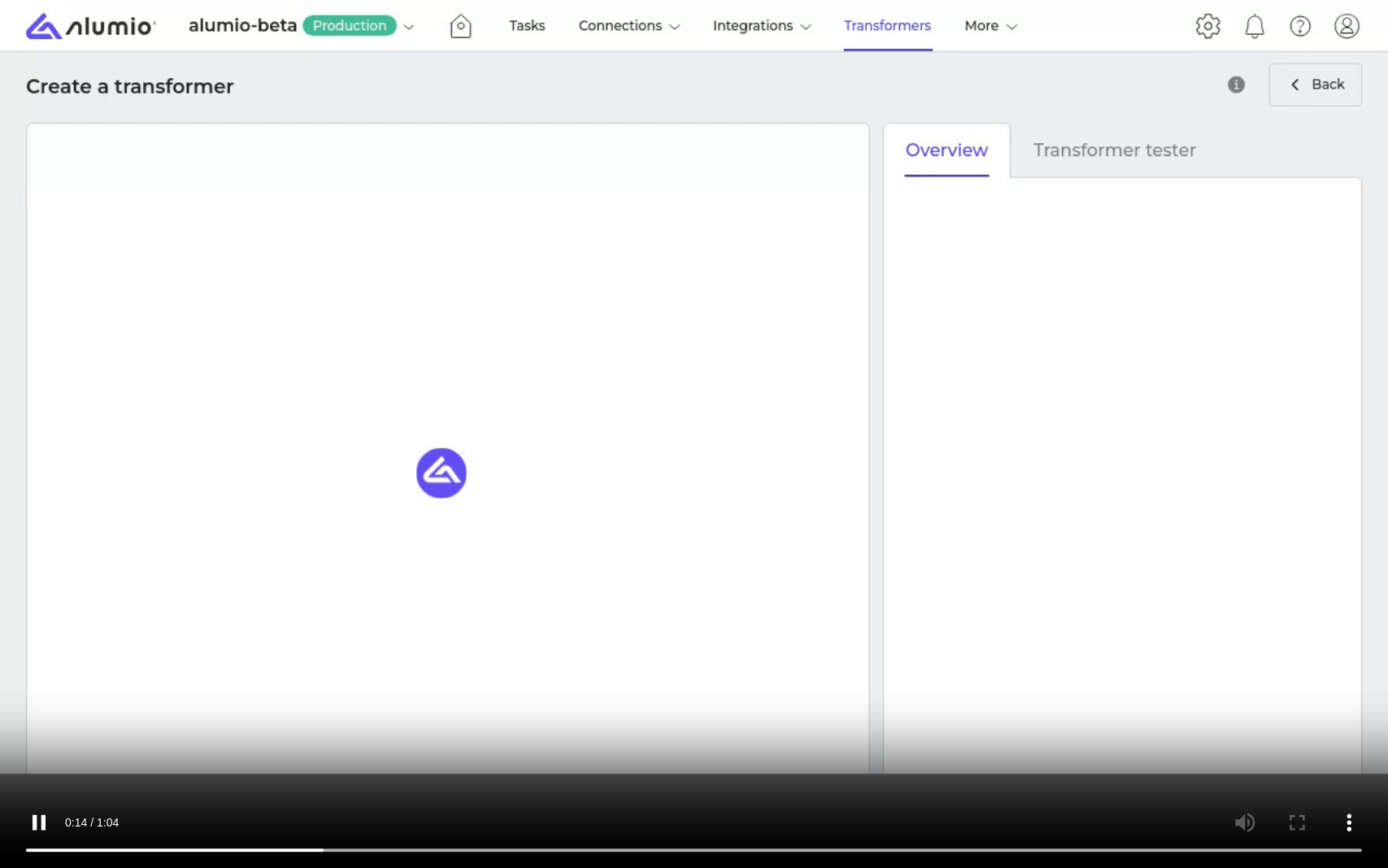
click at [1031, 631] on video at bounding box center [694, 434] width 1388 height 868
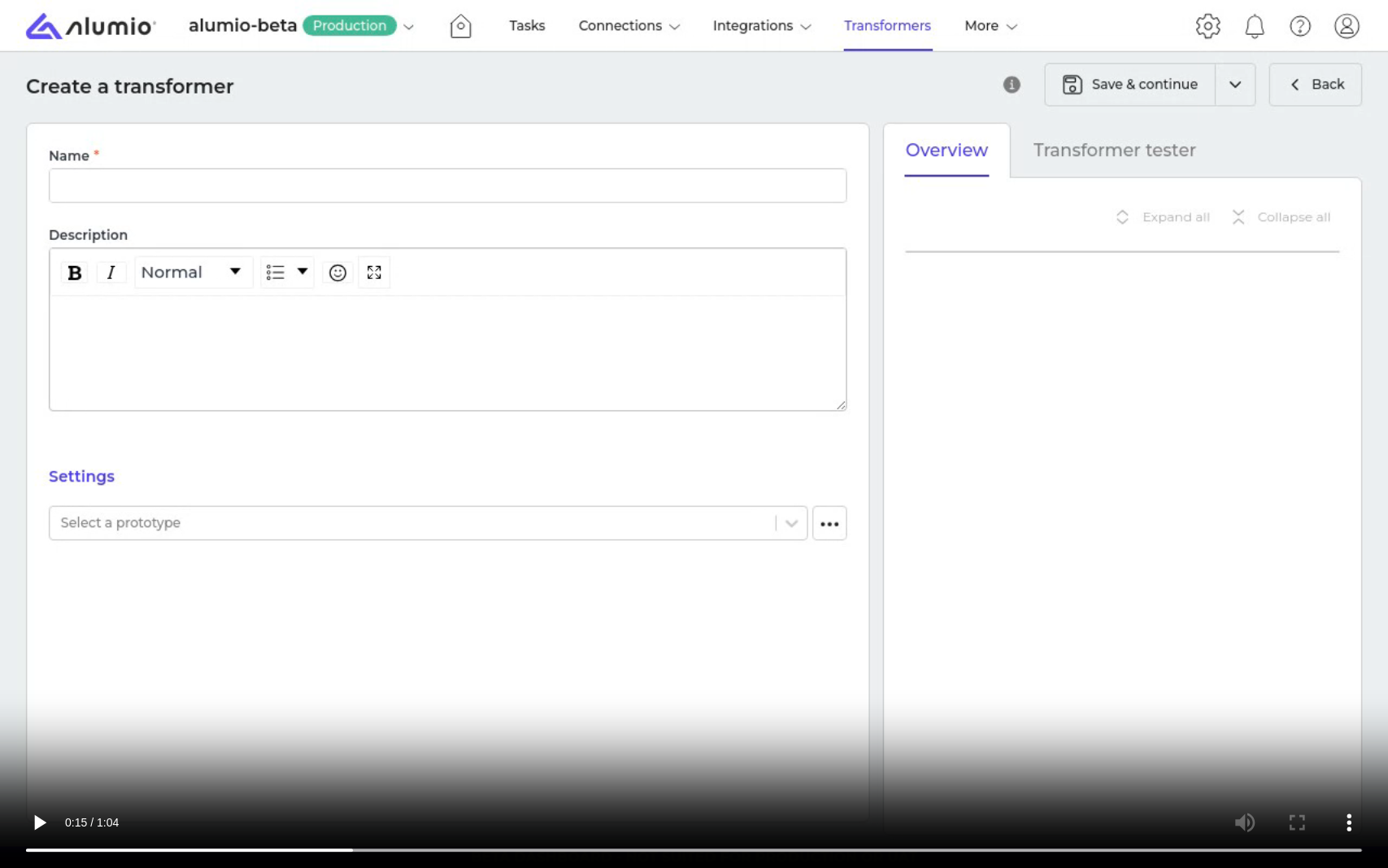
click at [1083, 631] on video at bounding box center [694, 434] width 1388 height 868
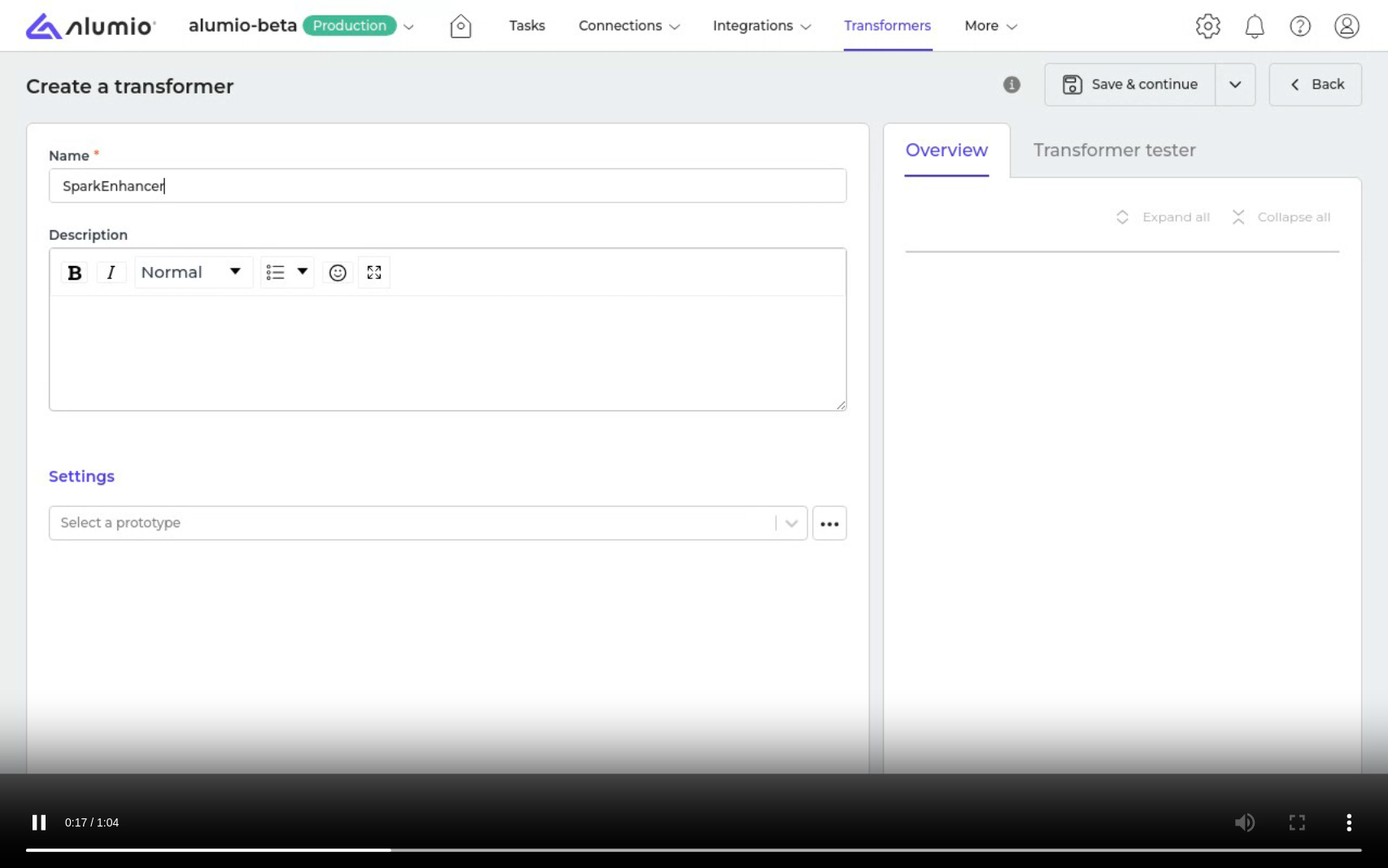
click at [1044, 631] on video at bounding box center [694, 434] width 1388 height 868
click at [1046, 631] on video at bounding box center [694, 434] width 1388 height 868
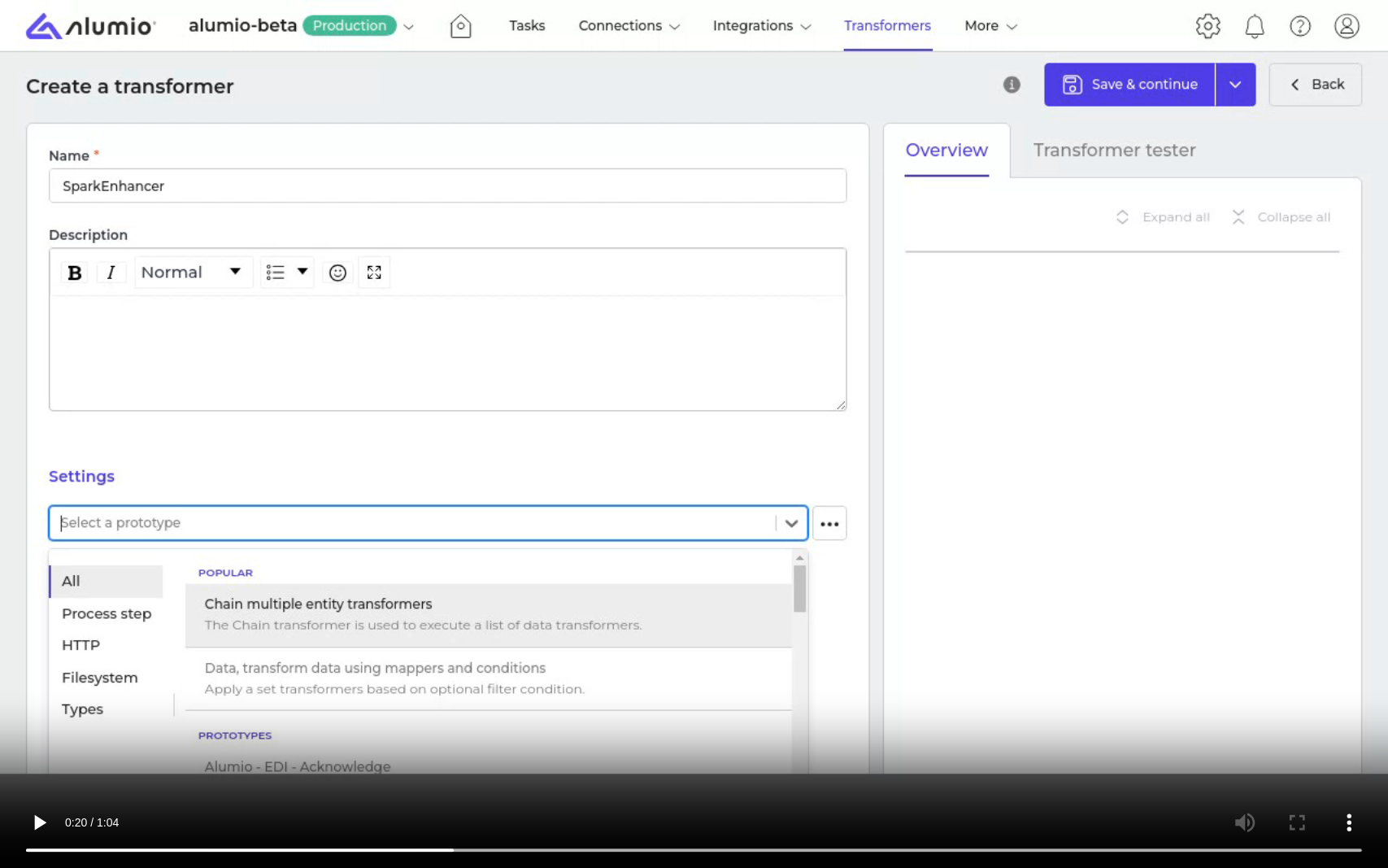
click at [1046, 631] on video at bounding box center [694, 434] width 1388 height 868
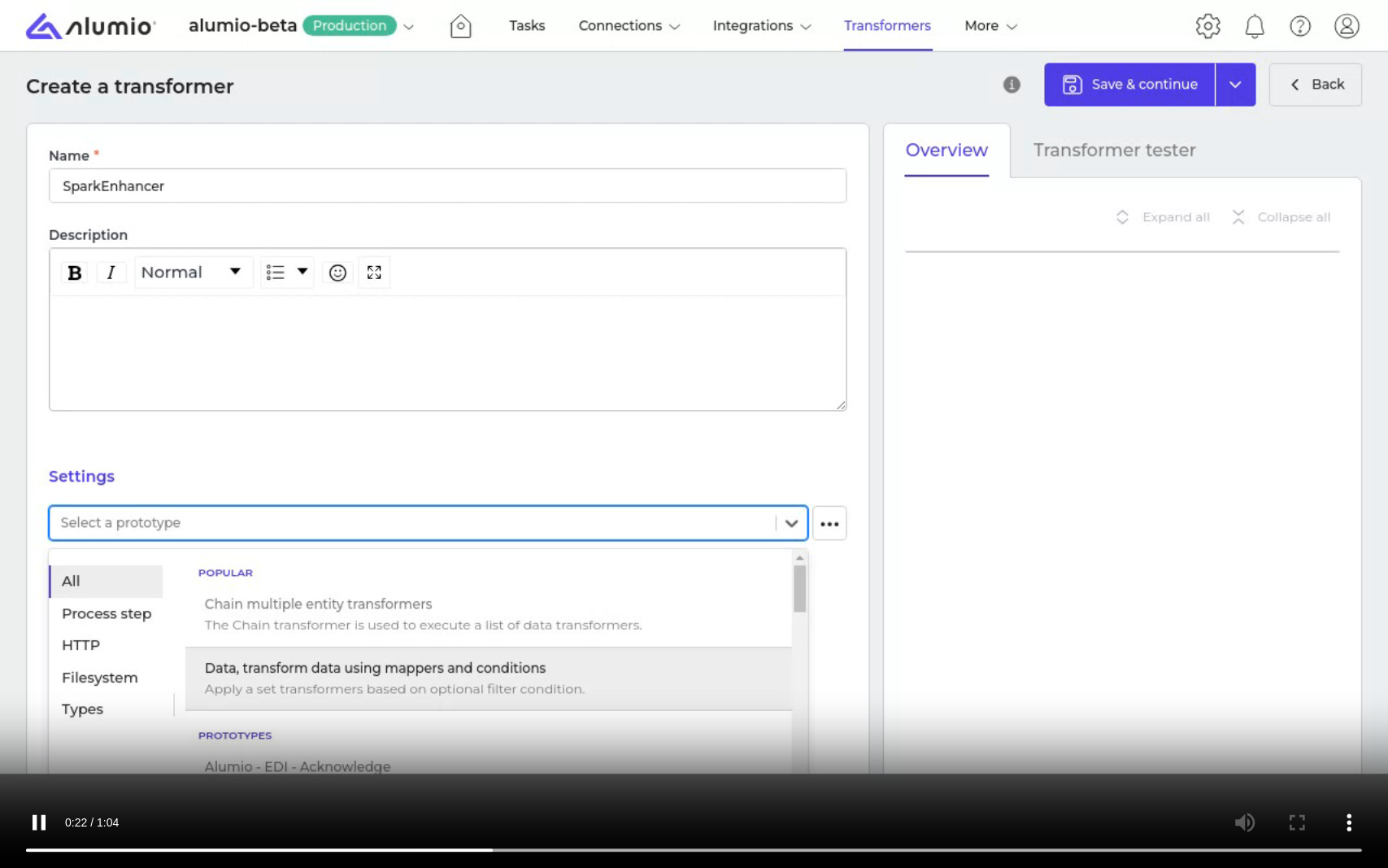
click at [1046, 631] on video at bounding box center [694, 434] width 1388 height 868
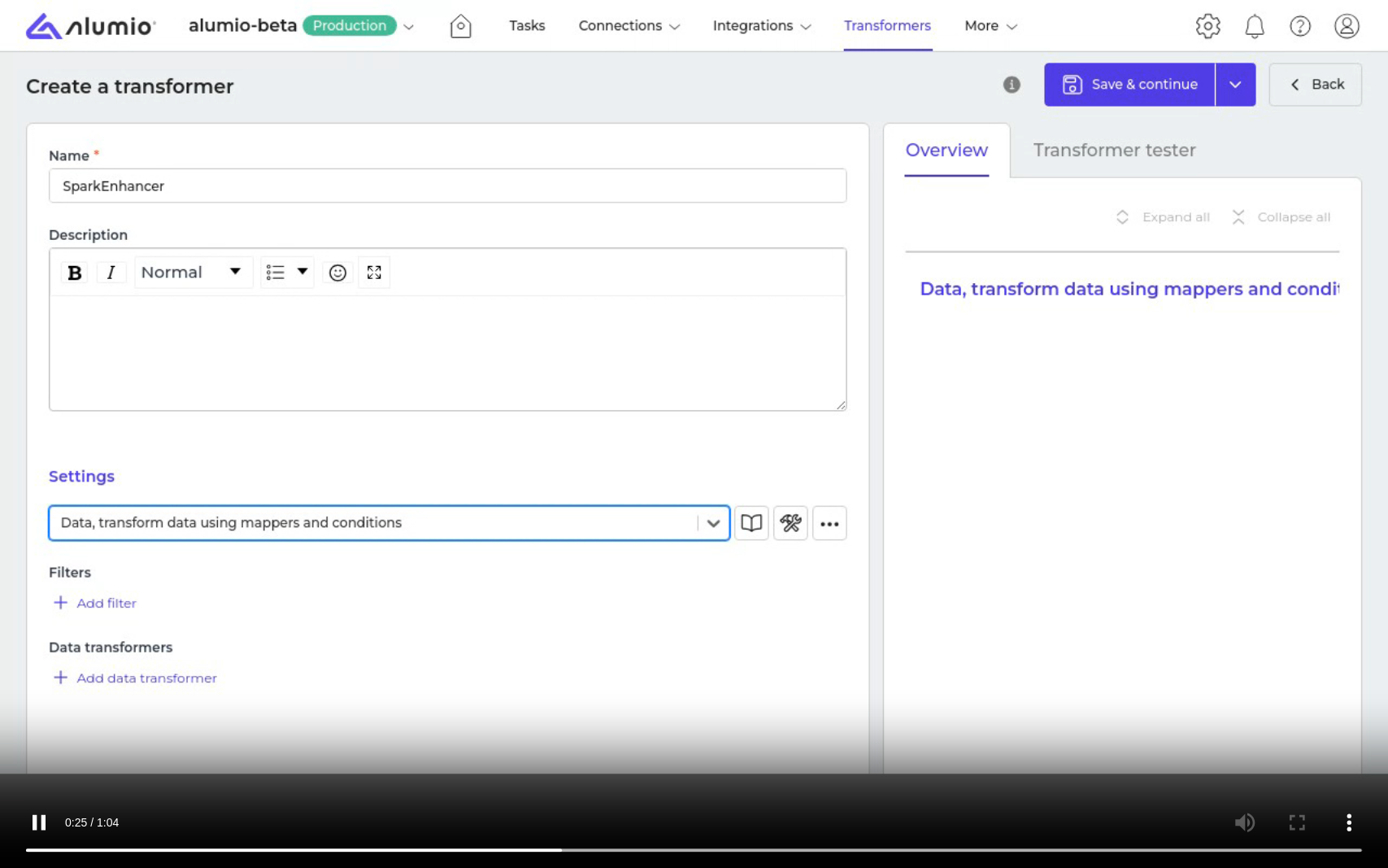
click at [1046, 631] on video at bounding box center [694, 434] width 1388 height 868
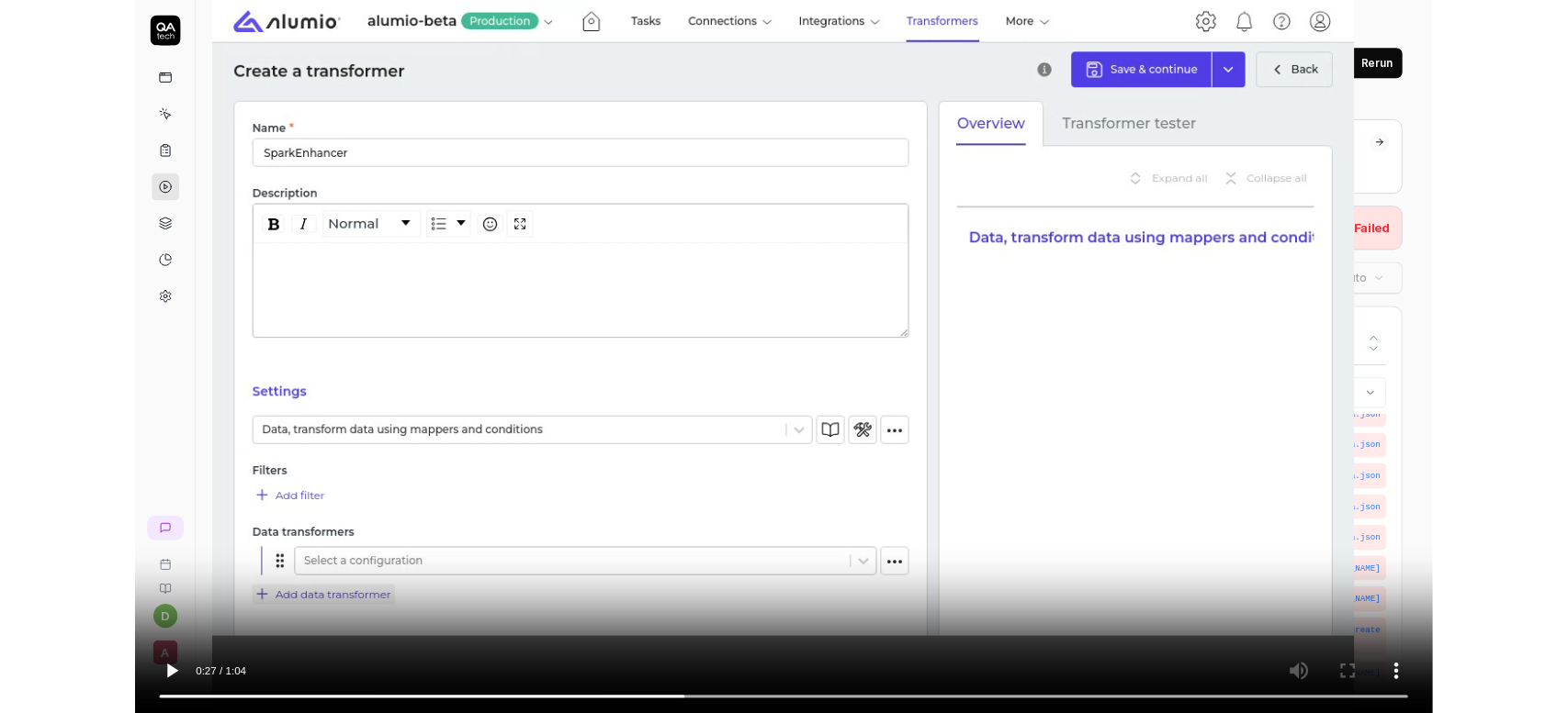
scroll to position [536, 0]
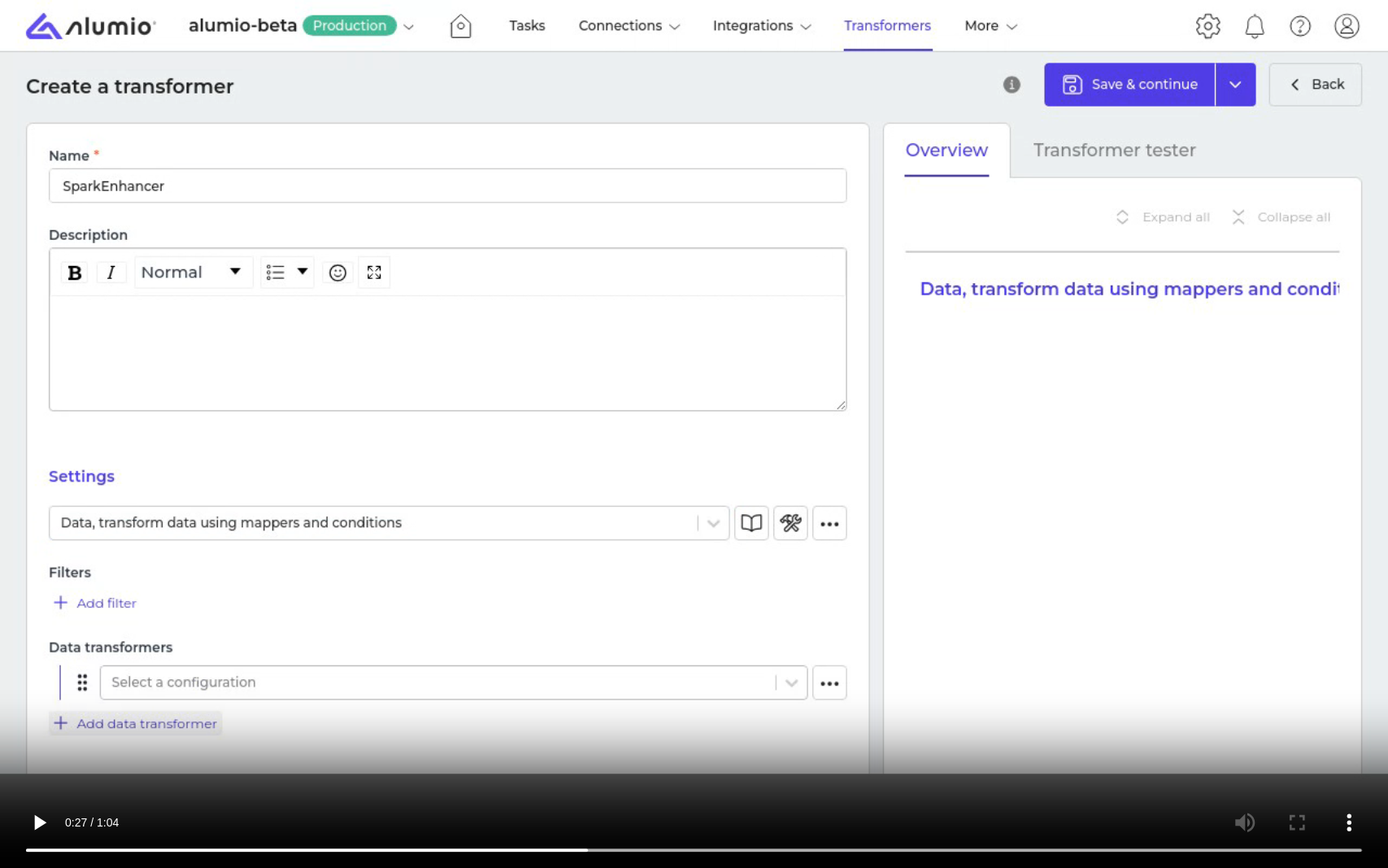
click at [932, 556] on video at bounding box center [694, 434] width 1388 height 868
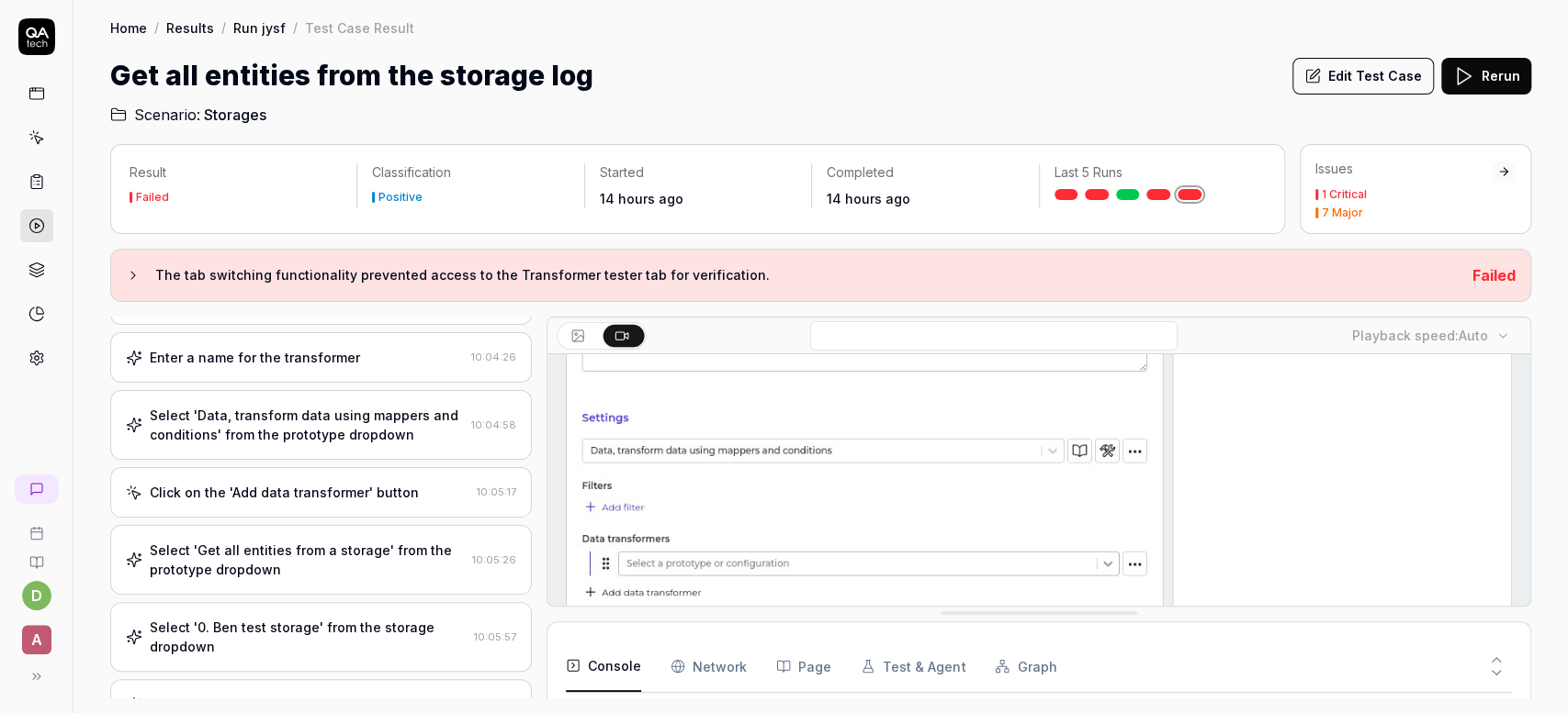
scroll to position [244, 0]
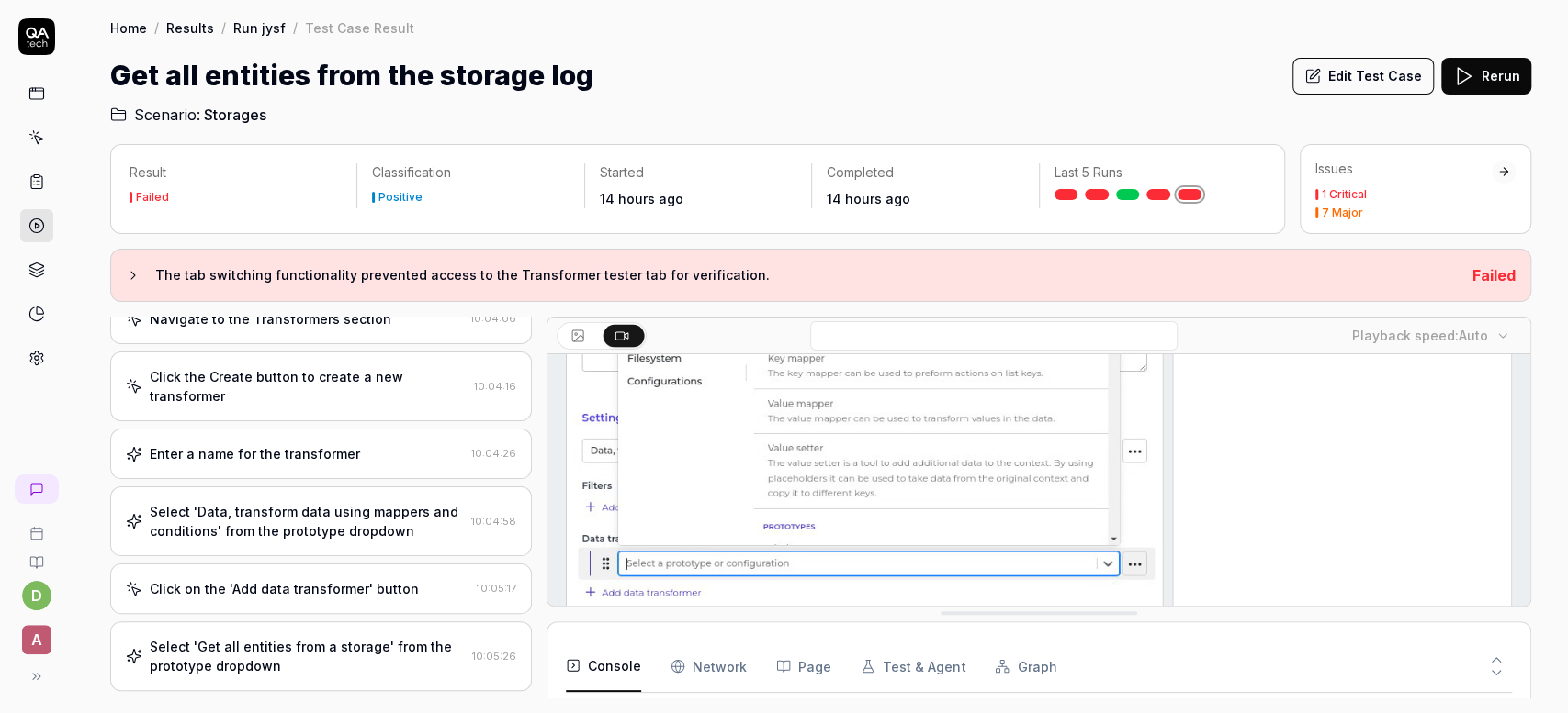
click at [1404, 82] on button "Edit Test Case" at bounding box center [1363, 76] width 141 height 36
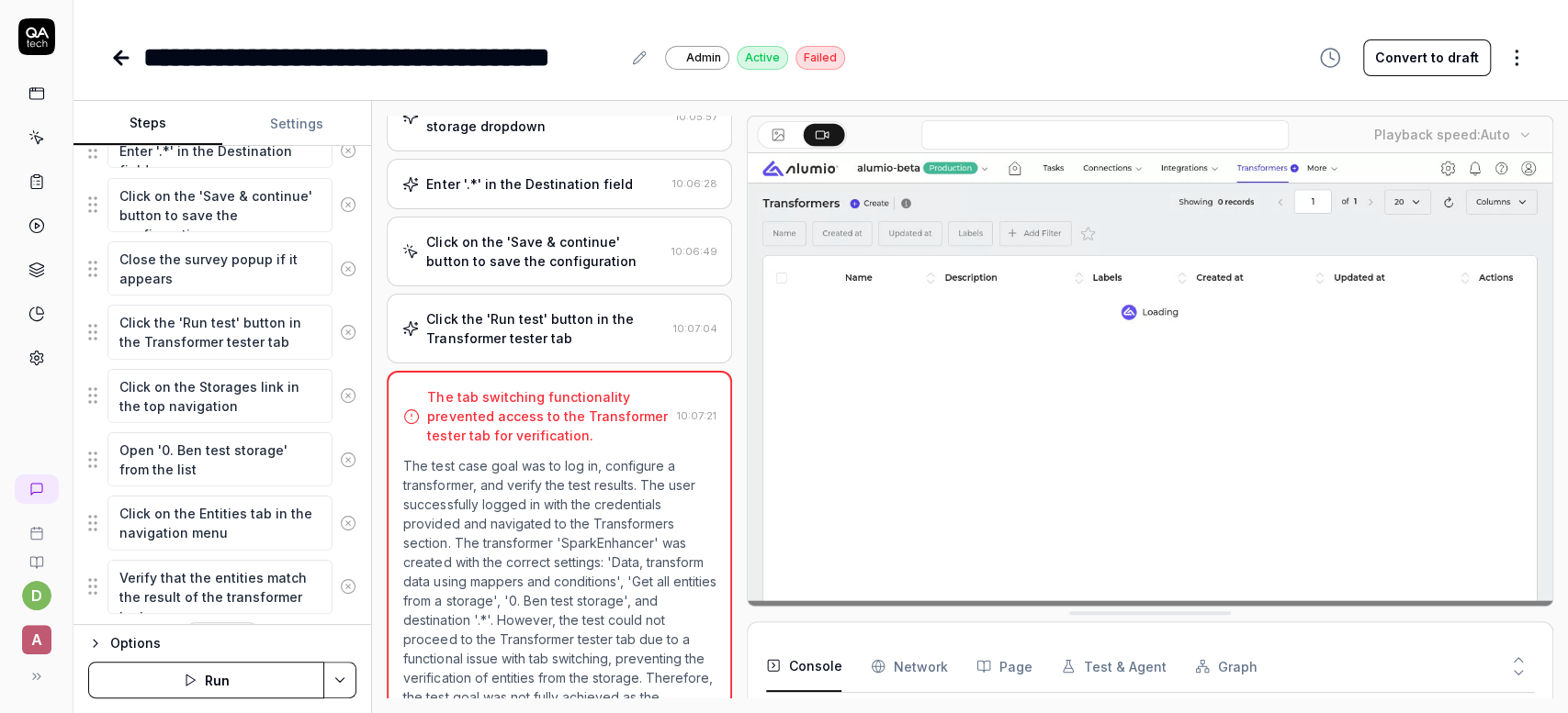
scroll to position [960, 0]
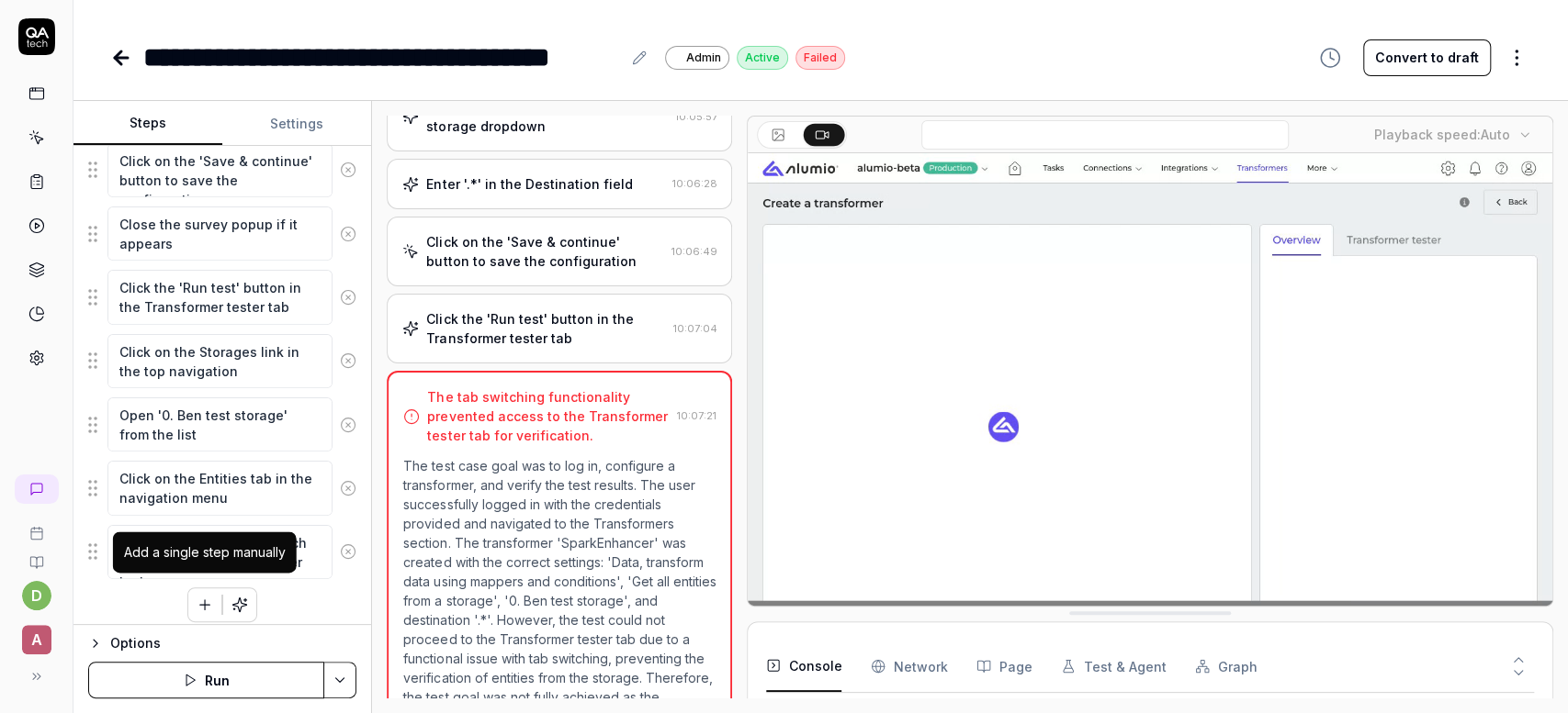
click at [209, 597] on icon "button" at bounding box center [204, 605] width 17 height 17
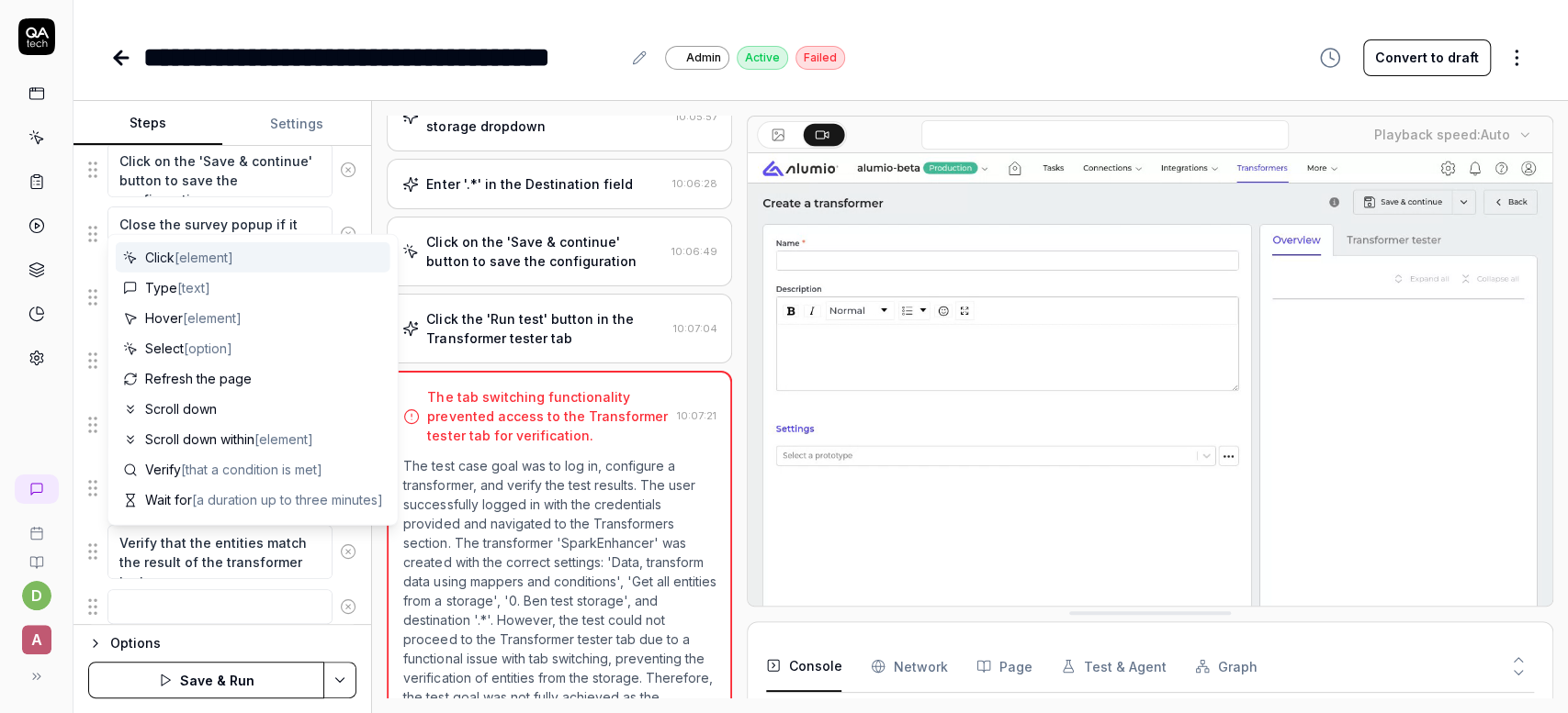
scroll to position [1007, 0]
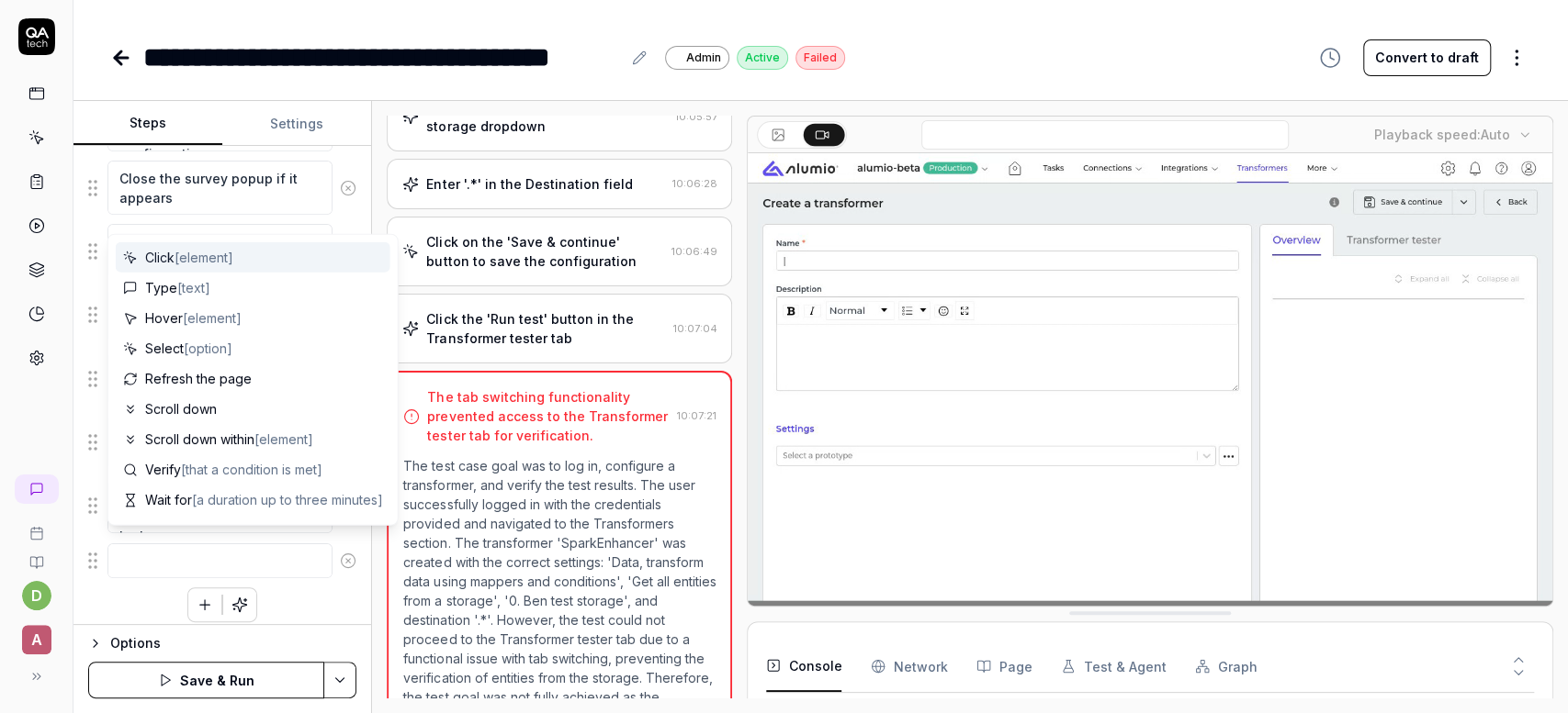
type textarea "*"
type textarea "W"
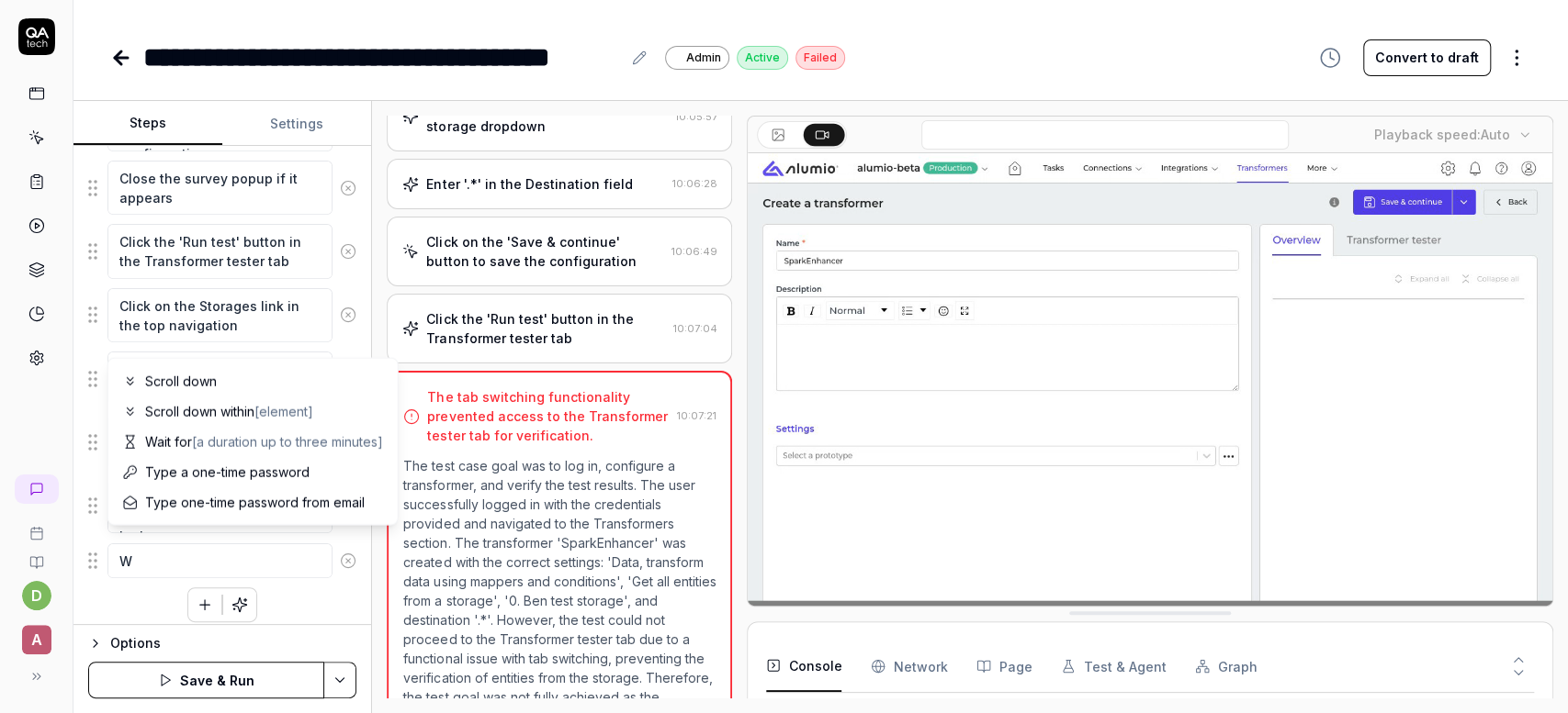
type textarea "*"
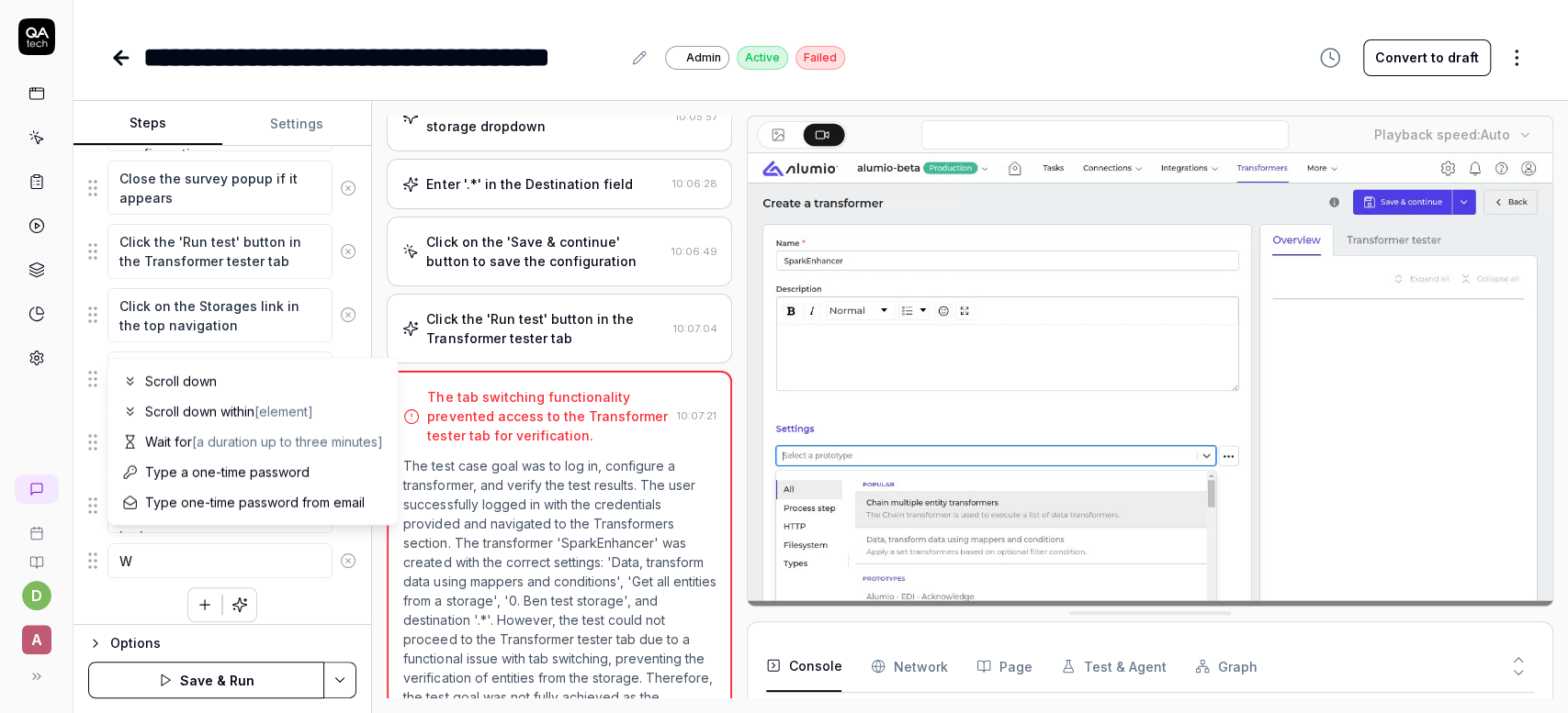
type textarea "Wa"
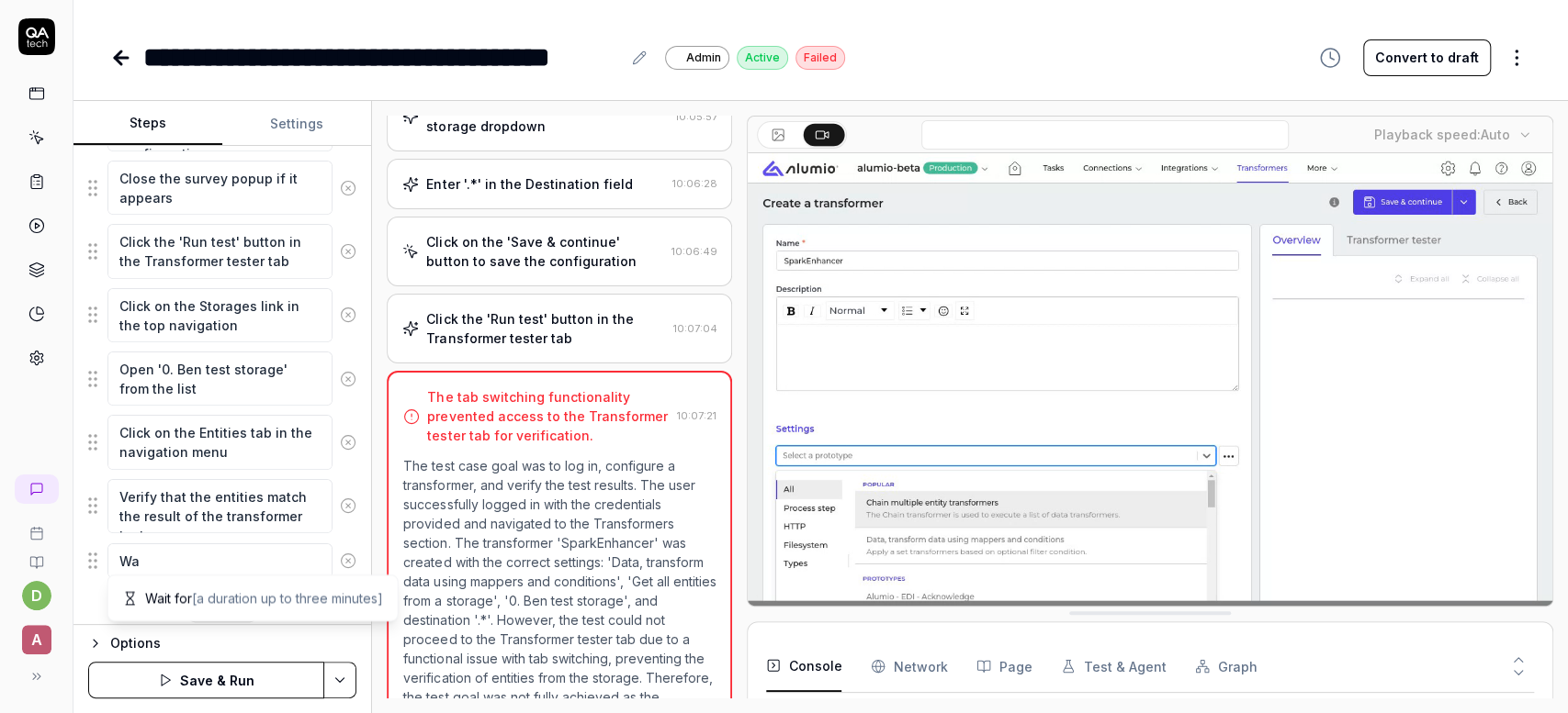
type textarea "*"
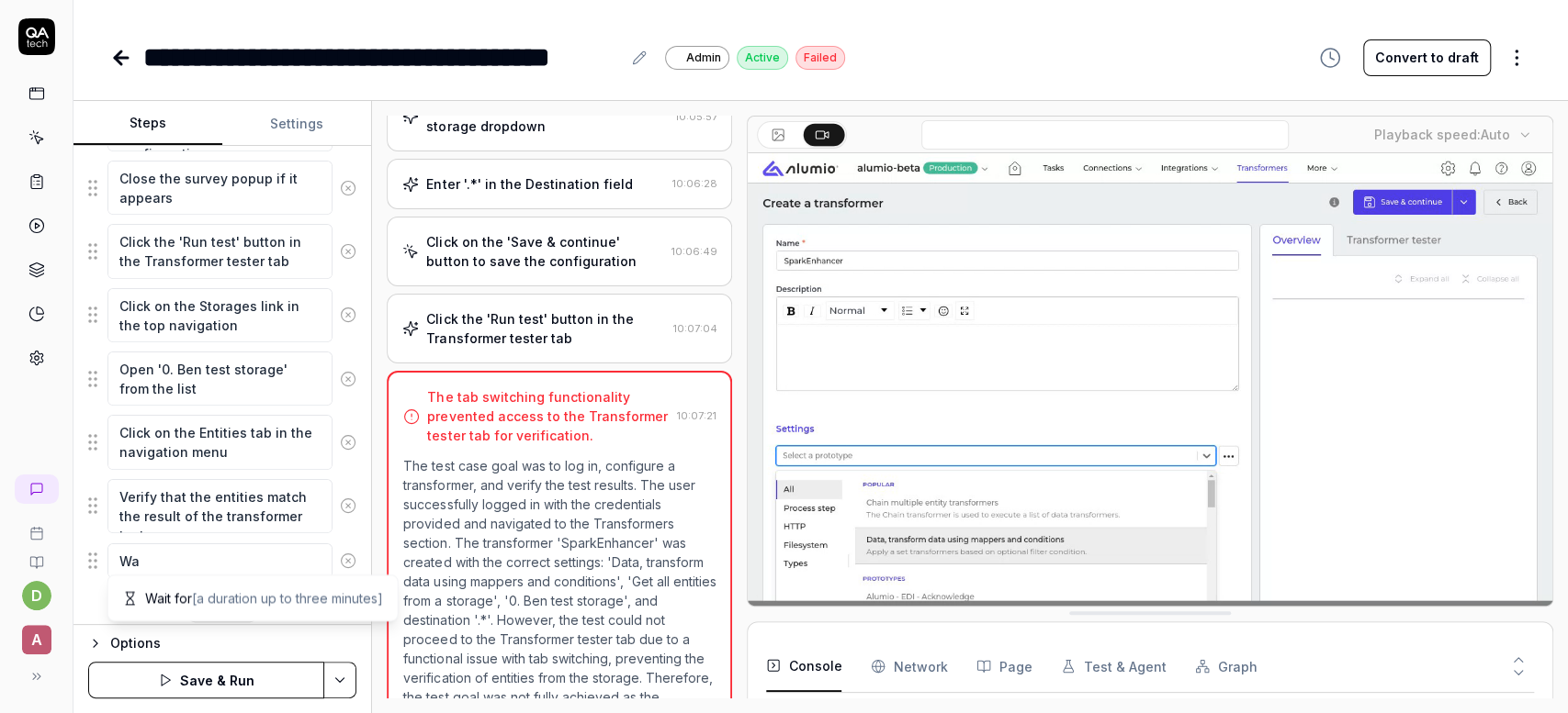
type textarea "Wai"
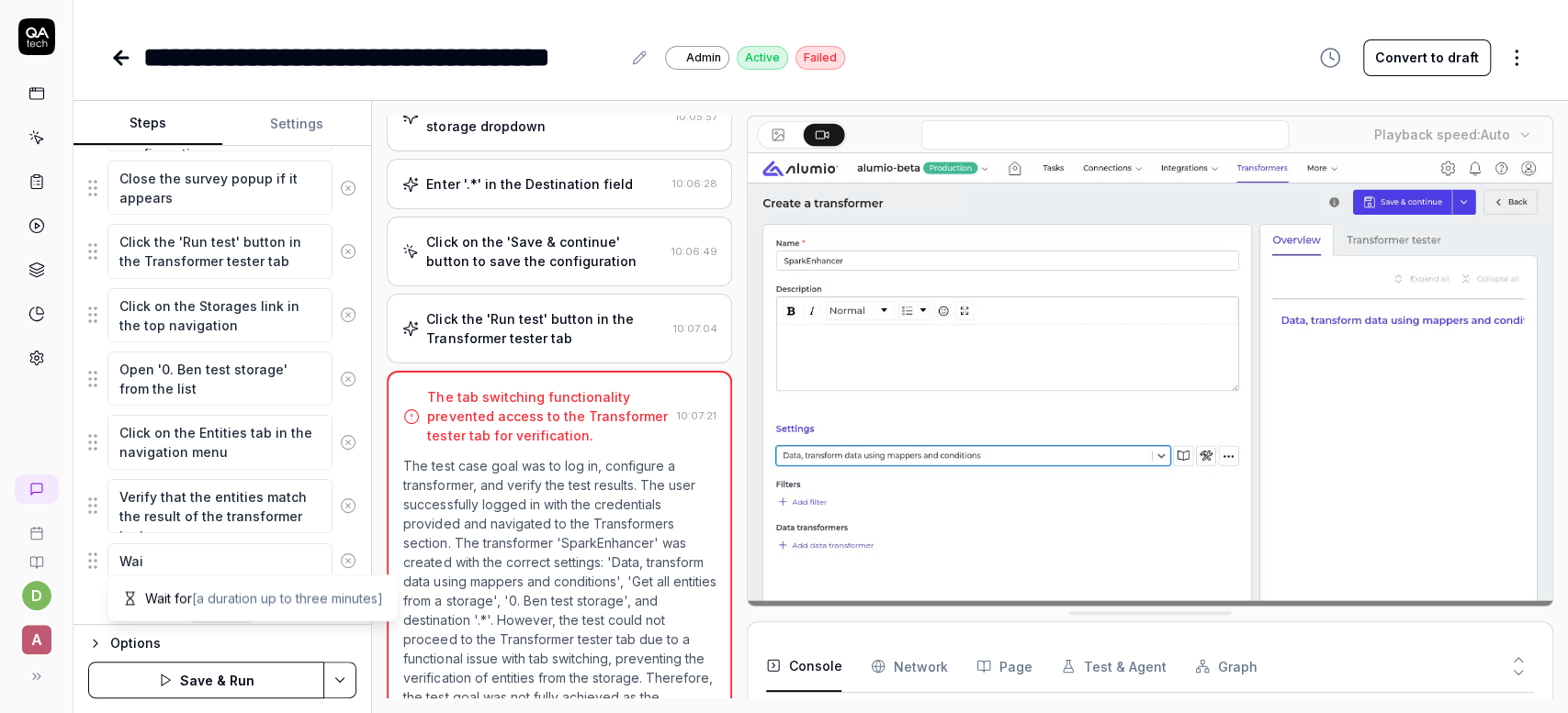
type textarea "*"
type textarea "Wait"
type textarea "*"
type textarea "Wait"
type textarea "*"
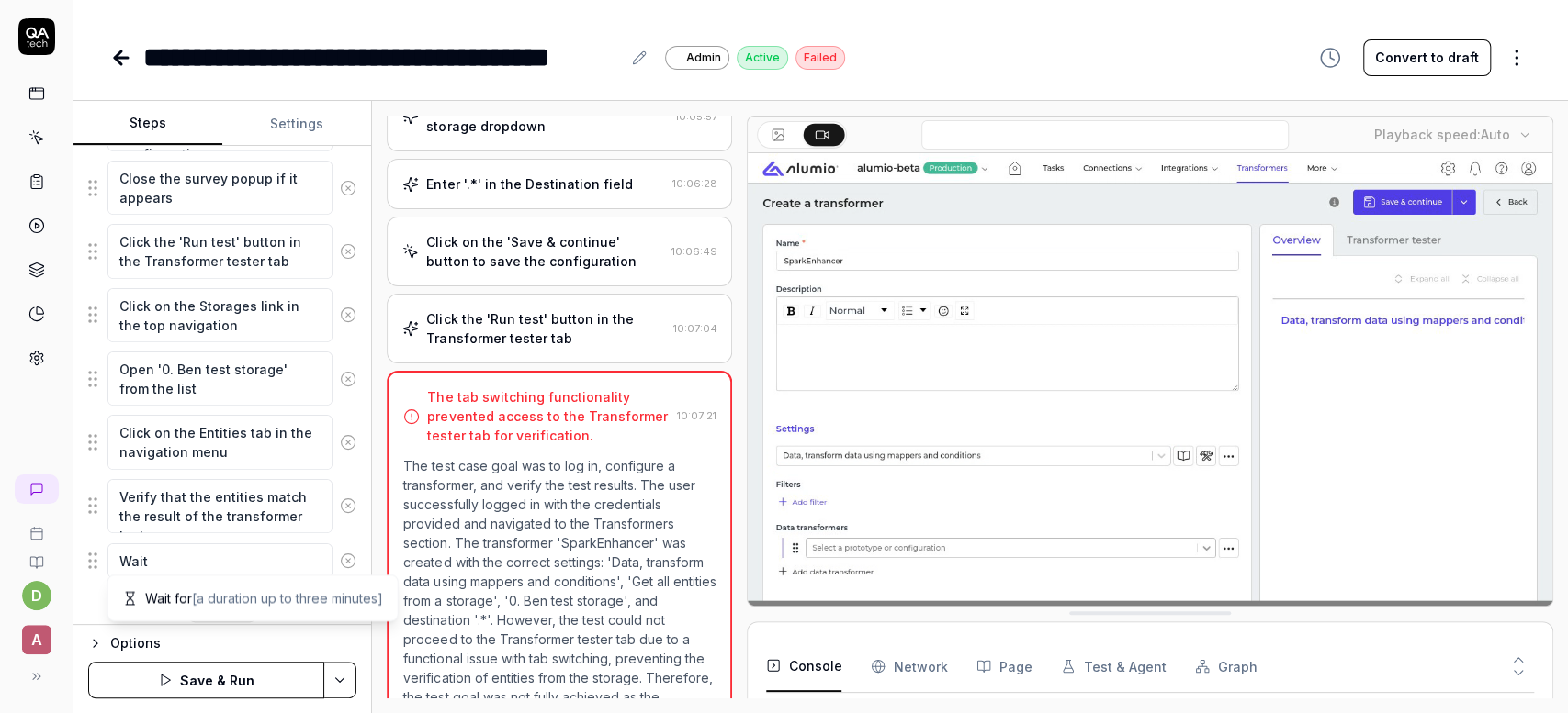
type textarea "Wait 3"
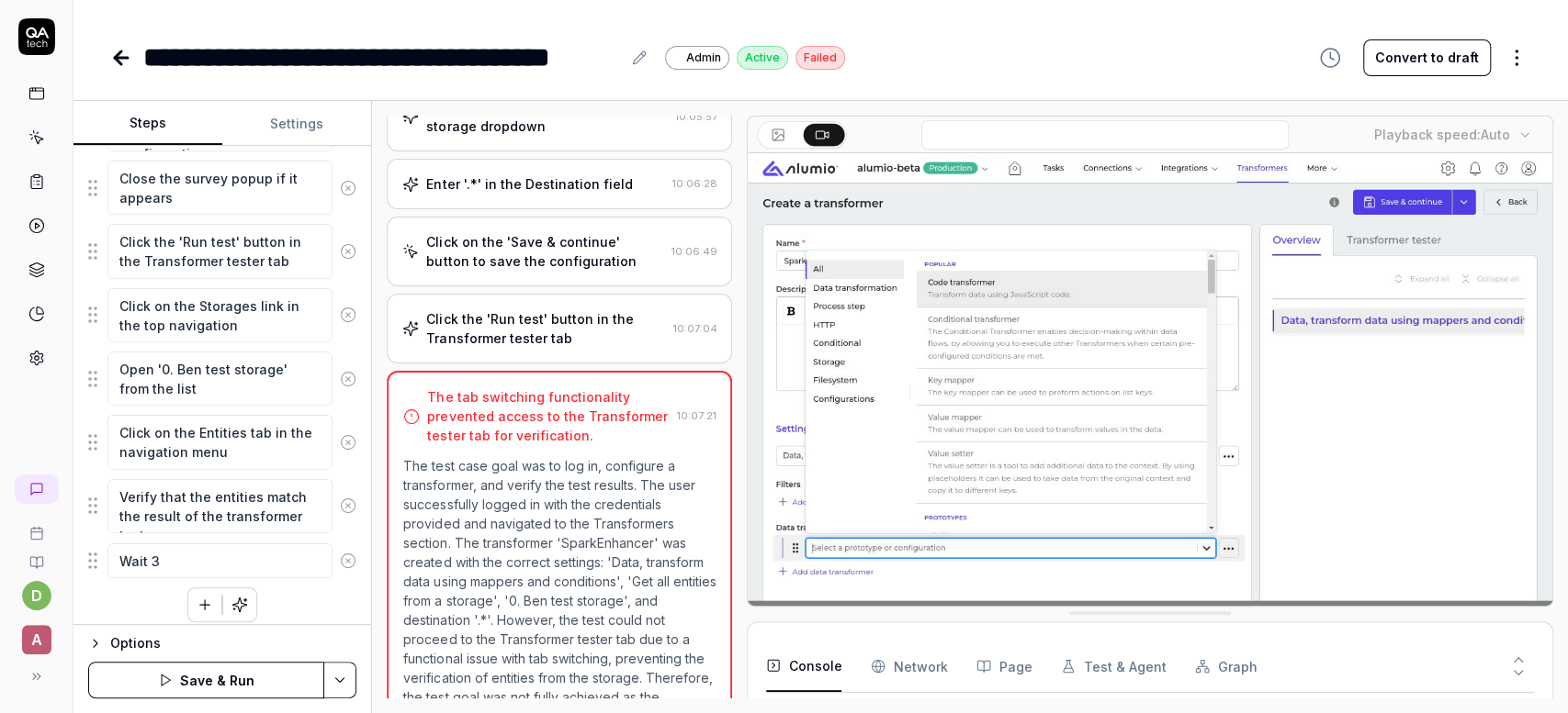
type textarea "*"
type textarea "Wait 3"
type textarea "*"
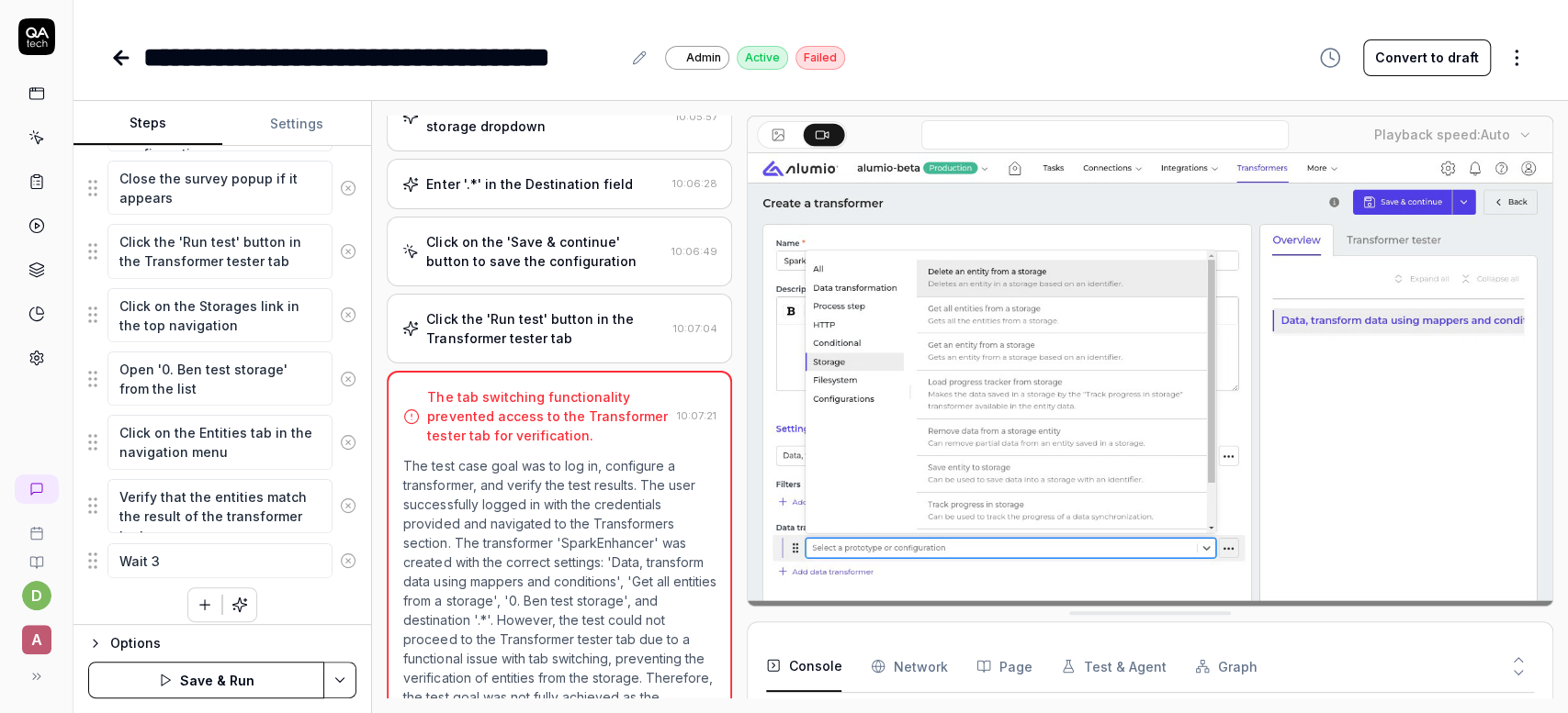
type textarea "Wait 3 s"
type textarea "*"
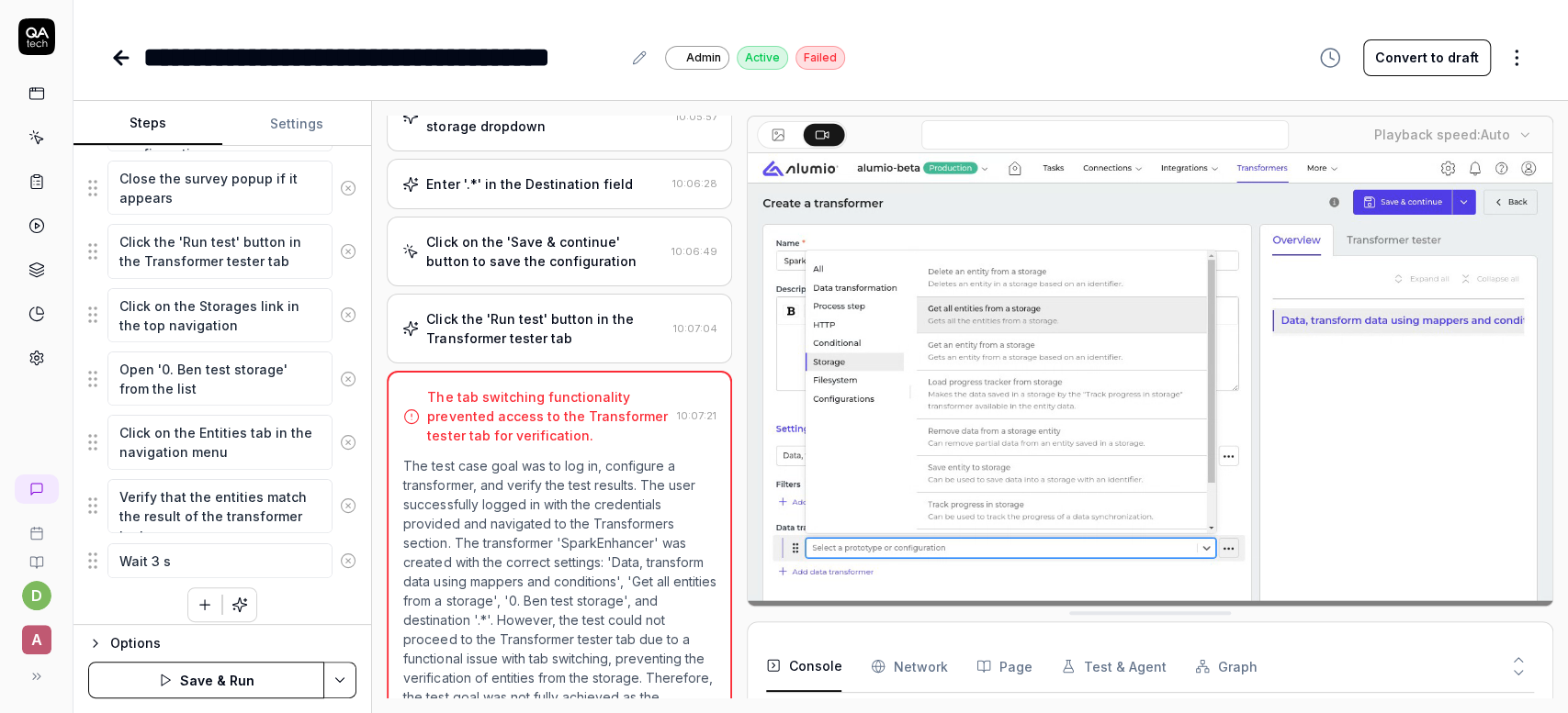
type textarea "Wait 3 se"
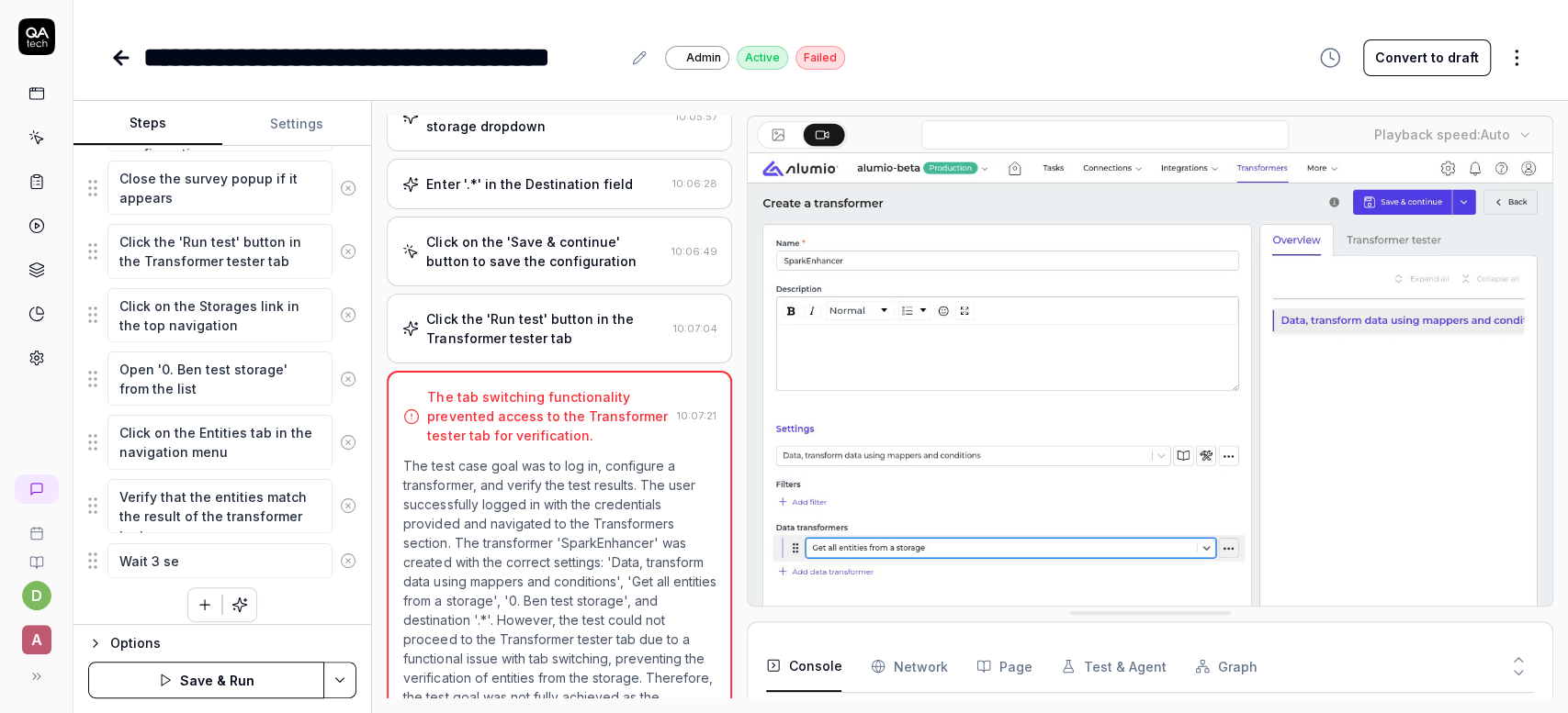
type textarea "*"
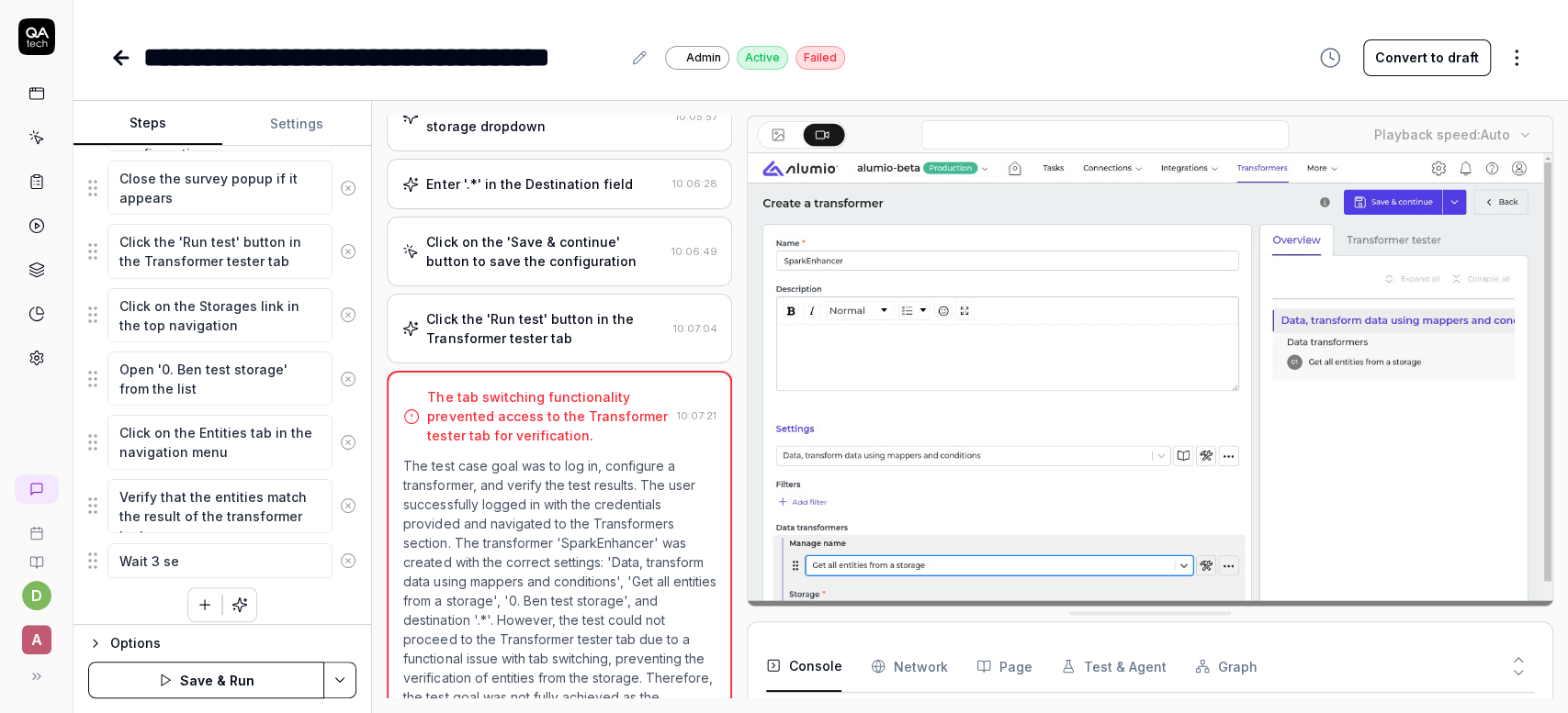
type textarea "Wait 3 sec"
type textarea "*"
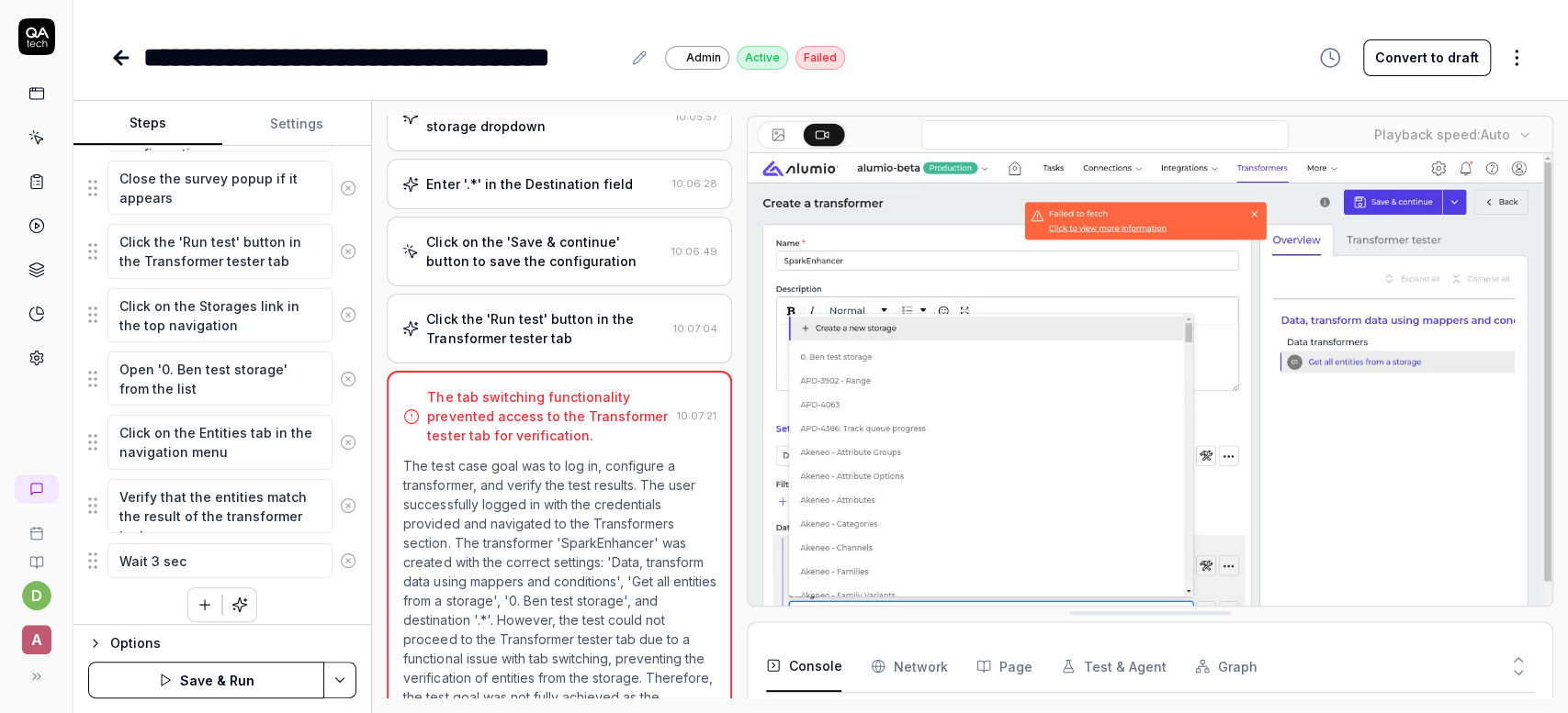
type textarea "Wait 3 seco"
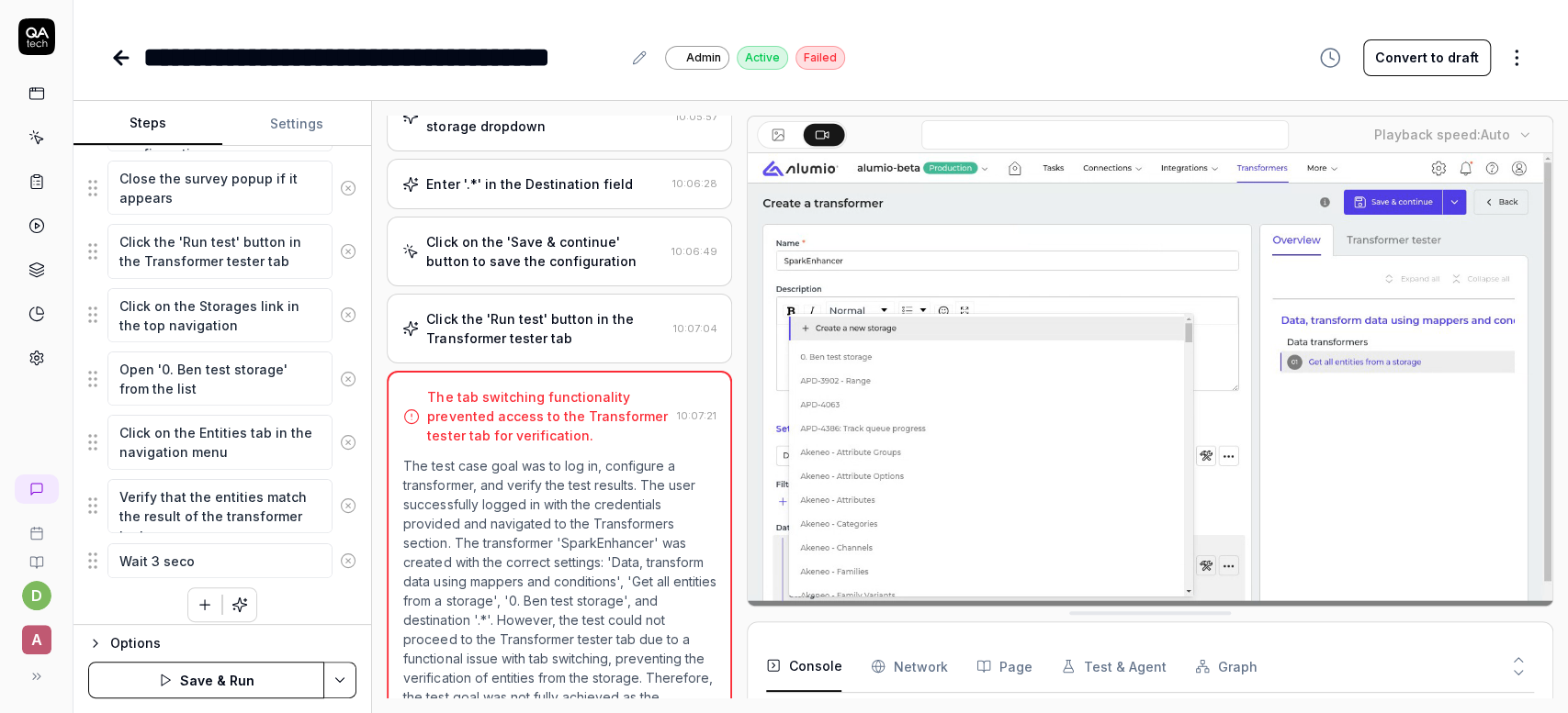
type textarea "*"
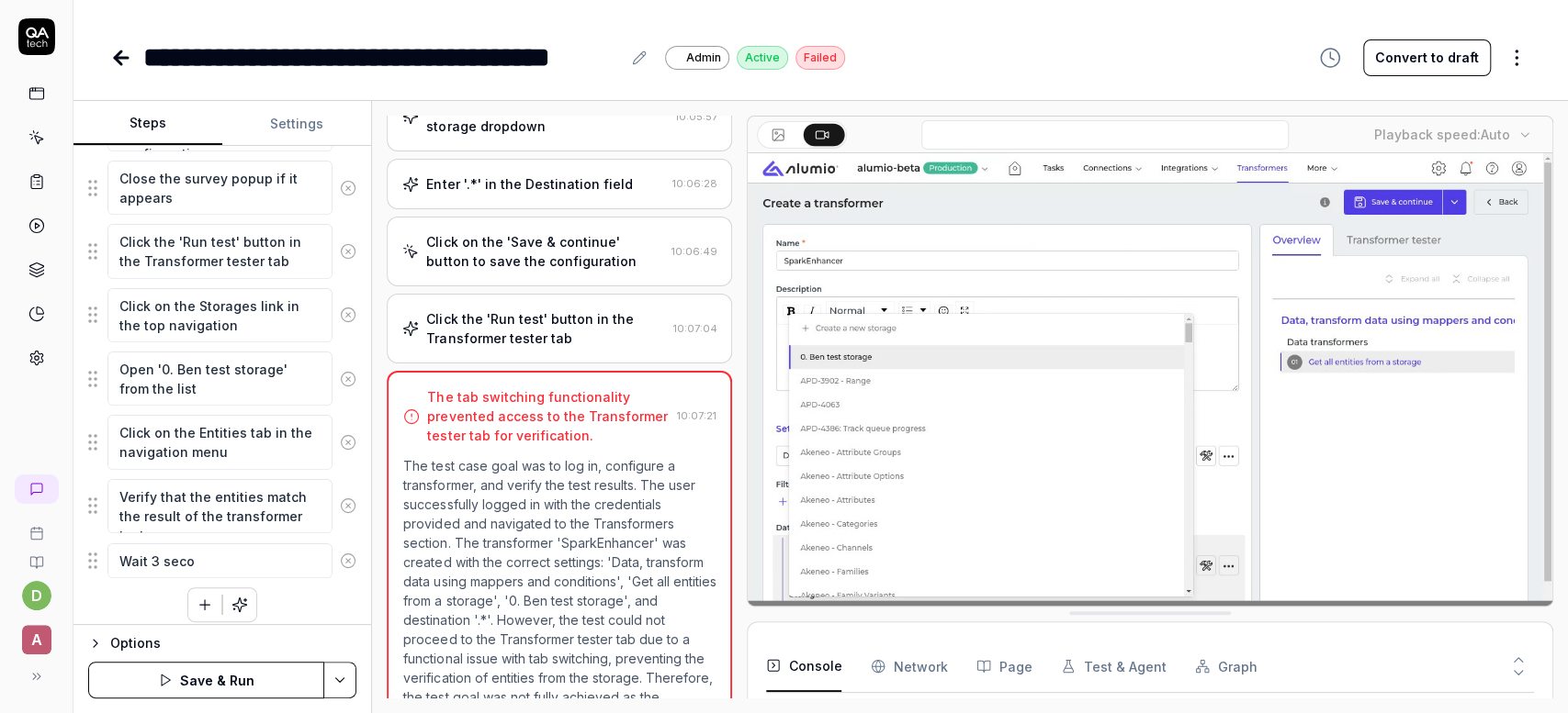
type textarea "Wait 3 secon"
type textarea "*"
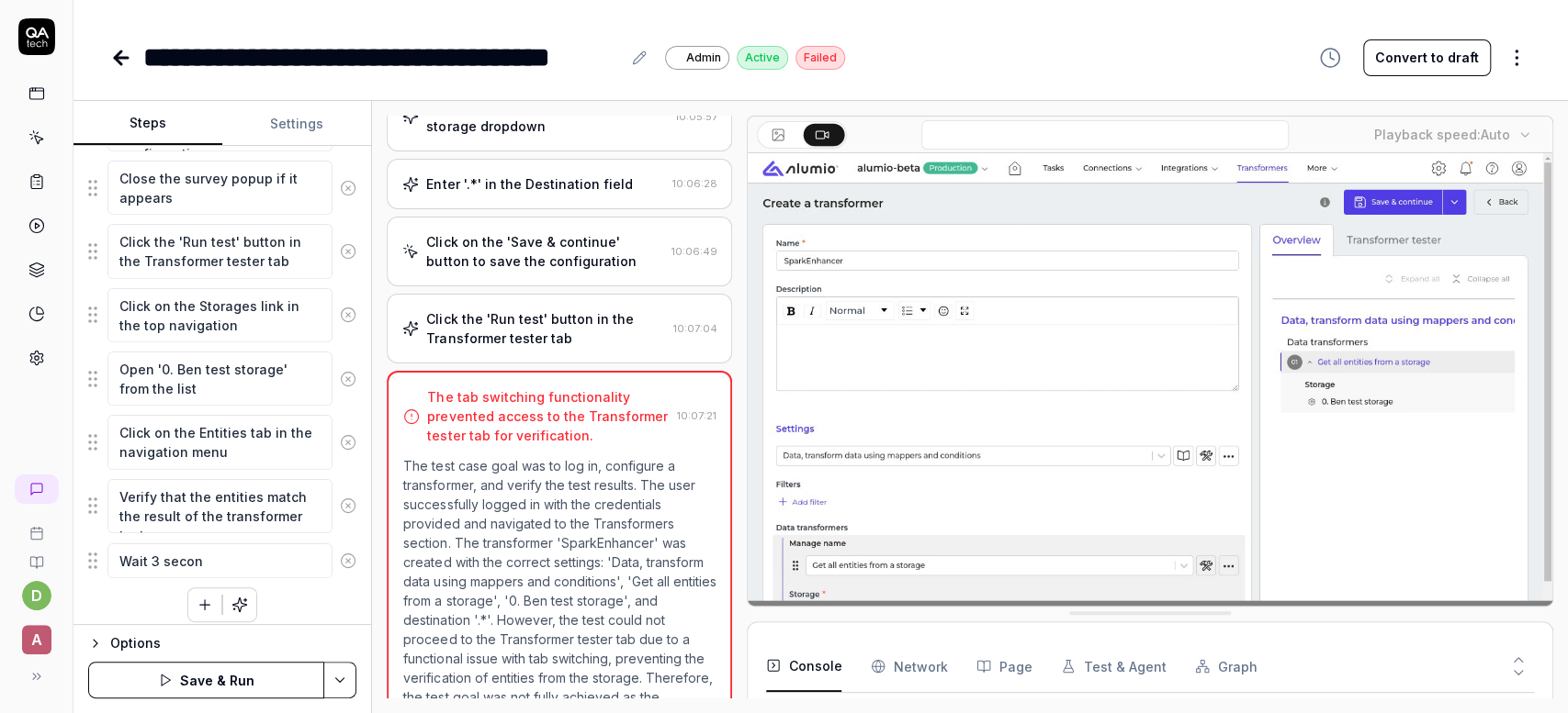
type textarea "Wait 3 second"
type textarea "*"
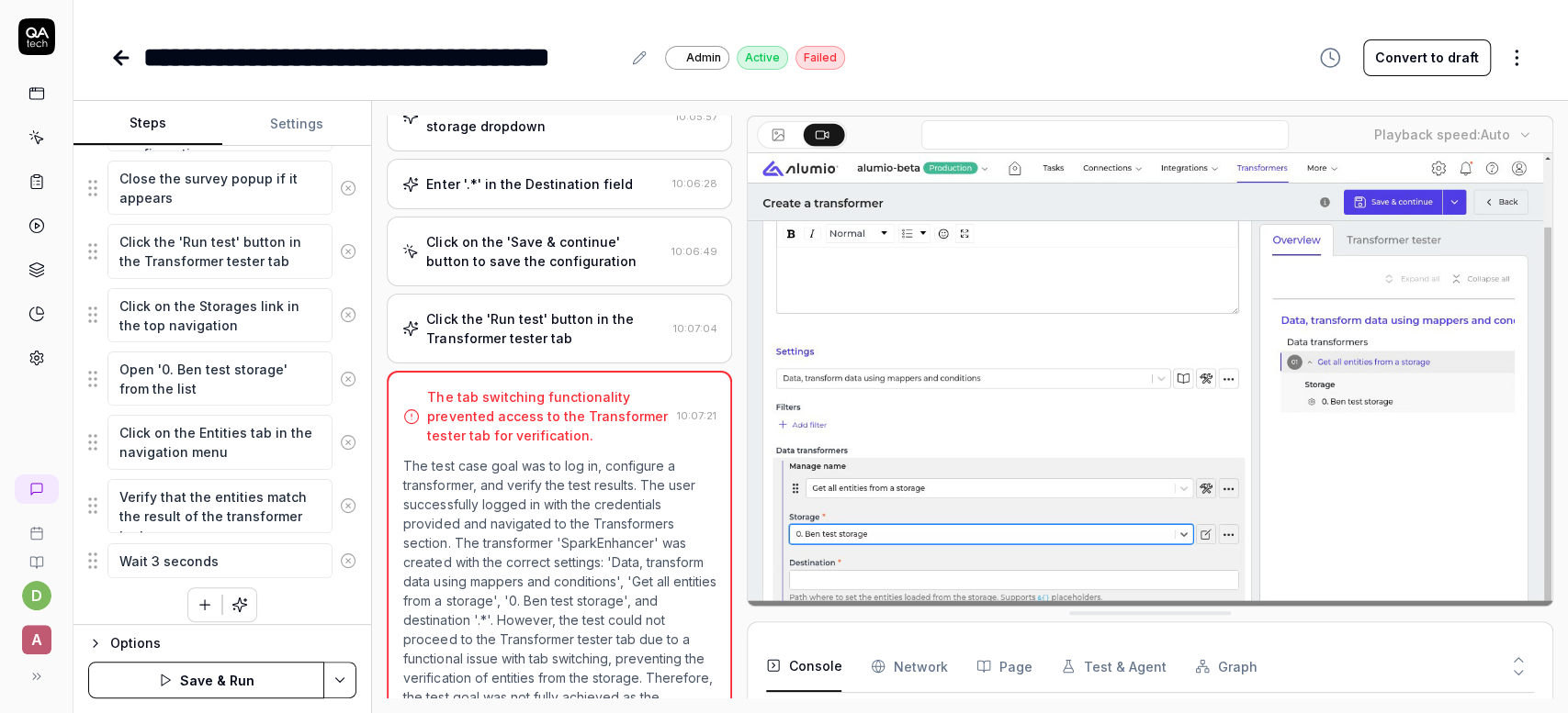
type textarea "Wait 3 seconds"
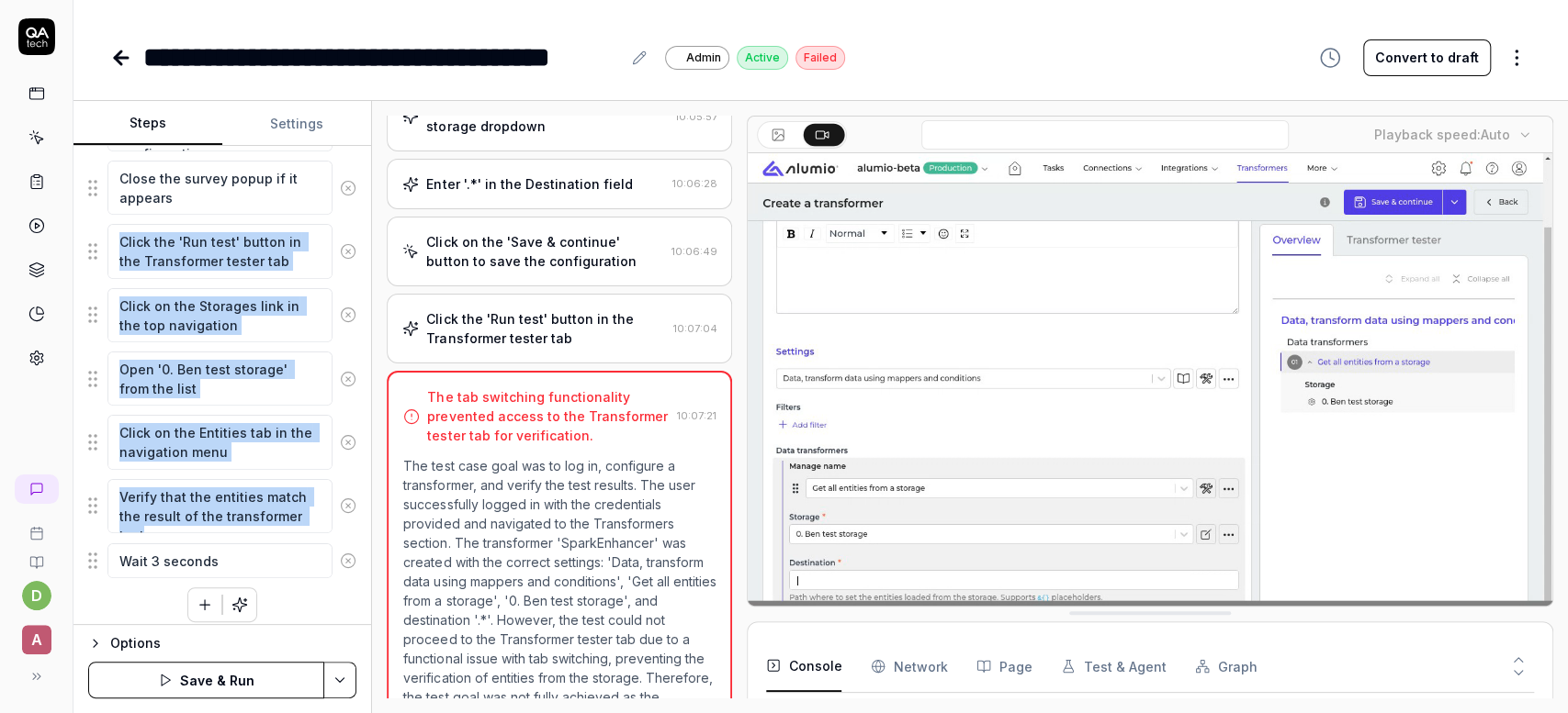
drag, startPoint x: 84, startPoint y: 548, endPoint x: 121, endPoint y: 276, distance: 274.5
click at [123, 272] on div "Goal Log in. Close all notifications if any Go to Transformers > Click create b…" at bounding box center [222, 386] width 298 height 479
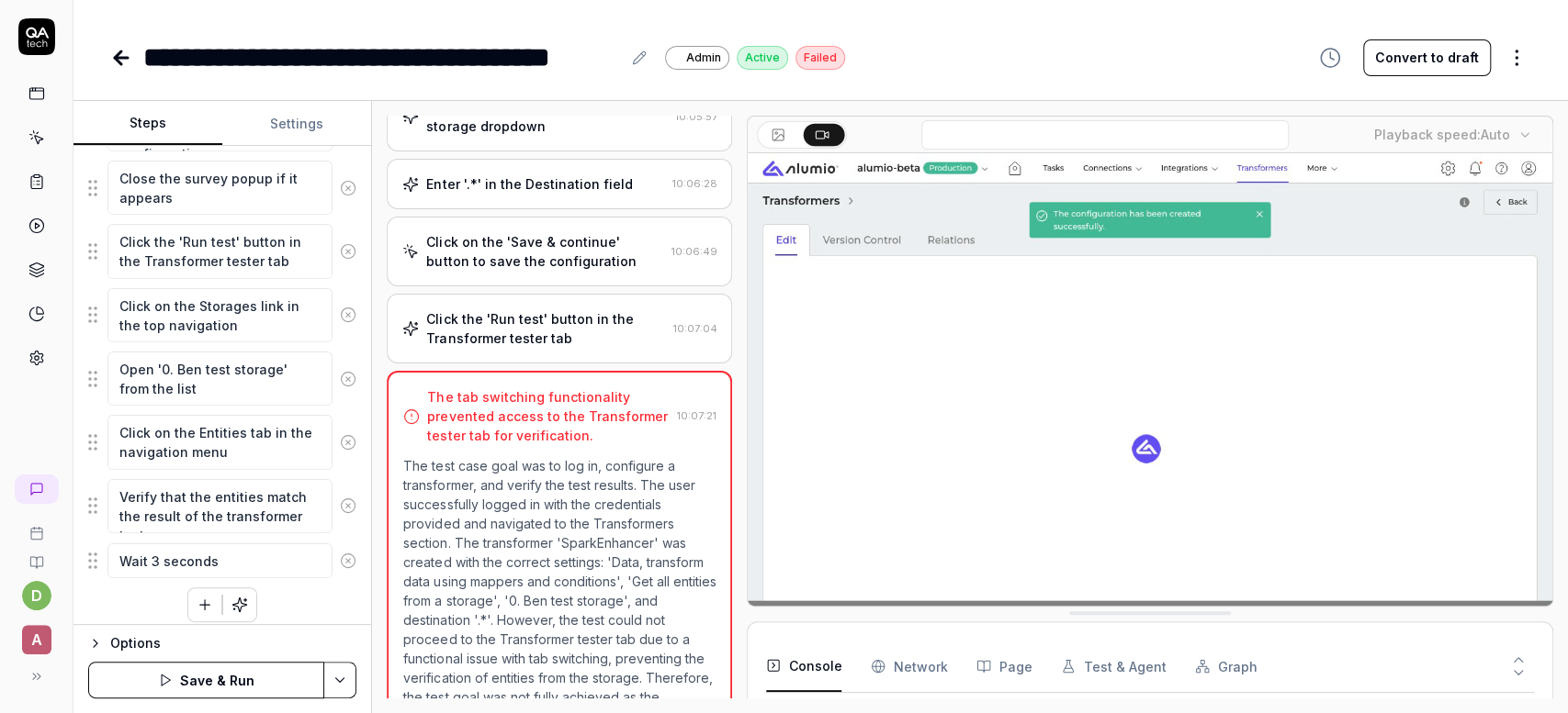
click at [120, 613] on div "Goal Log in. Close all notifications if any Go to Transformers > Click create b…" at bounding box center [222, 386] width 298 height 479
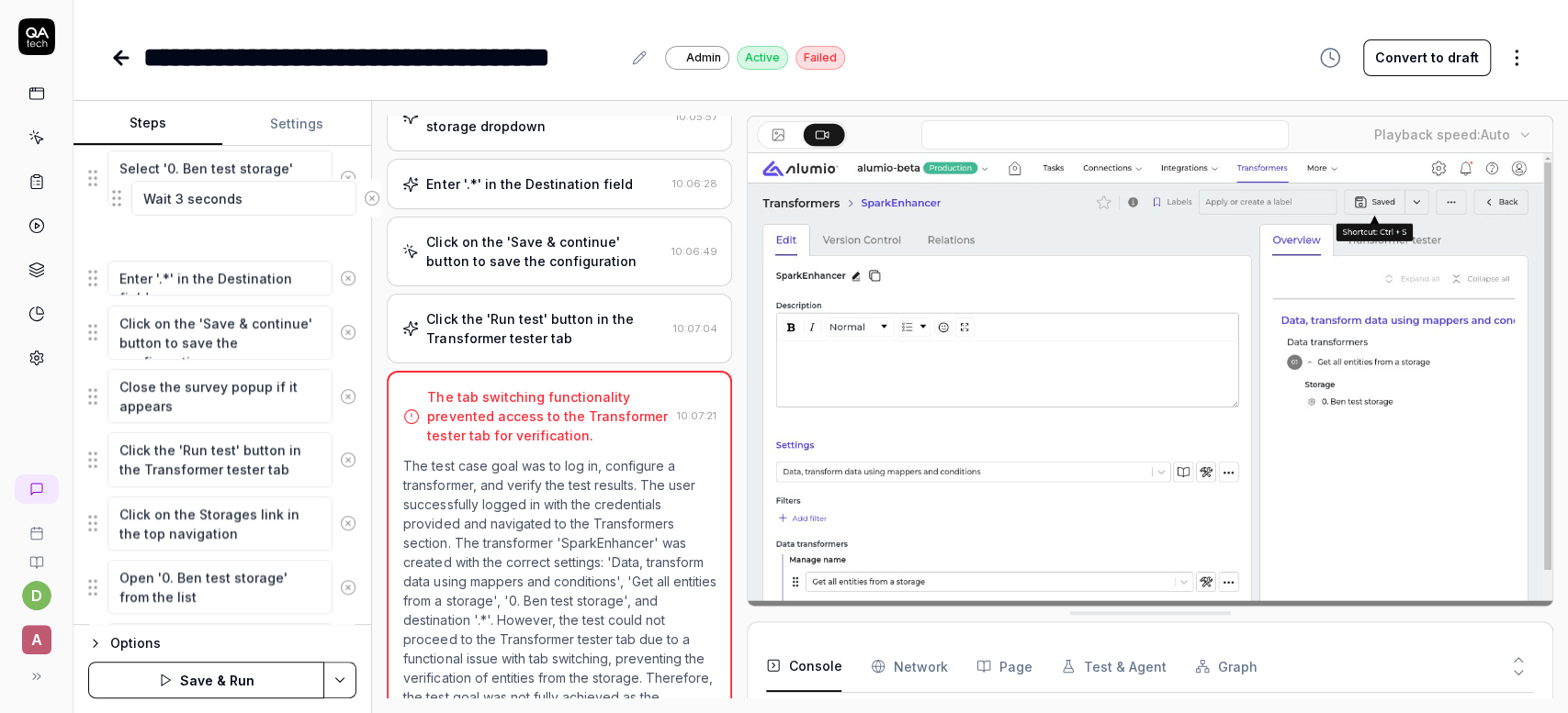
scroll to position [752, 0]
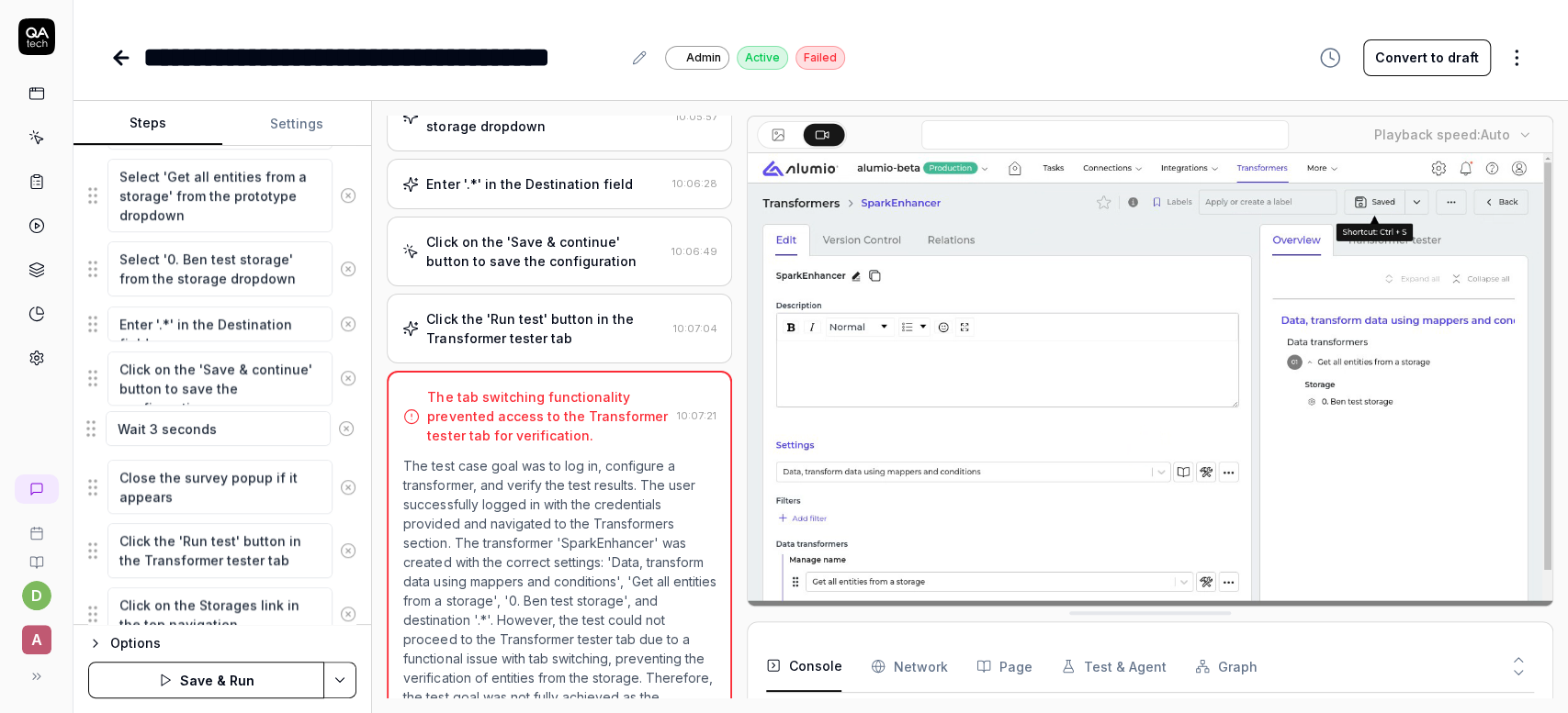
drag, startPoint x: 102, startPoint y: 602, endPoint x: 100, endPoint y: 430, distance: 172.0
click at [100, 430] on fieldset "Wait for the Alumio Dashboard page to fully load Click on the user icon to acce…" at bounding box center [222, 273] width 268 height 1124
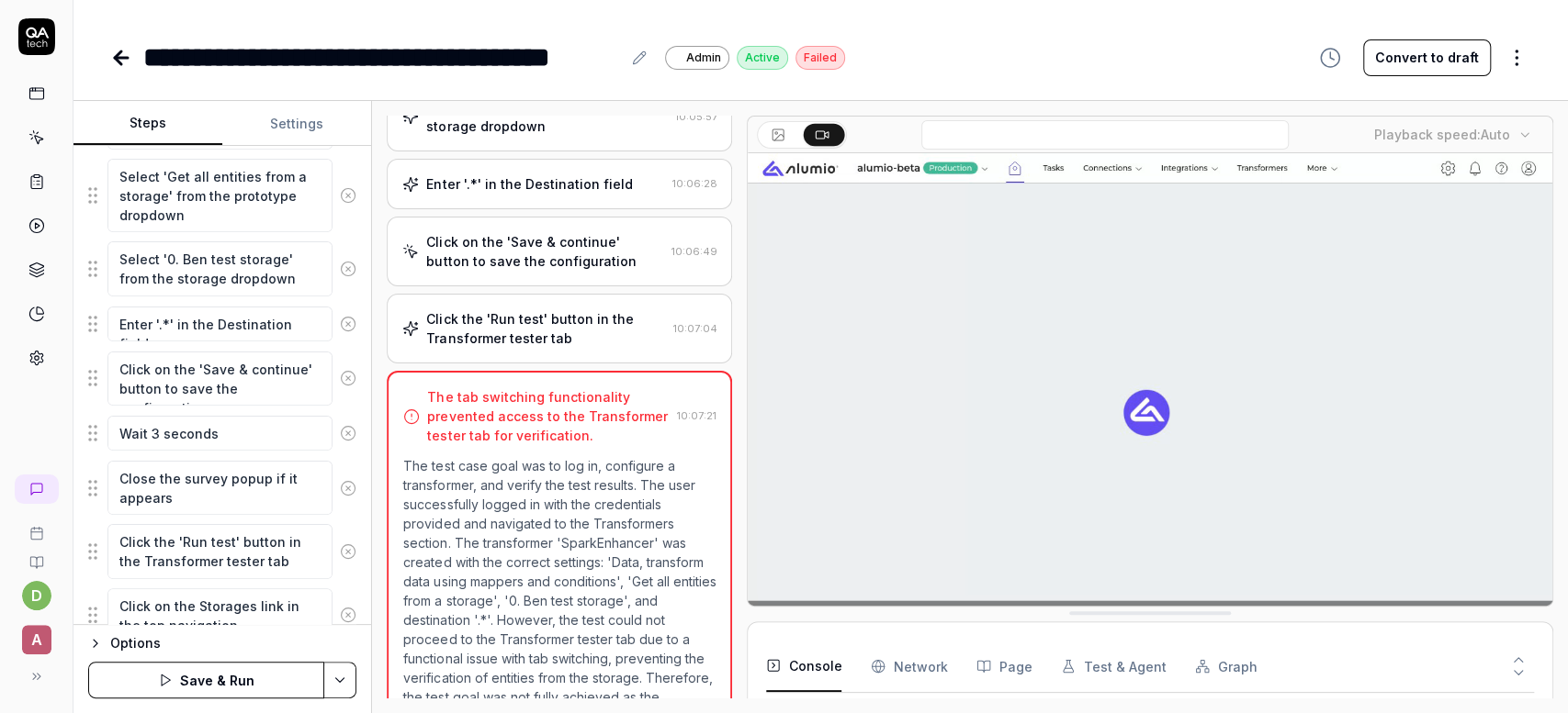
click at [304, 686] on button "Save & Run" at bounding box center [206, 680] width 236 height 36
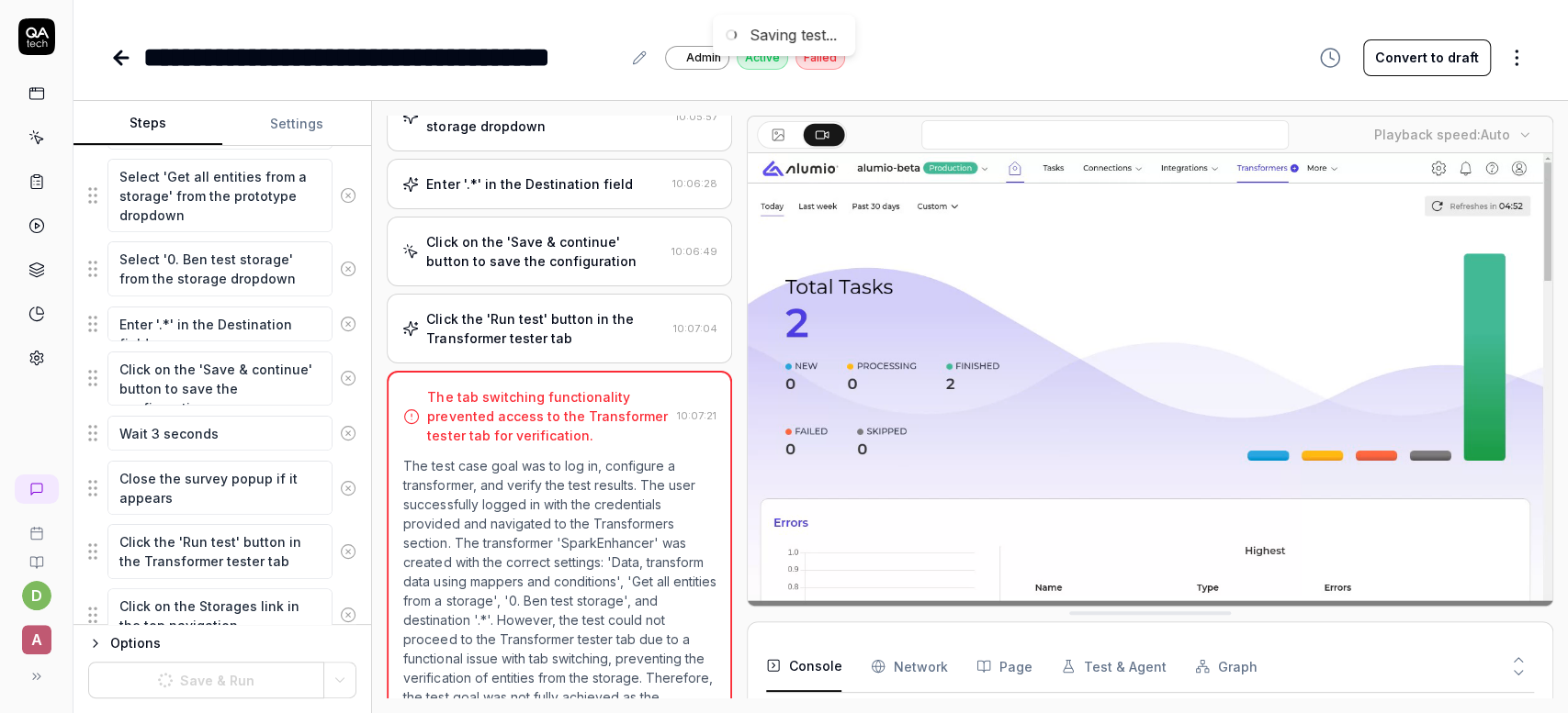
click at [125, 65] on icon at bounding box center [121, 58] width 22 height 22
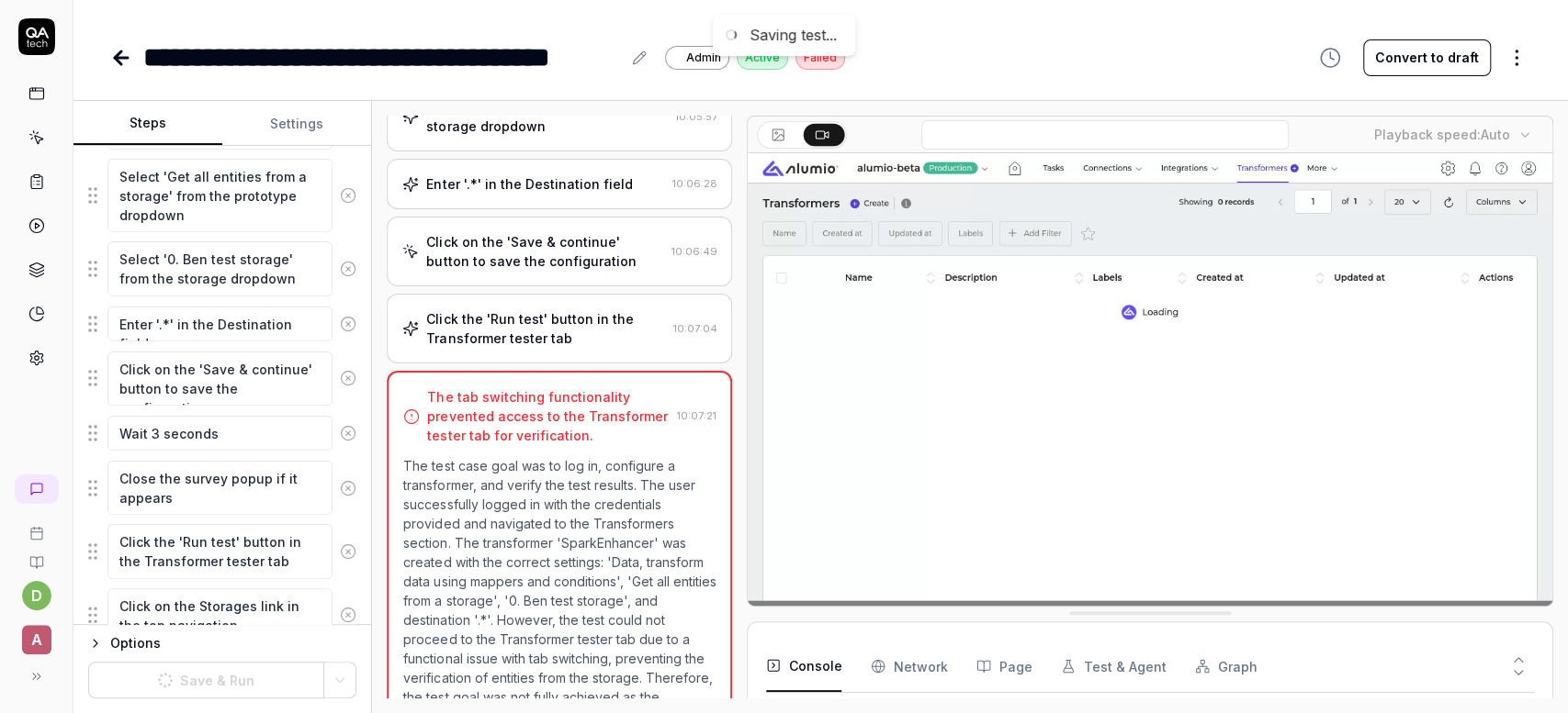
type textarea "*"
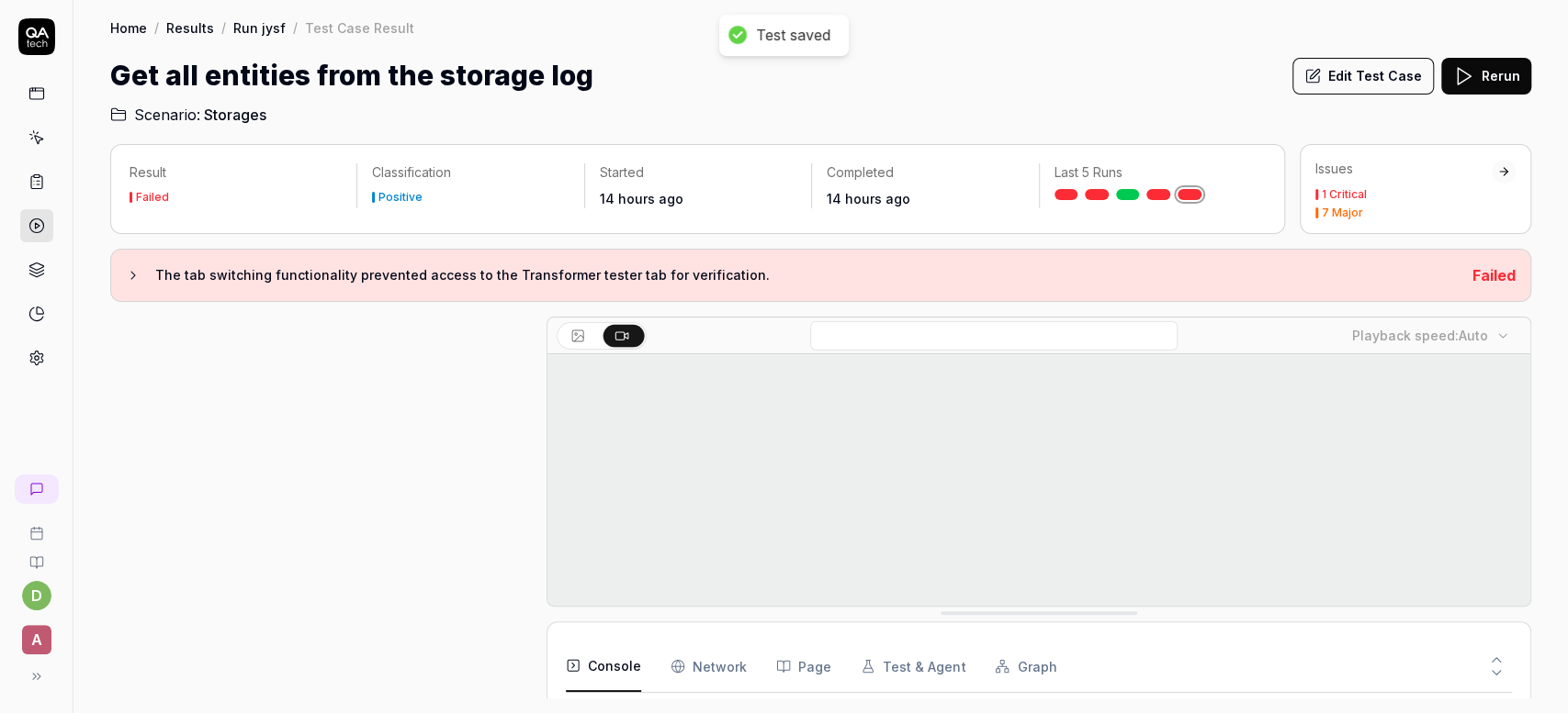
scroll to position [801, 0]
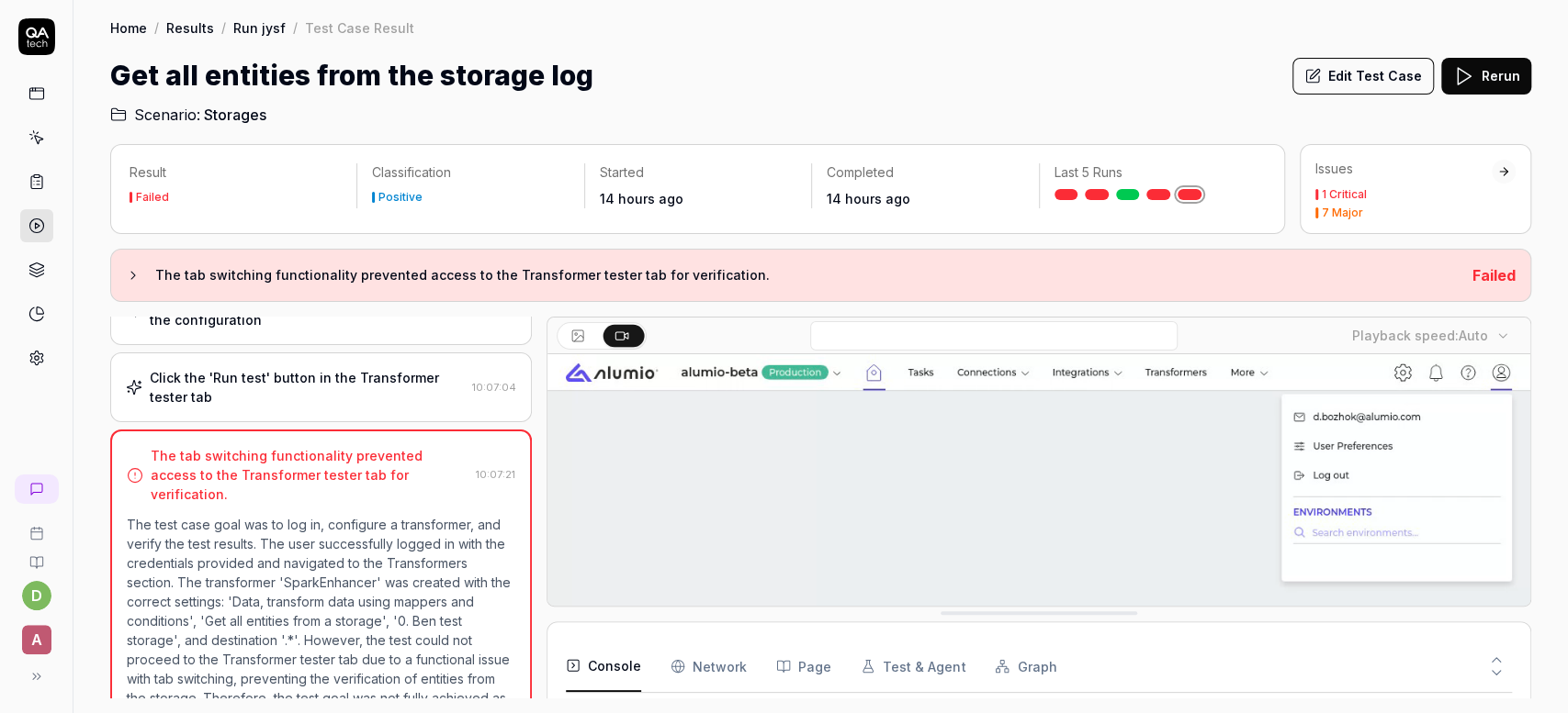
click at [265, 27] on link "Run jysf" at bounding box center [258, 27] width 52 height 19
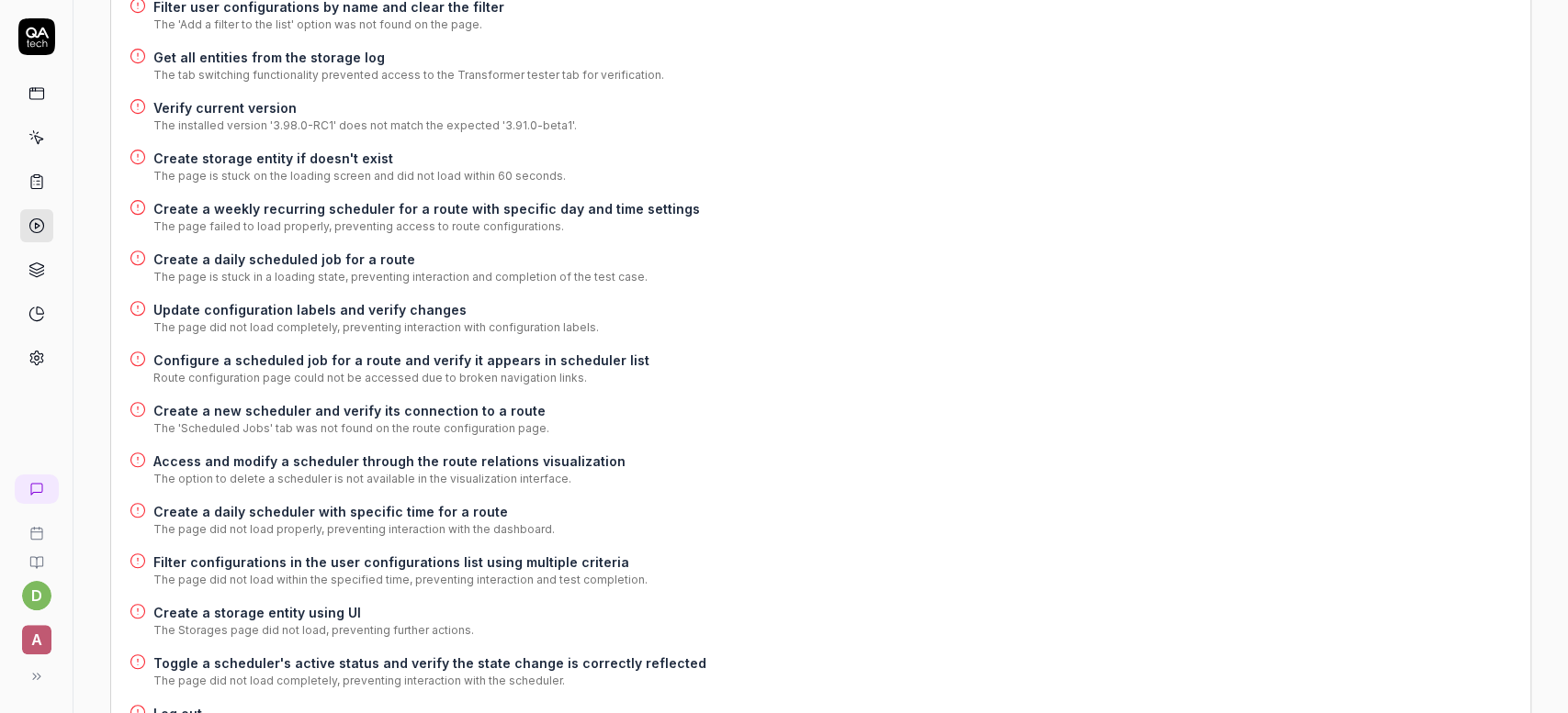
scroll to position [676, 0]
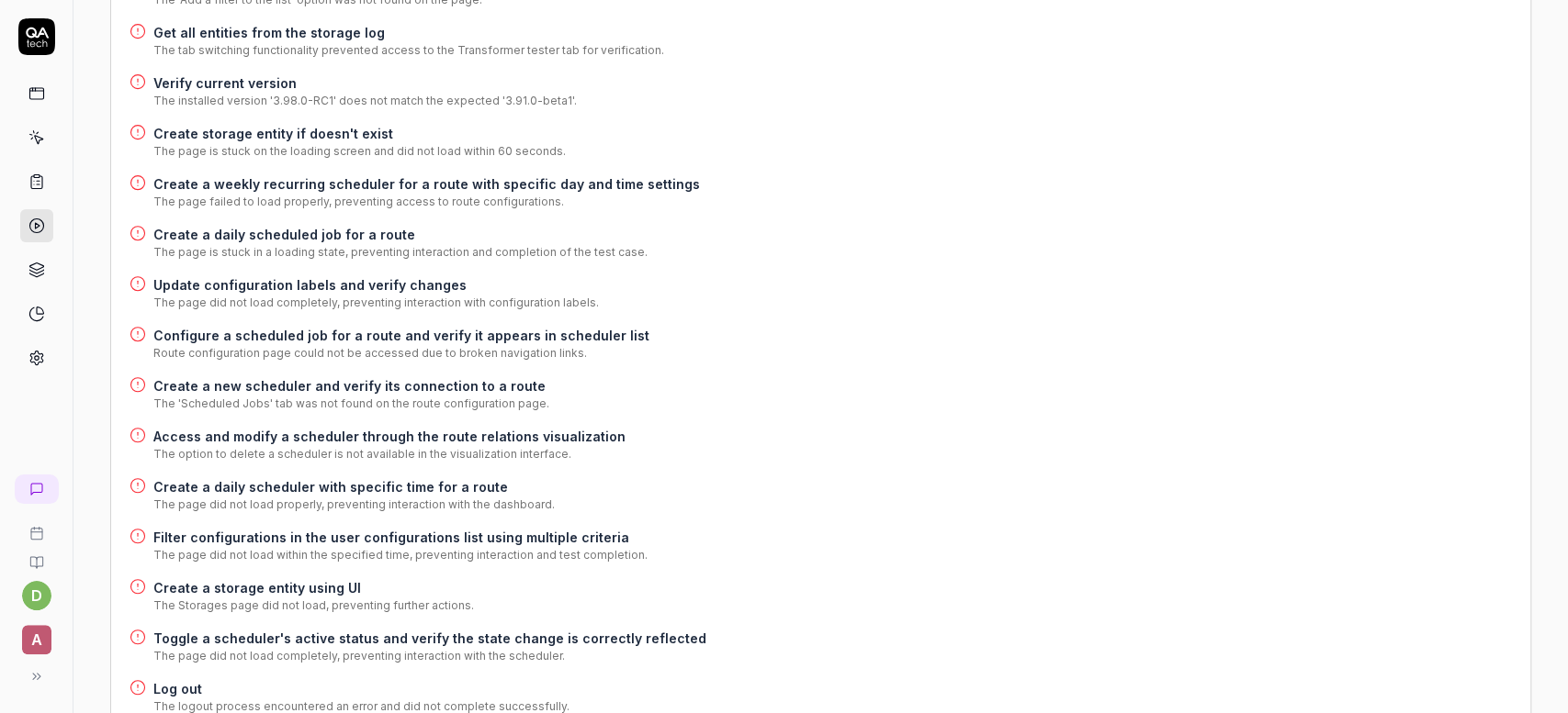
click at [261, 89] on h4 "Verify current version" at bounding box center [364, 83] width 423 height 20
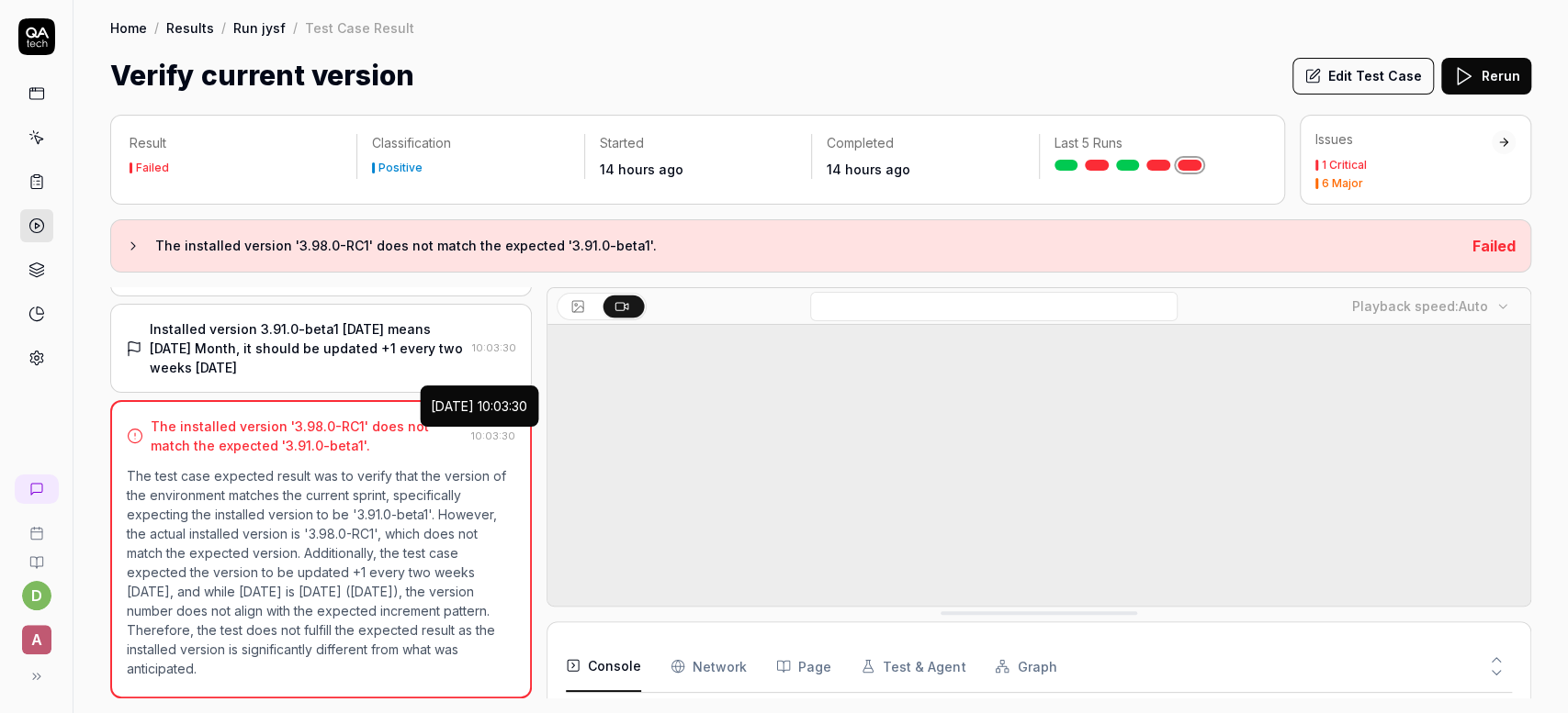
scroll to position [290, 0]
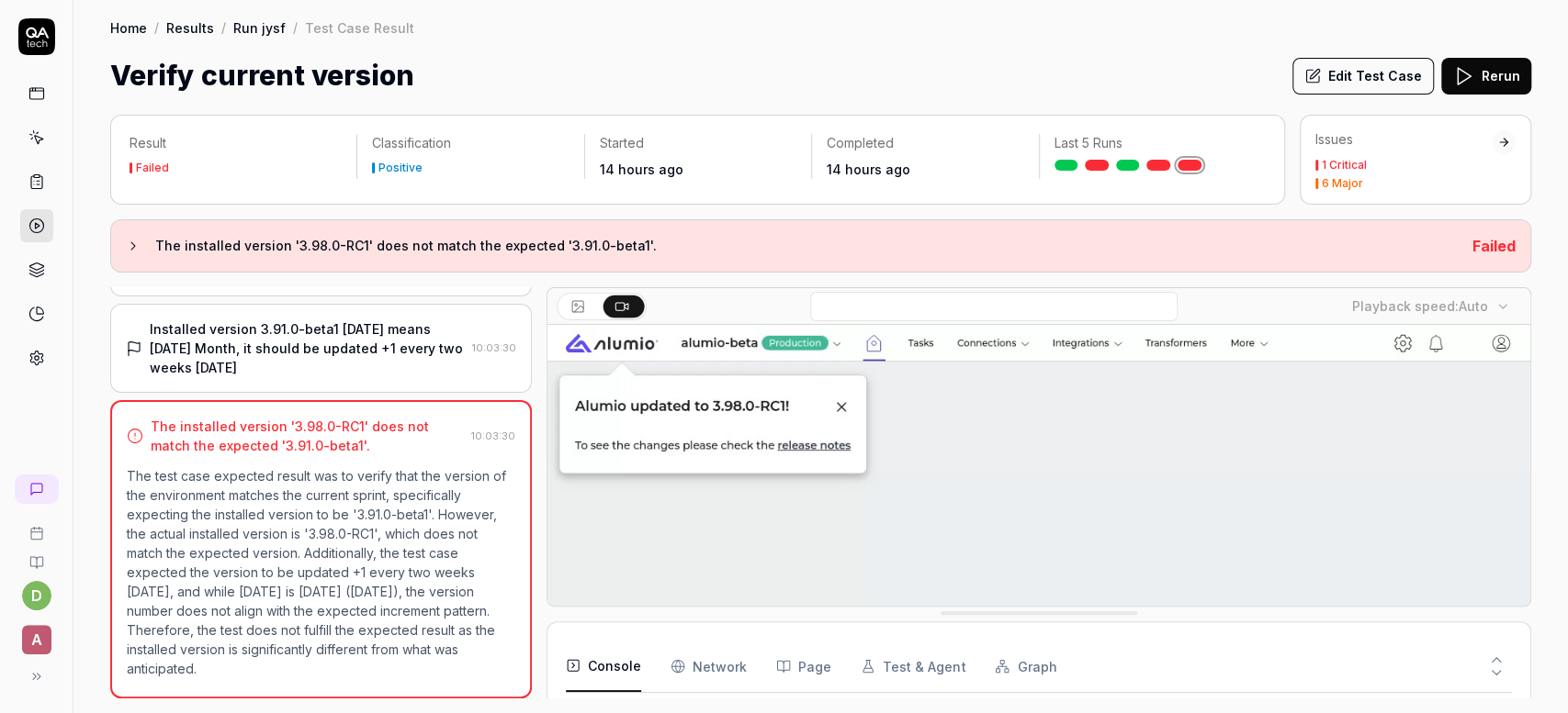
click at [253, 33] on link "Run jysf" at bounding box center [258, 27] width 52 height 19
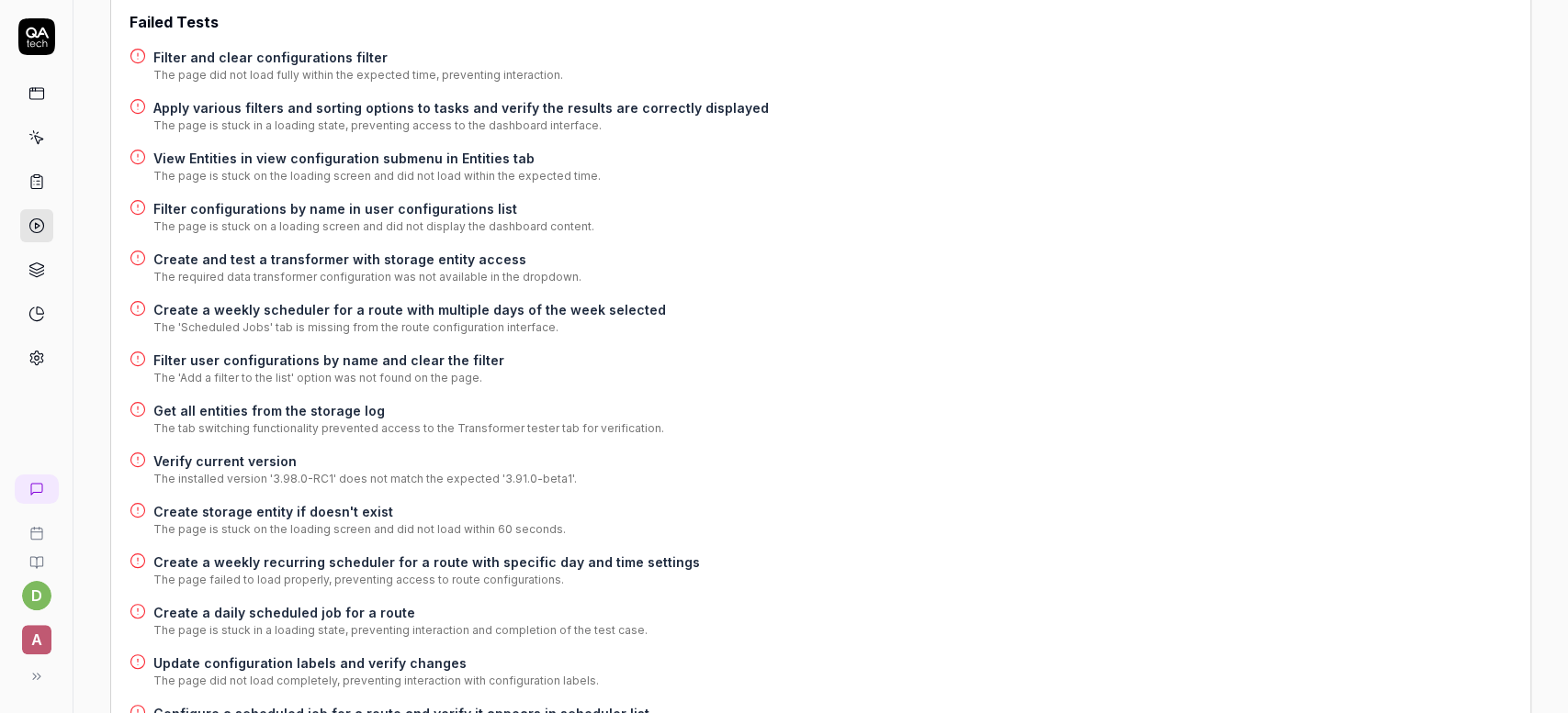
scroll to position [325, 0]
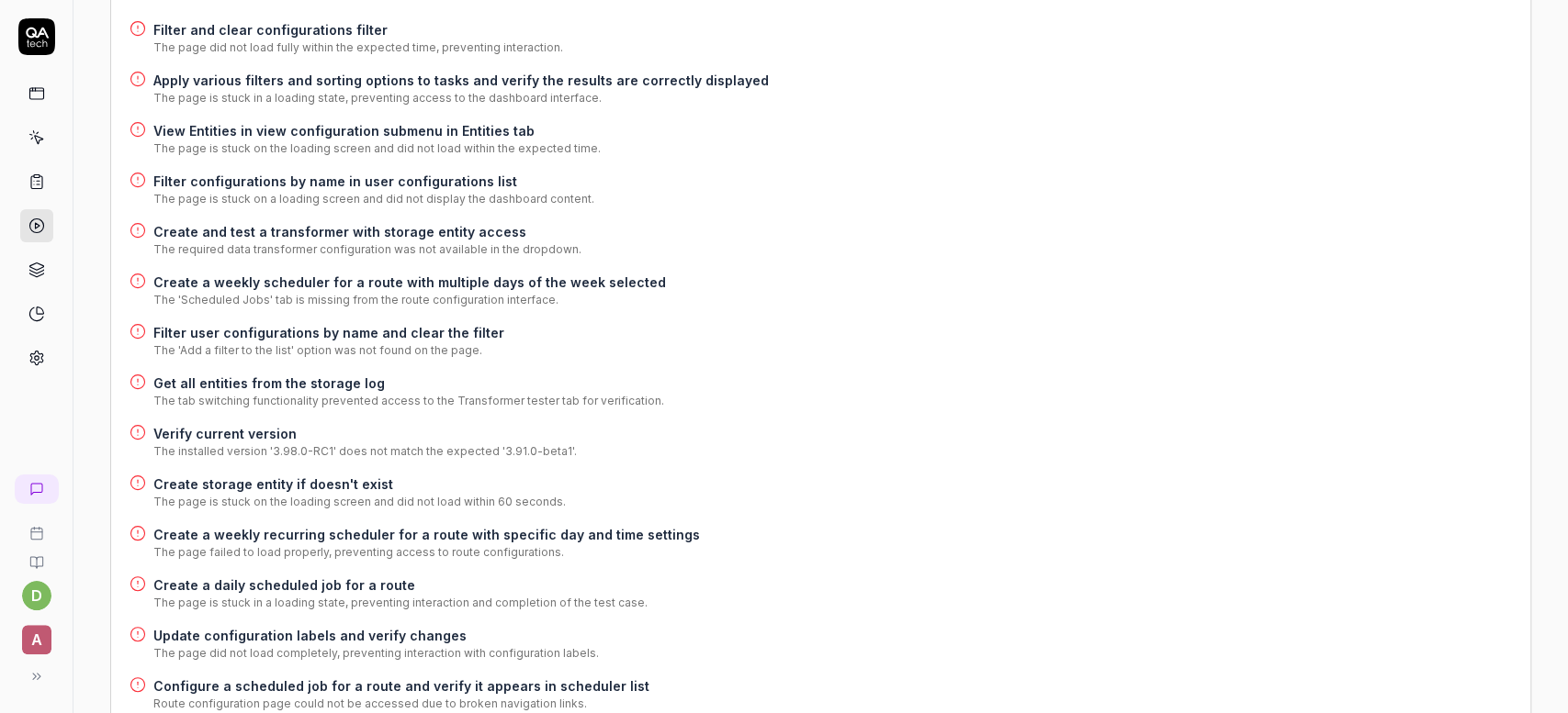
click at [351, 483] on h4 "Create storage entity if doesn't exist" at bounding box center [360, 484] width 413 height 20
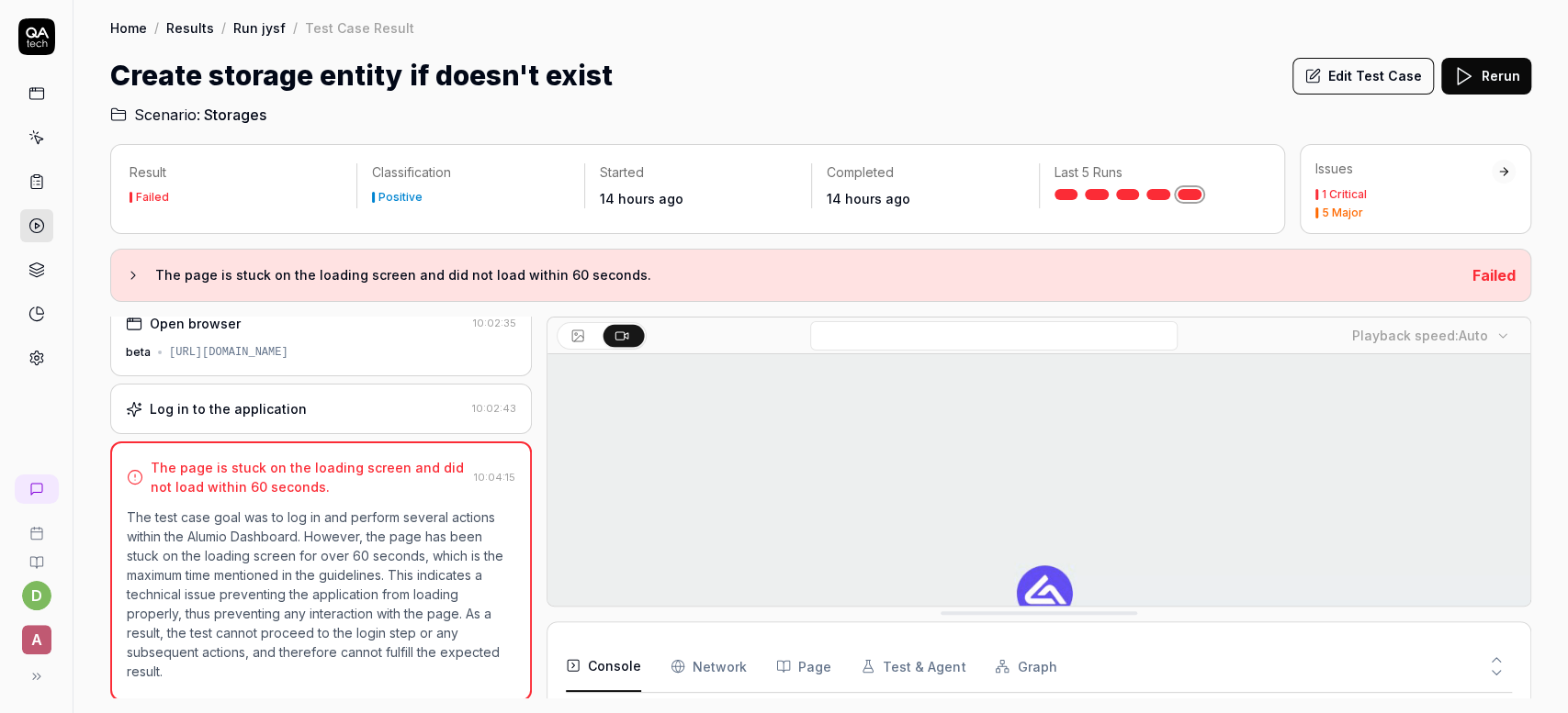
scroll to position [216, 0]
click at [261, 31] on link "Run jysf" at bounding box center [258, 27] width 52 height 19
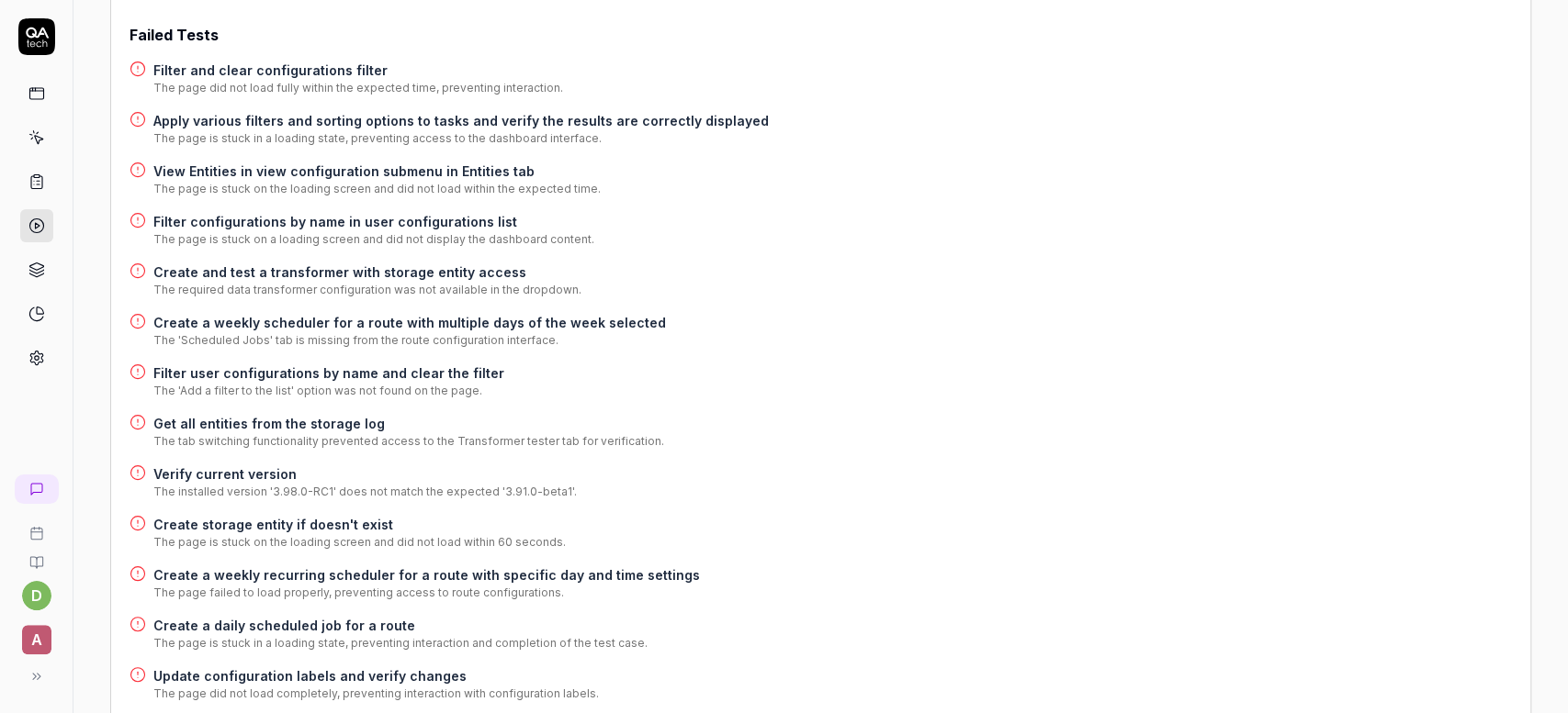
scroll to position [291, 0]
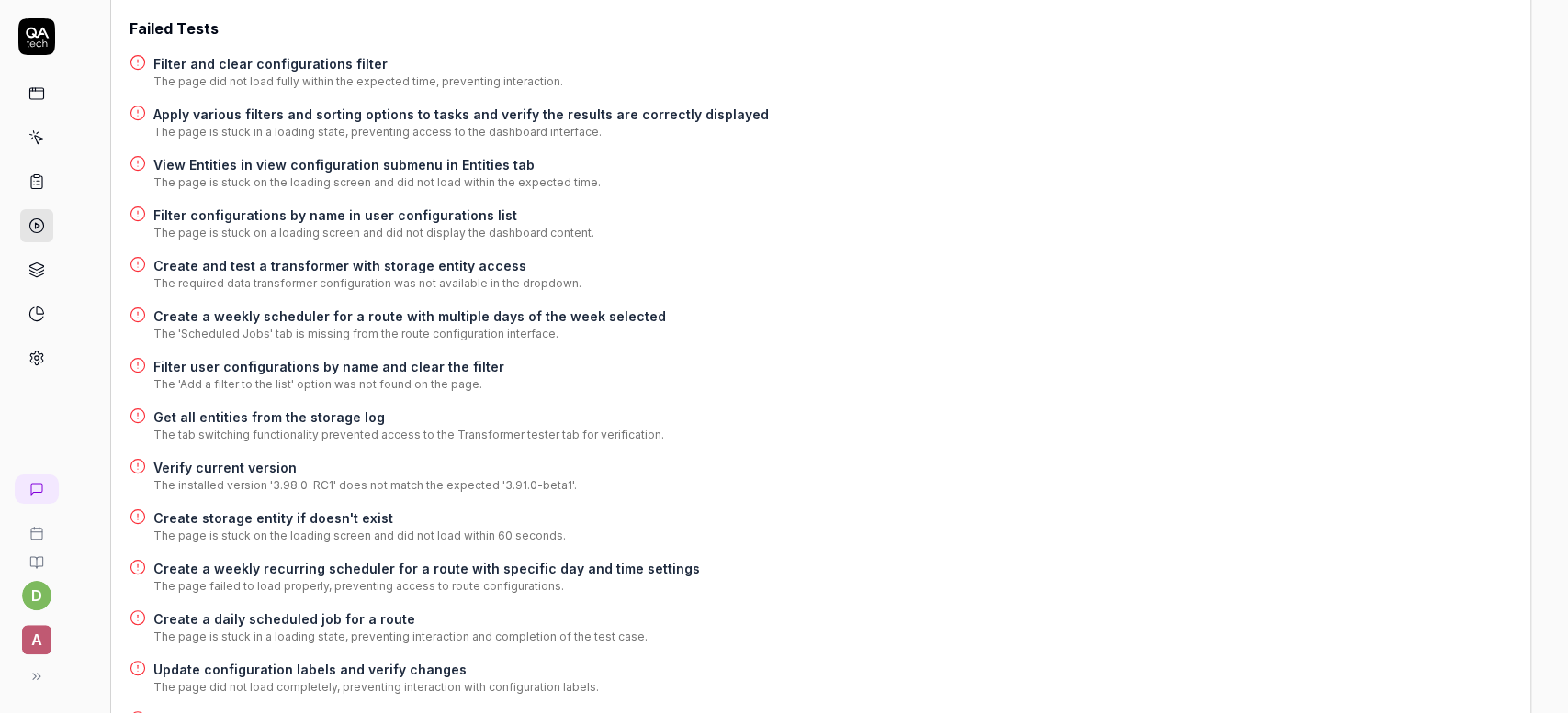
click at [460, 571] on h4 "Create a weekly recurring scheduler for a route with specific day and time sett…" at bounding box center [426, 569] width 546 height 20
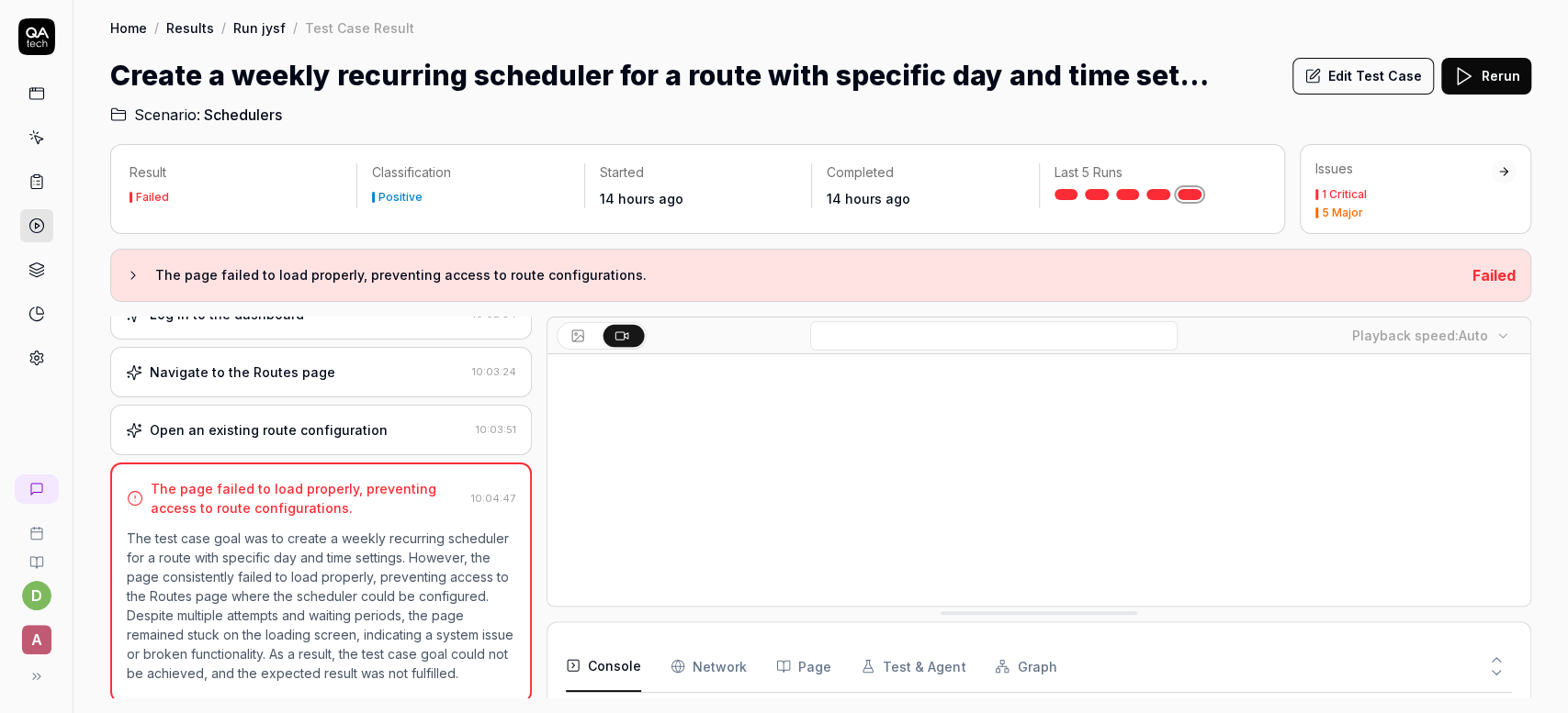
scroll to position [416, 0]
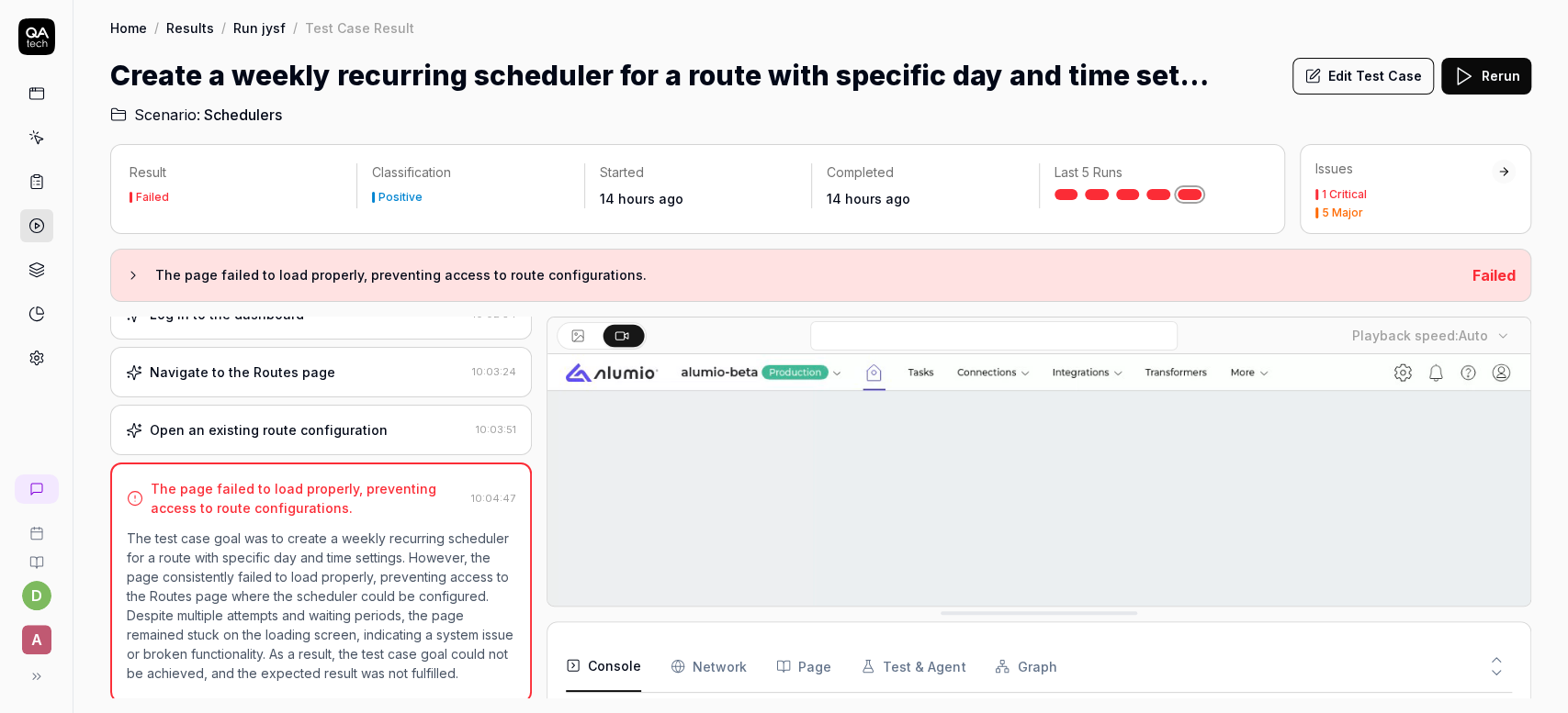
click at [266, 28] on link "Run jysf" at bounding box center [258, 27] width 52 height 19
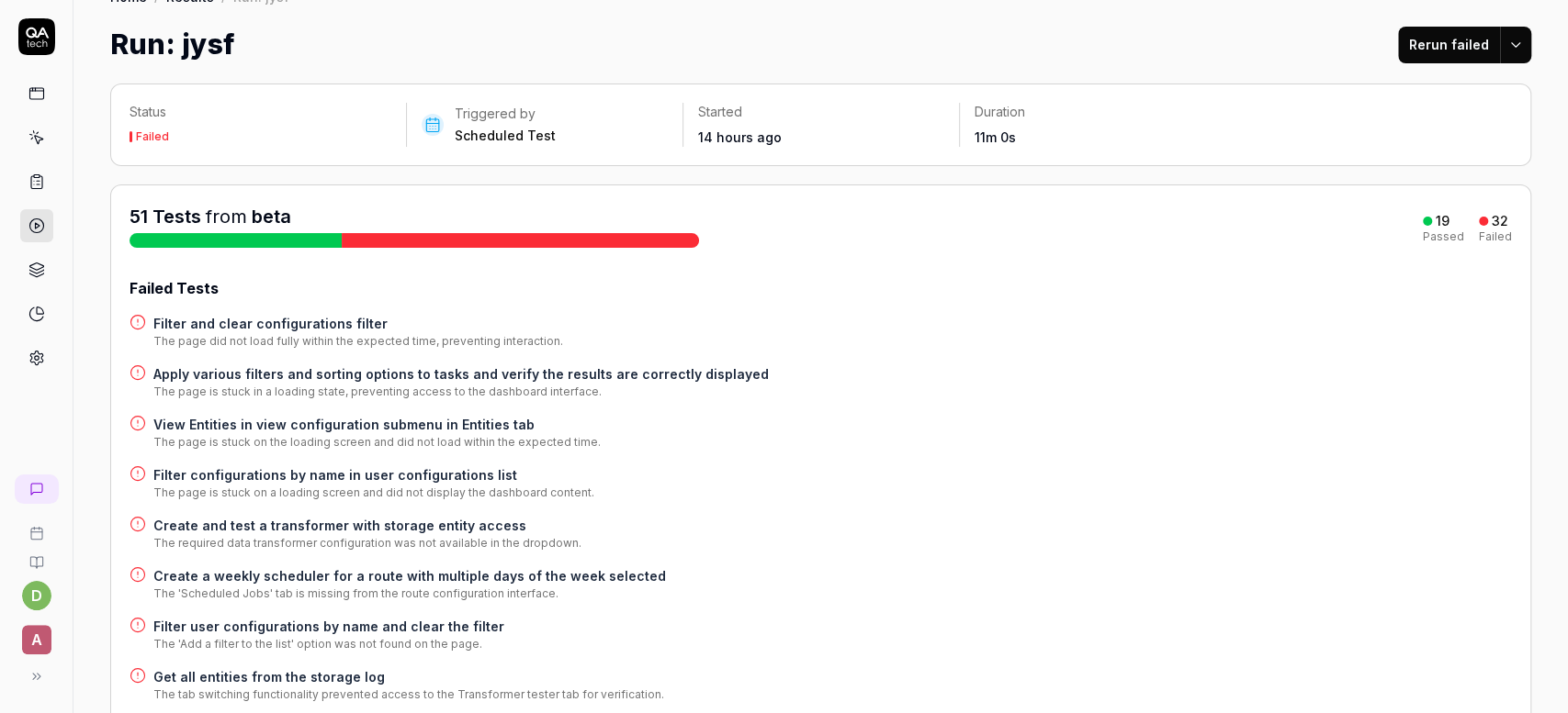
scroll to position [8, 0]
